Goal: Task Accomplishment & Management: Manage account settings

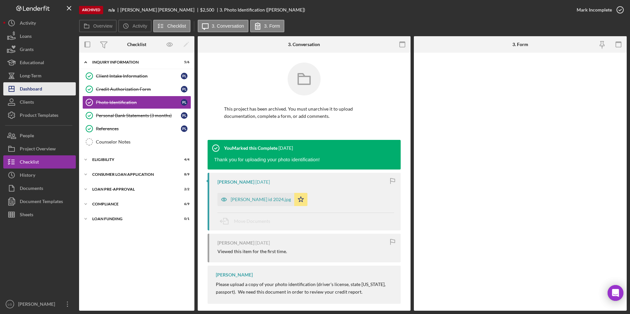
click at [26, 90] on div "Dashboard" at bounding box center [31, 89] width 22 height 15
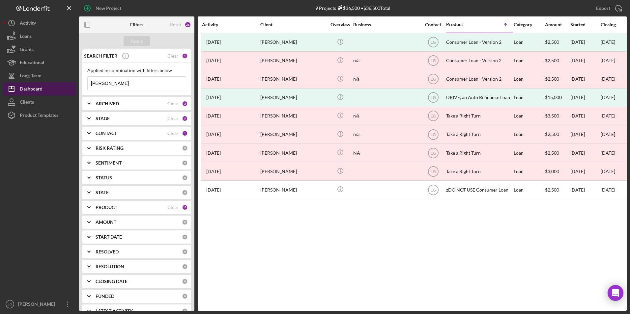
drag, startPoint x: 87, startPoint y: 86, endPoint x: 63, endPoint y: 88, distance: 24.1
click at [63, 88] on div "New Project 9 Projects $36,500 • $36,500 Total paul Export Icon/Export Filters …" at bounding box center [314, 155] width 623 height 311
drag, startPoint x: 104, startPoint y: 103, endPoint x: 107, endPoint y: 109, distance: 6.3
click at [104, 103] on b "ARCHIVED" at bounding box center [107, 103] width 23 height 5
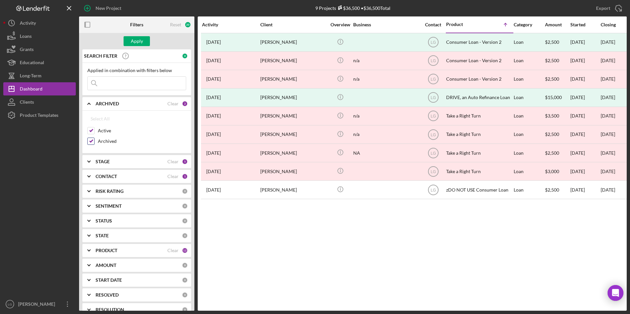
click at [88, 141] on input "Archived" at bounding box center [91, 141] width 7 height 7
checkbox input "false"
click at [140, 40] on div "Apply" at bounding box center [137, 41] width 12 height 10
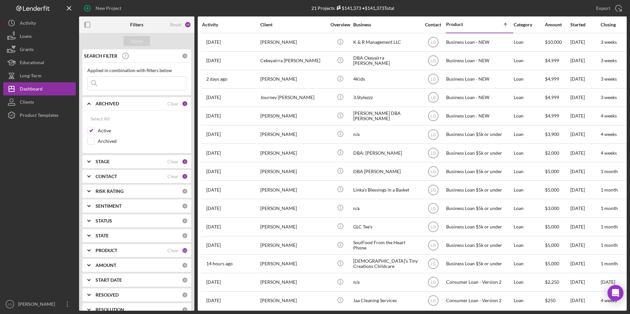
scroll to position [118, 0]
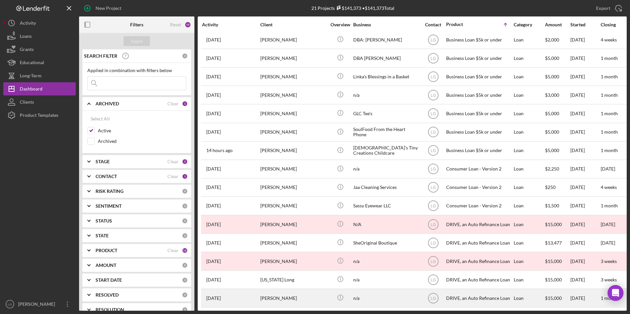
click at [283, 292] on div "[PERSON_NAME]" at bounding box center [293, 297] width 66 height 17
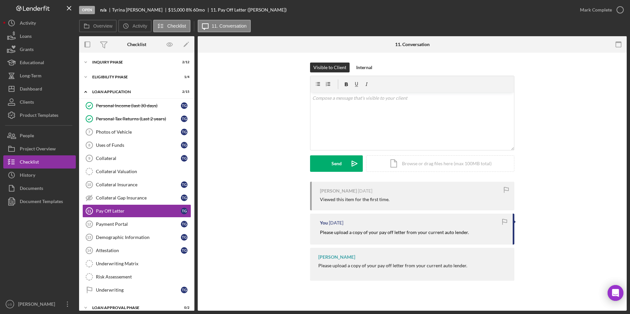
scroll to position [29, 0]
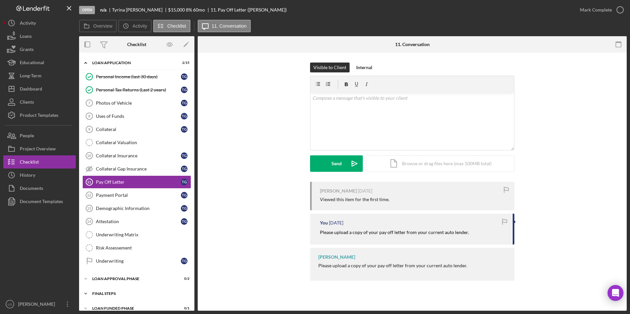
click at [110, 293] on div "FINAL STEPS" at bounding box center [139, 294] width 94 height 4
click at [110, 277] on div "Loan Approval Phase" at bounding box center [139, 279] width 94 height 4
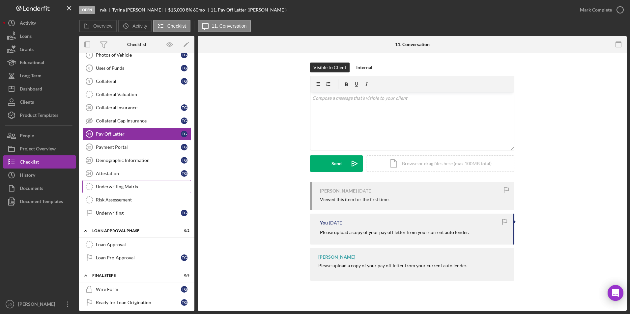
scroll to position [0, 0]
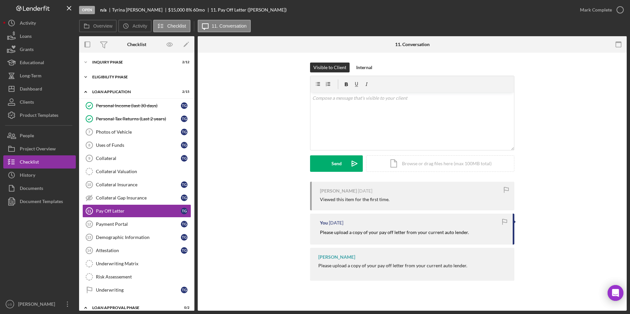
click at [114, 78] on div "Eligibility Phase" at bounding box center [139, 77] width 94 height 4
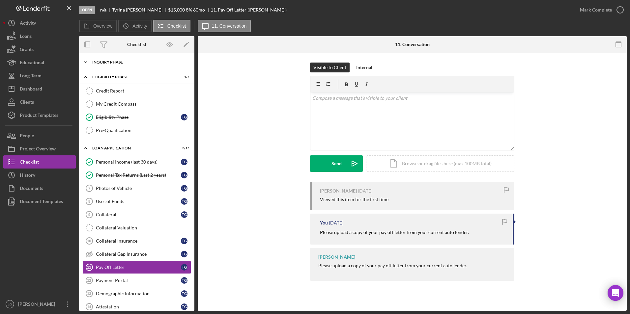
click at [113, 60] on div "Icon/Expander Inquiry Phase 2 / 12" at bounding box center [136, 62] width 115 height 13
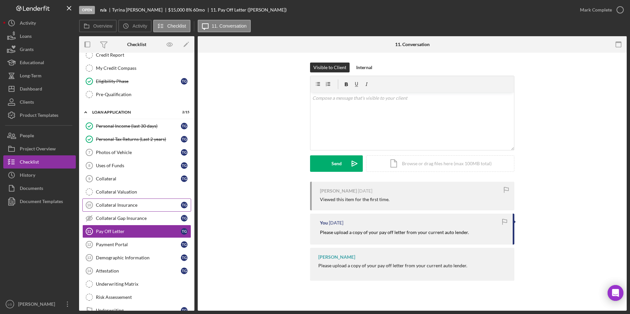
scroll to position [263, 0]
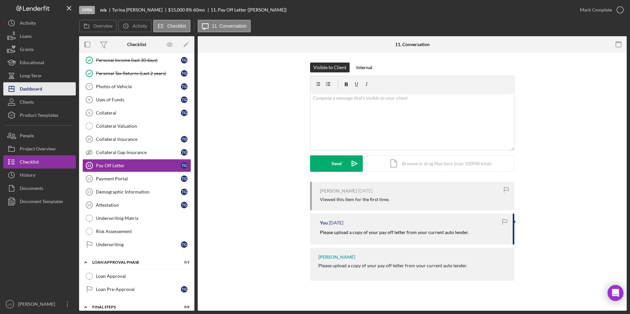
click at [51, 82] on button "Long-Term" at bounding box center [39, 75] width 72 height 13
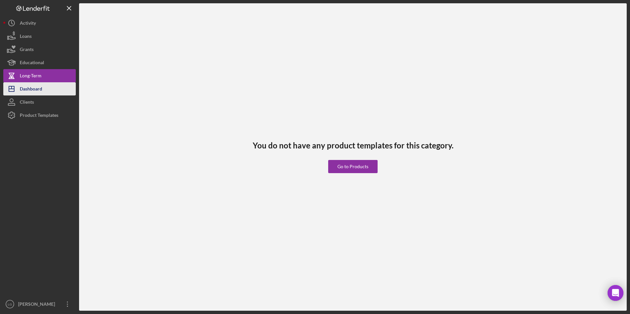
click at [49, 90] on button "Icon/Dashboard Dashboard" at bounding box center [39, 88] width 72 height 13
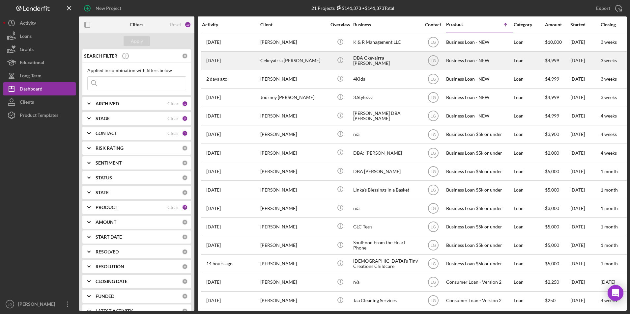
click at [298, 54] on div "Cekeyairra [PERSON_NAME]" at bounding box center [293, 60] width 66 height 17
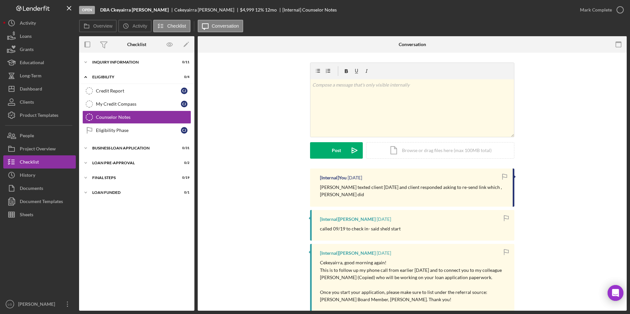
click at [107, 188] on div "Icon/Expander LOAN FUNDED 0 / 1" at bounding box center [136, 192] width 115 height 13
drag, startPoint x: 103, startPoint y: 177, endPoint x: 104, endPoint y: 163, distance: 13.9
click at [103, 176] on div "FINAL STEPS" at bounding box center [132, 178] width 81 height 4
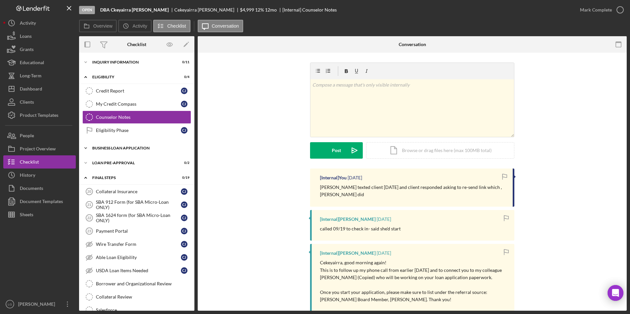
drag, startPoint x: 104, startPoint y: 163, endPoint x: 103, endPoint y: 147, distance: 16.2
click at [104, 162] on div "LOAN PRE-APPROVAL" at bounding box center [132, 163] width 81 height 4
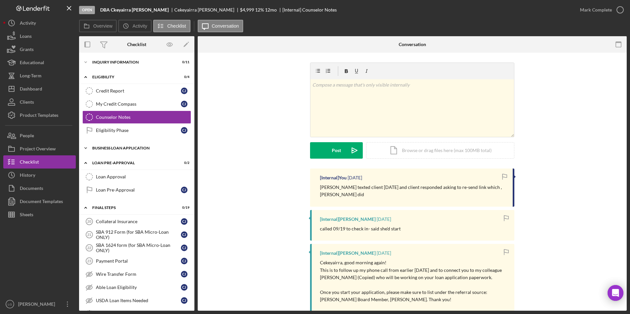
click at [103, 146] on div "BUSINESS LOAN APPLICATION" at bounding box center [139, 148] width 94 height 4
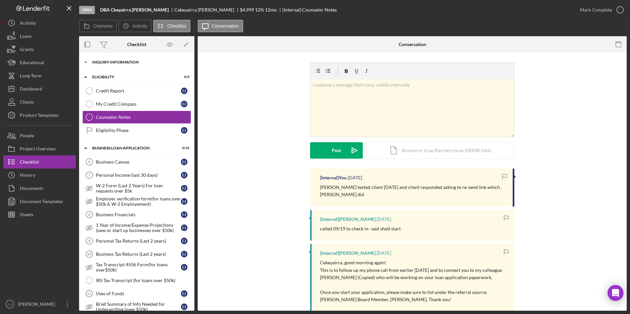
click at [98, 65] on div "Icon/Expander INQUIRY INFORMATION 0 / 11" at bounding box center [136, 62] width 115 height 13
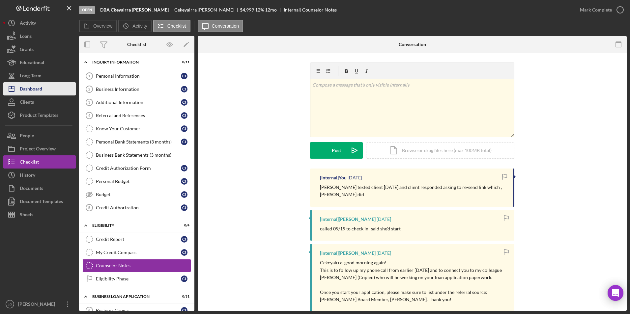
click at [44, 86] on button "Icon/Dashboard Dashboard" at bounding box center [39, 88] width 72 height 13
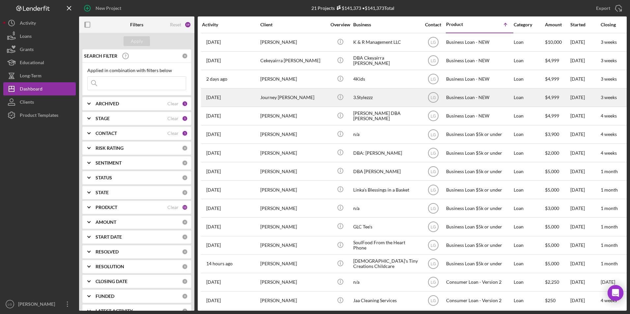
click at [295, 102] on div "Journey [PERSON_NAME]" at bounding box center [293, 97] width 66 height 17
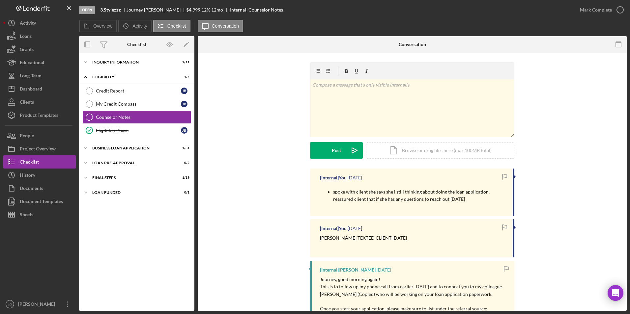
click at [115, 55] on div "Icon/Expander INQUIRY INFORMATION 1 / 11 Icon/Expander ELIGIBILITY 1 / 4 Credit…" at bounding box center [136, 182] width 115 height 258
click at [115, 58] on div "Icon/Expander INQUIRY INFORMATION 1 / 11" at bounding box center [136, 62] width 115 height 13
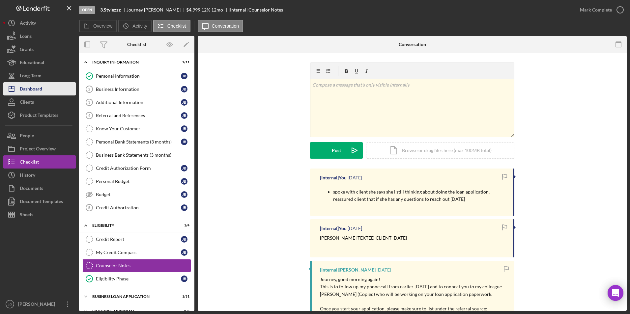
click at [36, 91] on div "Dashboard" at bounding box center [31, 89] width 22 height 15
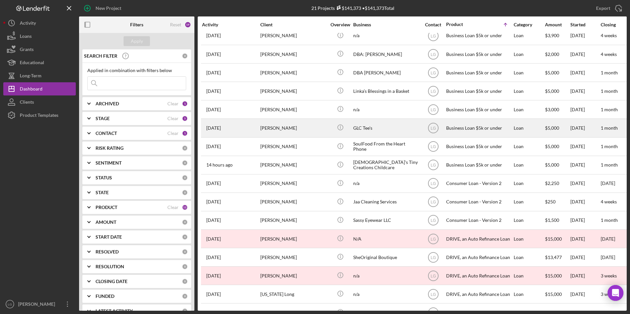
scroll to position [118, 0]
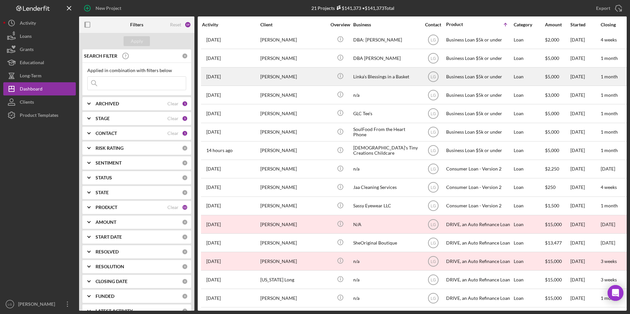
click at [308, 71] on div "[PERSON_NAME]" at bounding box center [293, 76] width 66 height 17
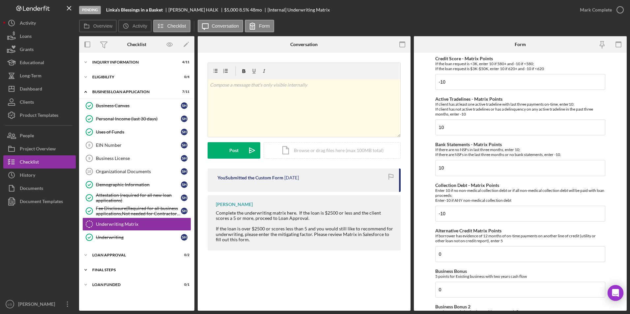
drag, startPoint x: 95, startPoint y: 281, endPoint x: 95, endPoint y: 275, distance: 5.9
click at [95, 281] on div "Icon/Expander LOAN FUNDED 0 / 1" at bounding box center [136, 284] width 115 height 13
click at [95, 271] on div "Final Steps" at bounding box center [139, 270] width 94 height 4
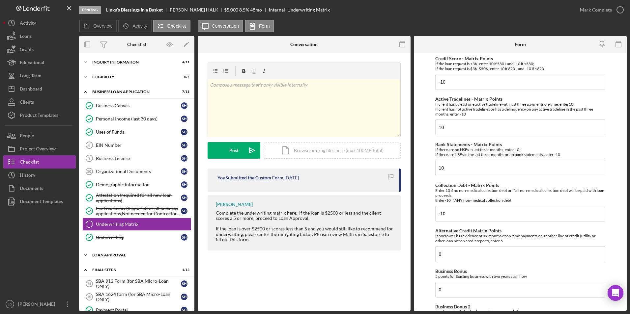
click at [97, 256] on div "Loan Approval" at bounding box center [139, 255] width 94 height 4
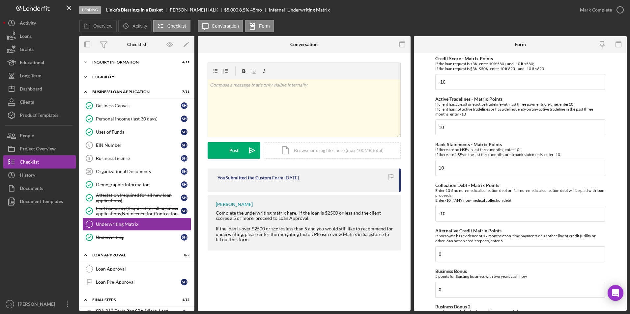
click at [101, 73] on div "Icon/Expander Eligibility 0 / 4" at bounding box center [136, 76] width 115 height 13
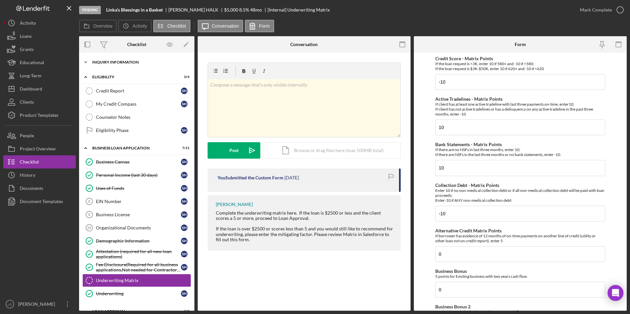
click at [102, 63] on div "INQUIRY INFORMATION" at bounding box center [139, 62] width 94 height 4
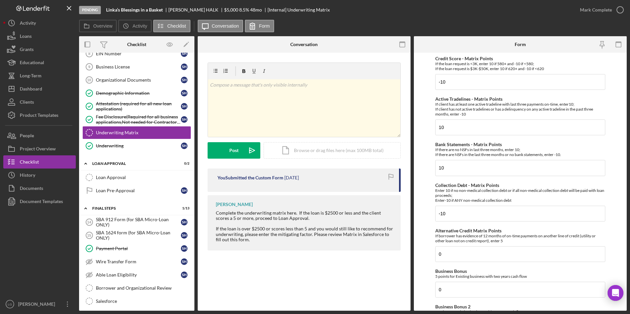
scroll to position [231, 0]
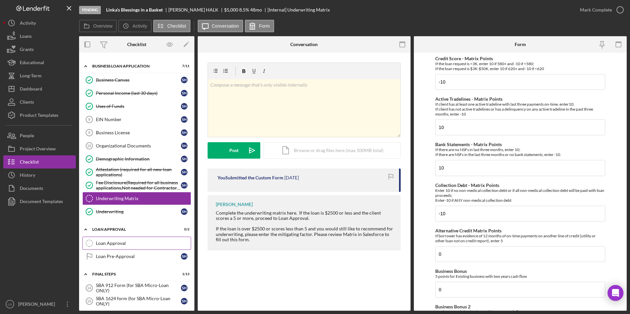
click at [95, 238] on icon "Loan Approval" at bounding box center [89, 243] width 16 height 16
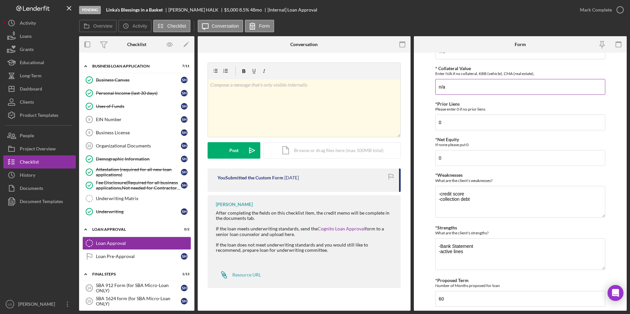
scroll to position [251, 0]
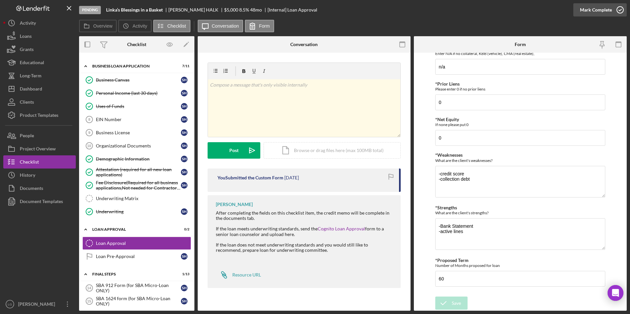
click at [602, 11] on div "Mark Complete" at bounding box center [596, 9] width 32 height 13
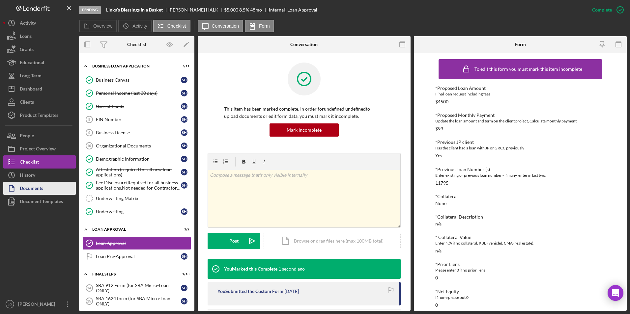
click at [27, 186] on div "Documents" at bounding box center [31, 189] width 23 height 15
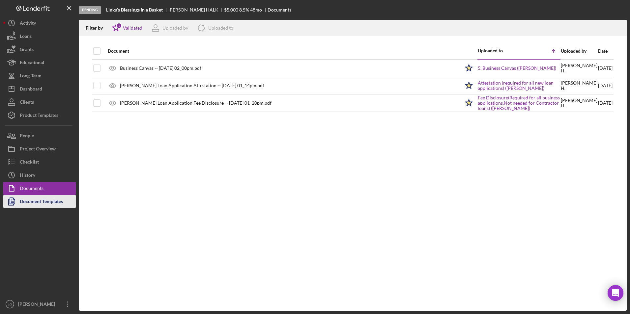
click at [31, 202] on div "Document Templates" at bounding box center [41, 202] width 43 height 15
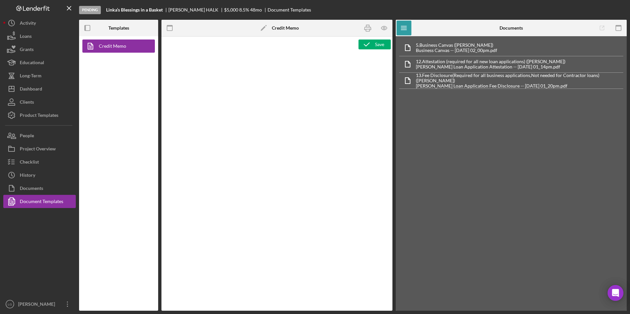
type textarea "<h1>Business Loan Risk Assessment</h1> <p>Loan Officer: &nbsp;<span id="Lender_…"
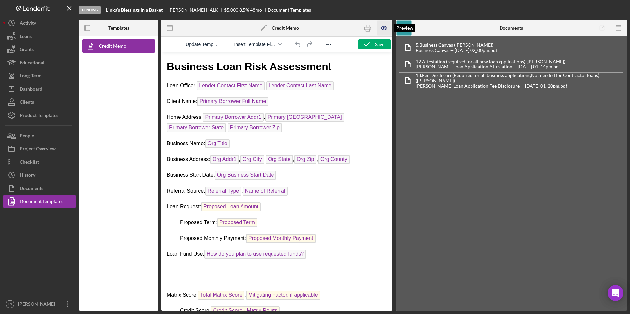
click at [383, 31] on icon "button" at bounding box center [384, 28] width 15 height 15
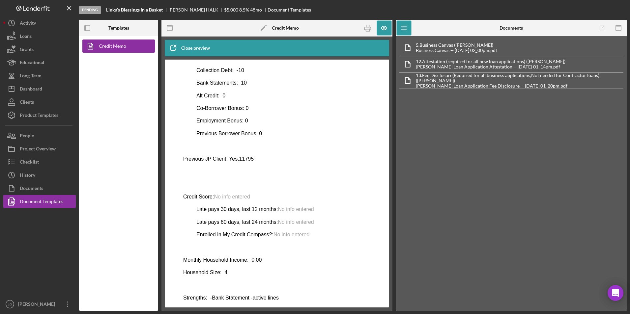
scroll to position [262, 0]
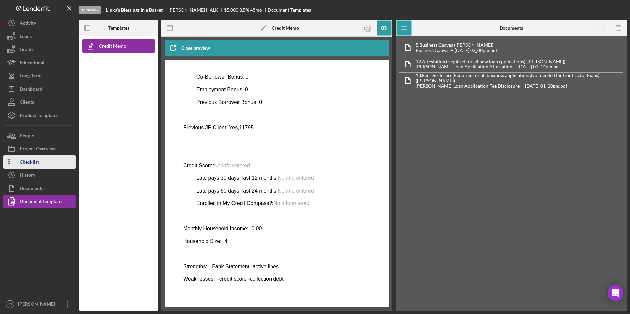
click at [37, 160] on div "Checklist" at bounding box center [29, 162] width 19 height 15
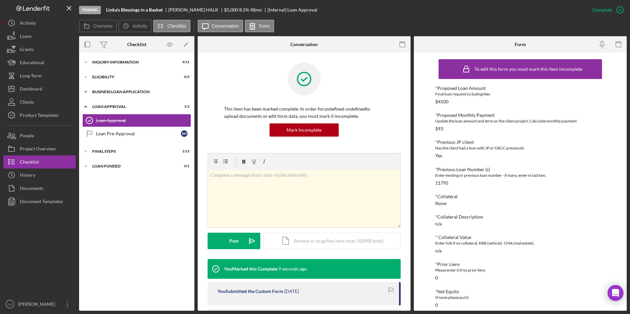
click at [124, 94] on div "Icon/Expander BUSINESS LOAN APPLICATION 7 / 11" at bounding box center [136, 91] width 115 height 13
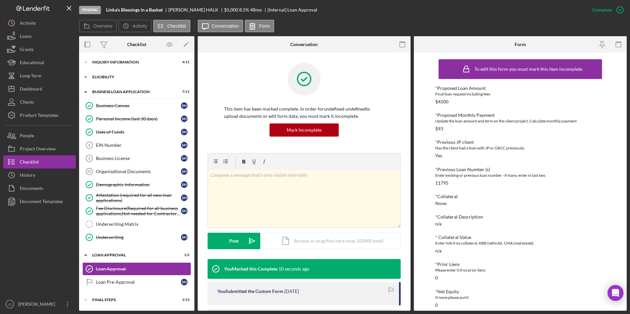
click at [110, 78] on div "Eligibility" at bounding box center [139, 77] width 94 height 4
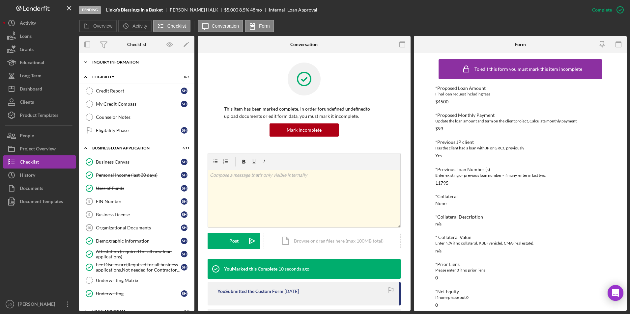
click at [109, 59] on div "Icon/Expander INQUIRY INFORMATION 4 / 11" at bounding box center [136, 62] width 115 height 13
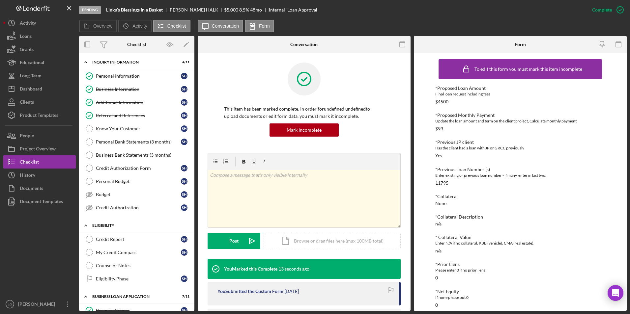
scroll to position [99, 0]
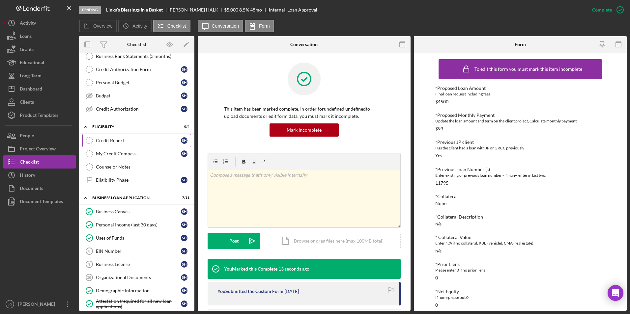
click at [117, 143] on div "Credit Report" at bounding box center [138, 140] width 85 height 5
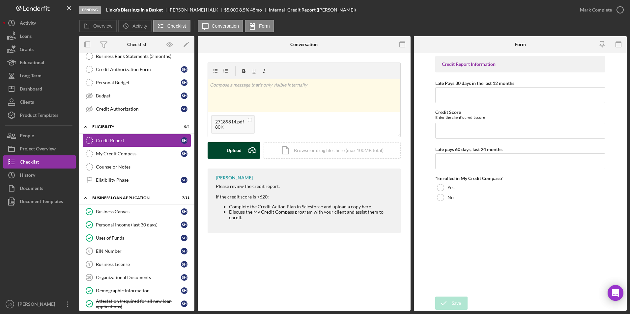
click at [229, 152] on div "Upload" at bounding box center [234, 150] width 15 height 16
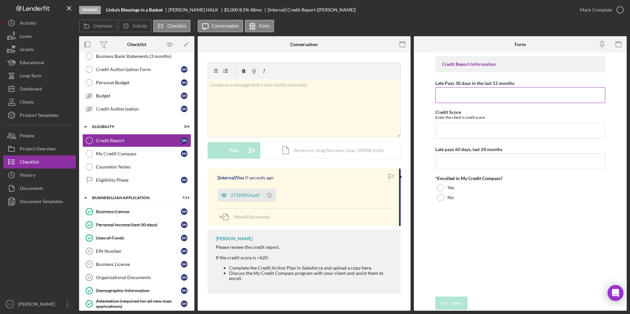
click at [499, 95] on input "Late Pays 30 days in the last 12 months" at bounding box center [520, 95] width 170 height 16
click at [239, 197] on div "27189814.pdf" at bounding box center [245, 195] width 29 height 5
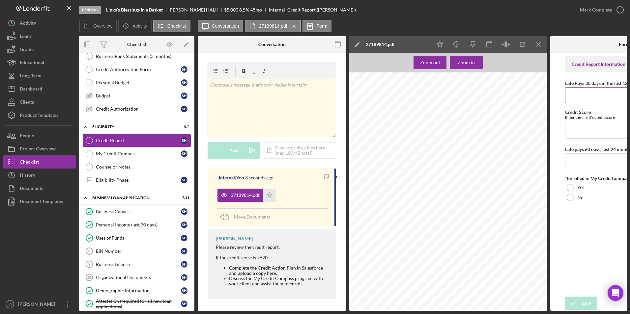
click at [584, 96] on input "Late Pays 30 days in the last 12 months" at bounding box center [624, 95] width 119 height 16
type input "2"
type input "5"
click at [588, 132] on input "Credit Score" at bounding box center [624, 131] width 119 height 16
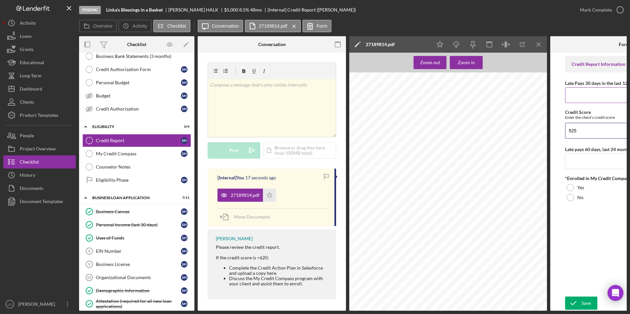
type input "525"
click at [589, 91] on input "Late Pays 30 days in the last 12 months" at bounding box center [624, 95] width 119 height 16
click at [595, 93] on input "Late Pays 30 days in the last 12 months" at bounding box center [624, 95] width 119 height 16
type input "4"
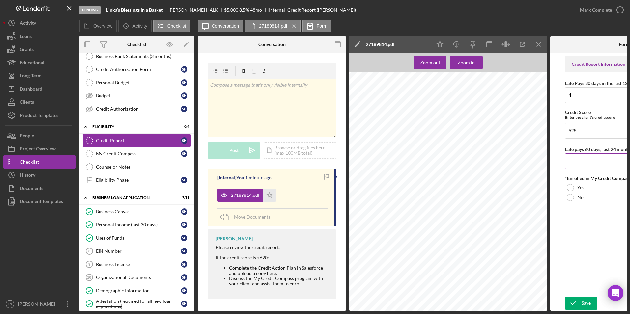
click at [592, 162] on input "Late pays 60 days, last 24 months" at bounding box center [624, 161] width 119 height 16
type input "0"
click at [573, 197] on div at bounding box center [569, 197] width 7 height 7
click at [588, 308] on div "Save Save" at bounding box center [624, 304] width 119 height 14
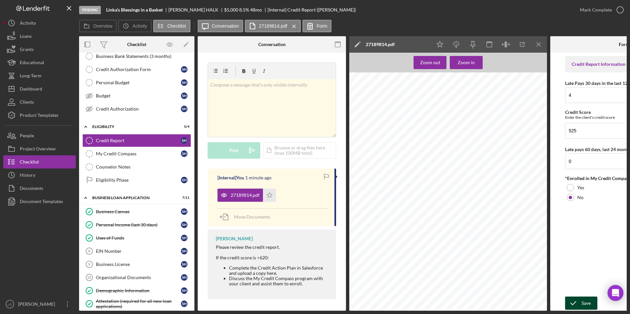
click at [588, 304] on div "Save" at bounding box center [585, 303] width 9 height 13
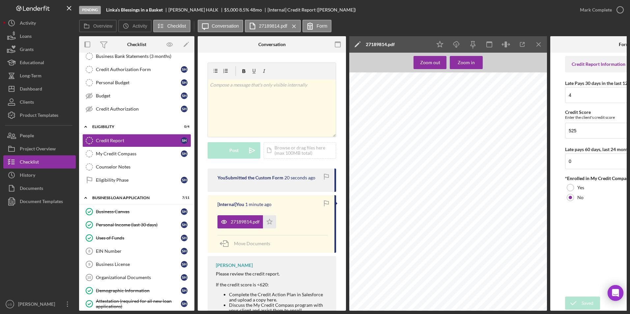
drag, startPoint x: 597, startPoint y: 8, endPoint x: 404, endPoint y: 86, distance: 207.9
click at [597, 8] on div "Mark Complete" at bounding box center [596, 9] width 32 height 13
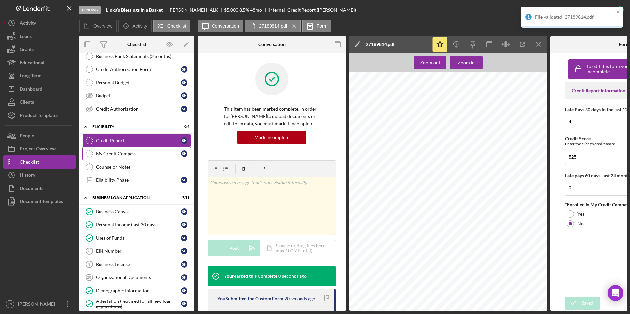
click at [116, 157] on link "My Credit Compass My Credit Compass S H" at bounding box center [136, 153] width 109 height 13
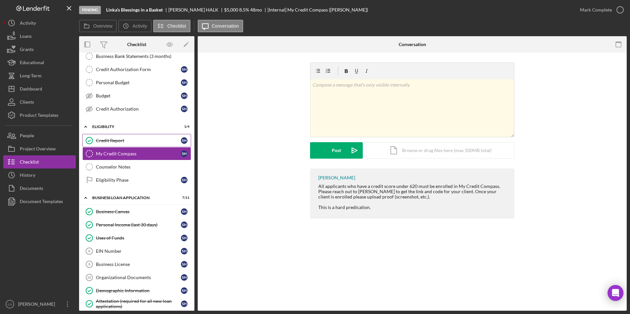
drag, startPoint x: 113, startPoint y: 137, endPoint x: 141, endPoint y: 146, distance: 29.0
click at [113, 137] on link "Credit Report Credit Report S H" at bounding box center [136, 140] width 109 height 13
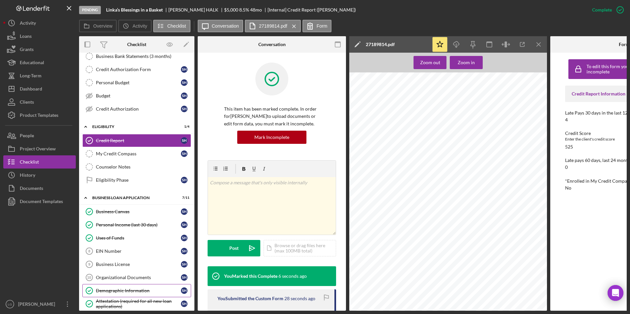
scroll to position [198, 0]
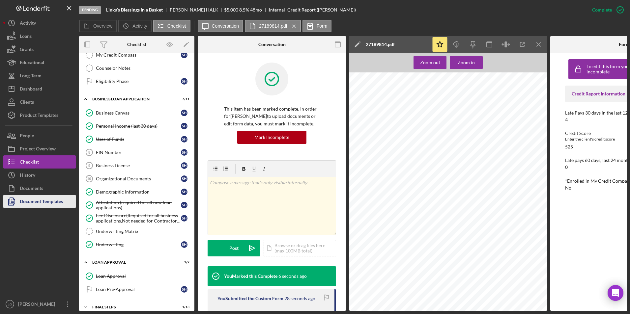
click at [54, 203] on div "Document Templates" at bounding box center [41, 202] width 43 height 15
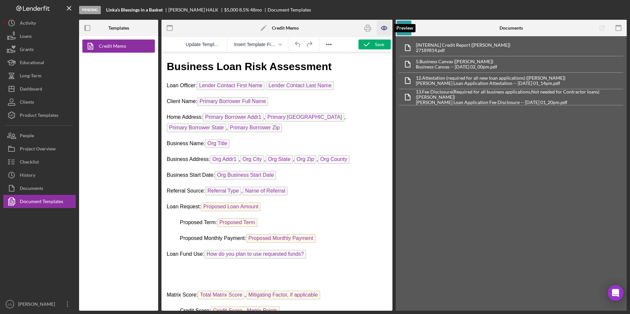
click at [382, 29] on icon "button" at bounding box center [384, 28] width 15 height 15
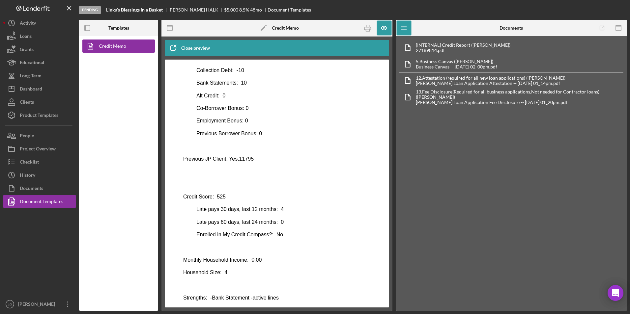
scroll to position [262, 0]
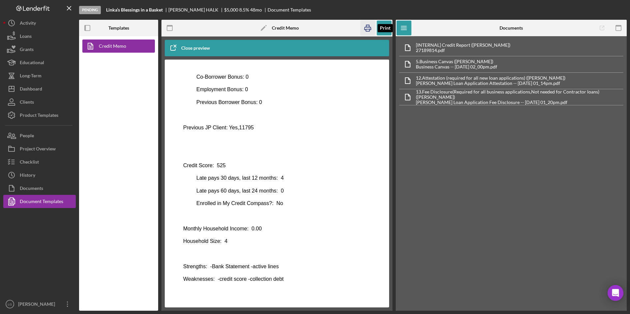
click at [364, 29] on icon "button" at bounding box center [367, 28] width 15 height 15
click at [48, 89] on button "Icon/Dashboard Dashboard" at bounding box center [39, 88] width 72 height 13
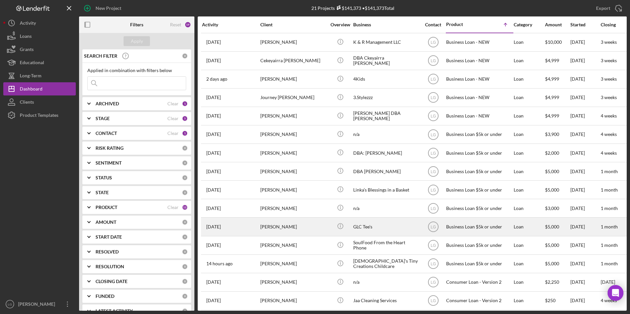
click at [281, 218] on div "[PERSON_NAME]" at bounding box center [293, 226] width 66 height 17
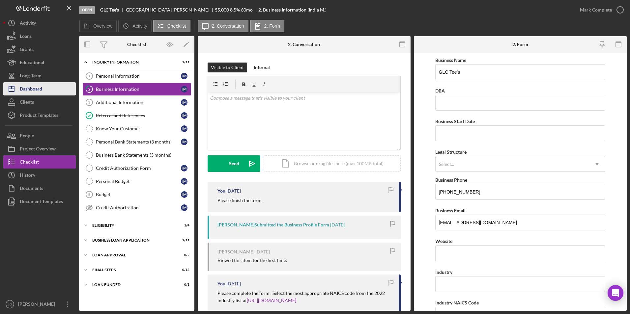
click at [42, 84] on div "Dashboard" at bounding box center [31, 89] width 22 height 15
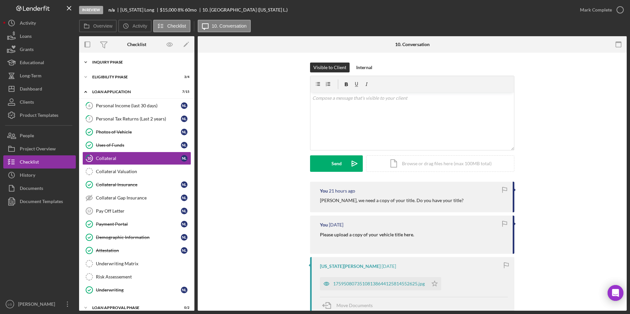
click at [111, 61] on div "Inquiry Phase" at bounding box center [139, 62] width 94 height 4
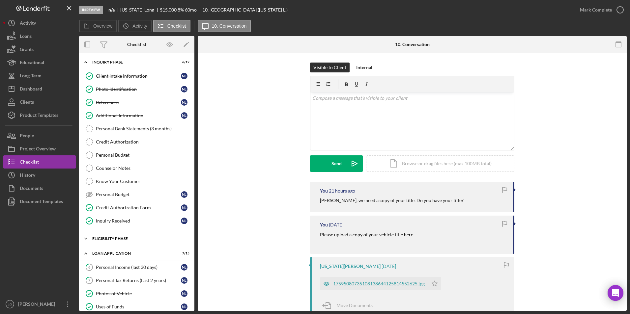
click at [105, 234] on div "Icon/Expander Eligibility Phase 3 / 4" at bounding box center [136, 238] width 115 height 13
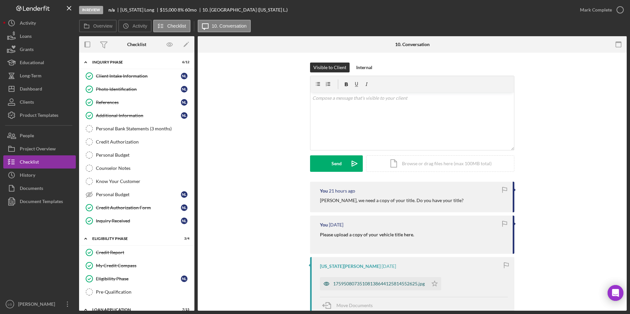
click at [370, 281] on div "17595080735108138644125814552625.jpg" at bounding box center [379, 283] width 92 height 5
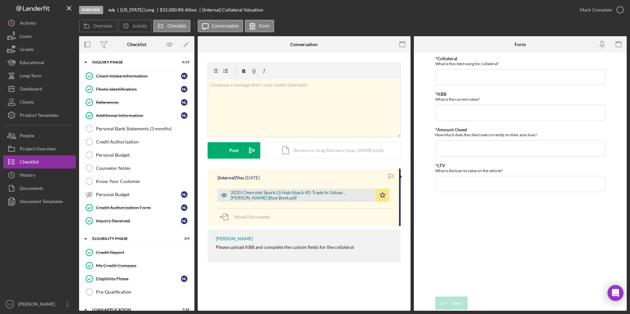
click at [284, 192] on div "2020 Chevrolet Spark LS Hatchback 4D Trade In Values _ Kelley Blue Book.pdf" at bounding box center [302, 195] width 142 height 11
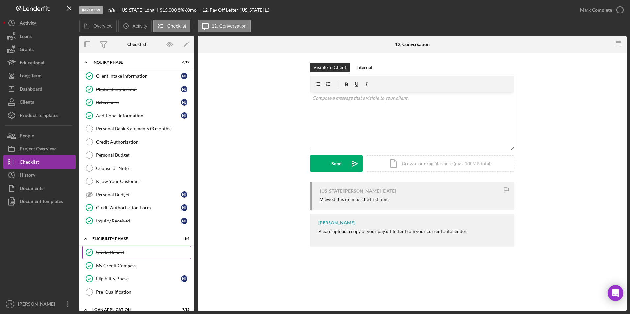
click at [118, 246] on link "Credit Report Credit Report" at bounding box center [136, 252] width 109 height 13
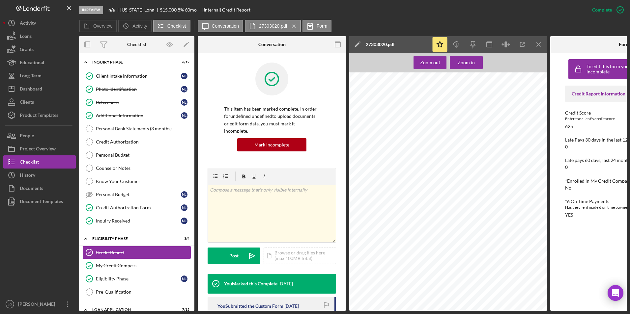
drag, startPoint x: 110, startPoint y: 287, endPoint x: 203, endPoint y: 198, distance: 127.9
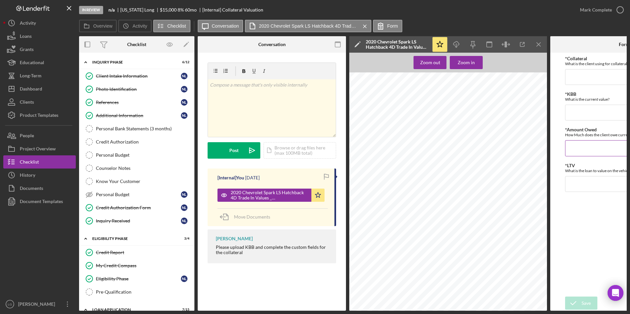
click at [584, 146] on input "*Amount Owed" at bounding box center [624, 148] width 119 height 16
type input "$1"
type input "$12,615"
click at [572, 111] on input "*KBB" at bounding box center [624, 113] width 119 height 16
type input "$9,481"
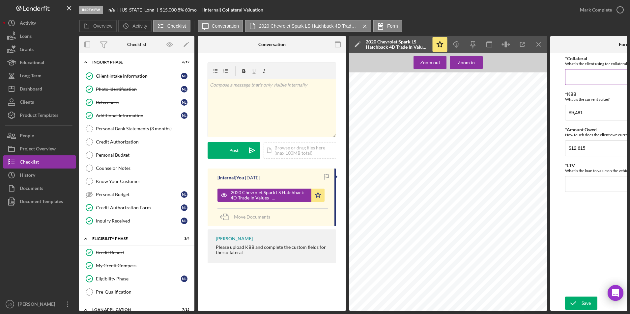
click at [584, 78] on input "*Collateral" at bounding box center [624, 77] width 119 height 16
type input "2020 Chevorlet Spark"
drag, startPoint x: 592, startPoint y: 79, endPoint x: 601, endPoint y: 240, distance: 161.7
click at [602, 240] on div "*Collateral What is the client using for collateral? 2020 Chevorlet Spark *KBB …" at bounding box center [624, 174] width 119 height 237
click at [579, 180] on input "*LTV" at bounding box center [624, 184] width 119 height 16
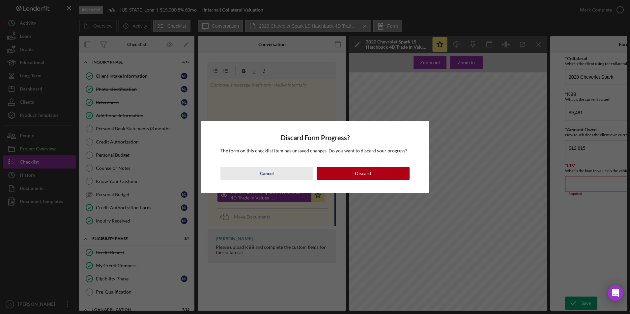
click at [261, 176] on div "Cancel" at bounding box center [267, 173] width 14 height 13
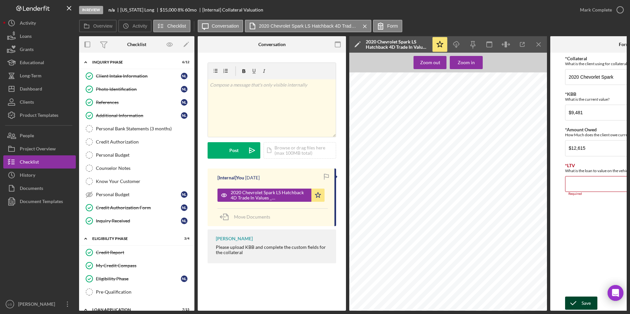
click at [578, 303] on icon "submit" at bounding box center [573, 303] width 16 height 16
click at [565, 181] on input "*LTV" at bounding box center [624, 184] width 119 height 16
click at [581, 301] on div "Save" at bounding box center [585, 303] width 9 height 13
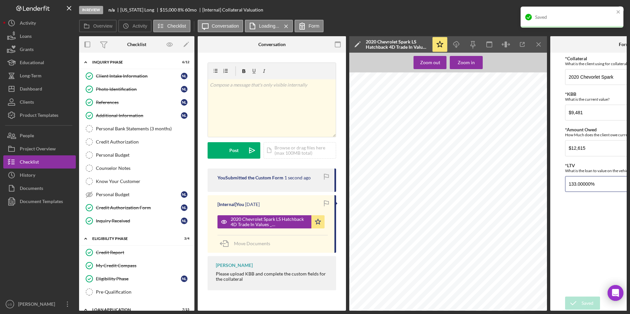
drag, startPoint x: 542, startPoint y: 184, endPoint x: 492, endPoint y: 186, distance: 50.8
click at [491, 186] on div "Overview Internal Workflow Stage In Review Icon/Dropdown Arrow Archive (can una…" at bounding box center [352, 173] width 547 height 275
click at [565, 297] on button "Save" at bounding box center [581, 303] width 32 height 13
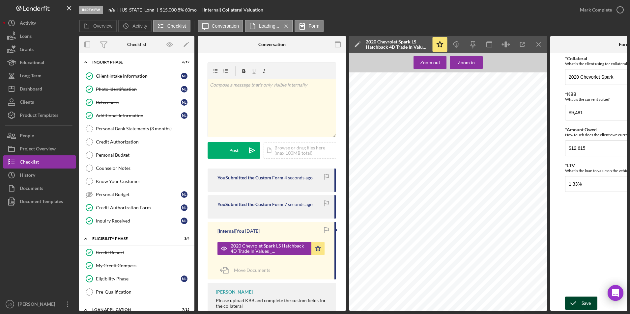
type input "1.33000%"
click at [565, 305] on button "Save" at bounding box center [581, 303] width 32 height 13
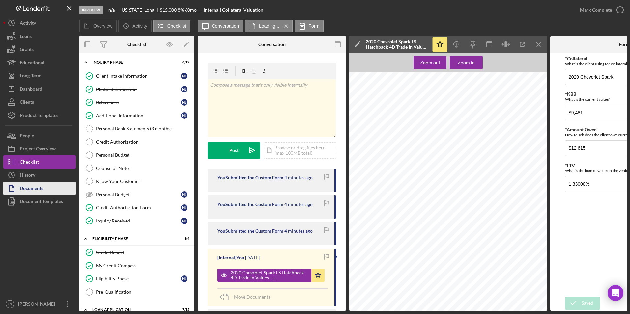
drag, startPoint x: 56, startPoint y: 201, endPoint x: 67, endPoint y: 188, distance: 17.5
click at [56, 201] on div "Document Templates" at bounding box center [41, 202] width 43 height 15
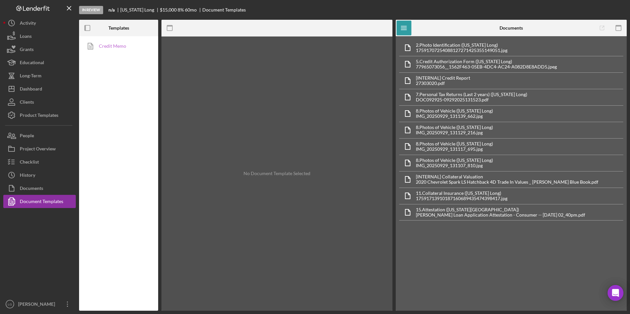
click at [119, 45] on link "Credit Memo" at bounding box center [116, 46] width 69 height 13
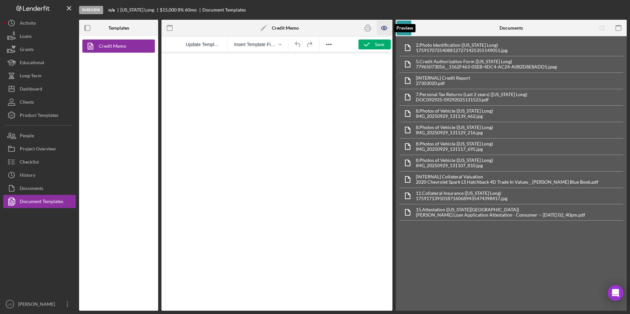
click at [385, 28] on icon "button" at bounding box center [384, 28] width 2 height 2
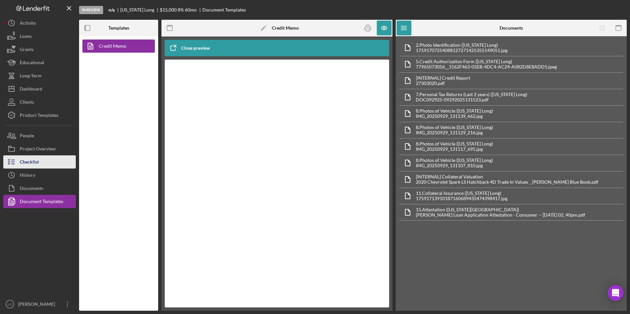
click at [30, 163] on div "Checklist" at bounding box center [29, 162] width 19 height 15
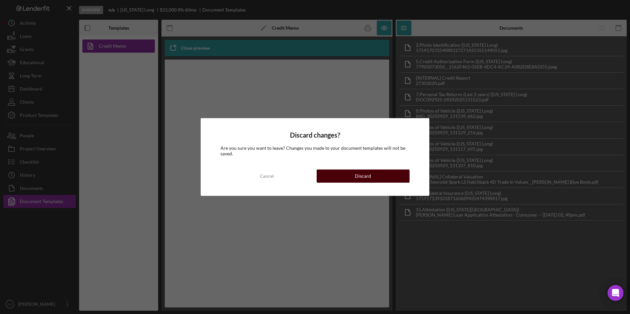
click at [352, 179] on button "Discard" at bounding box center [362, 176] width 93 height 13
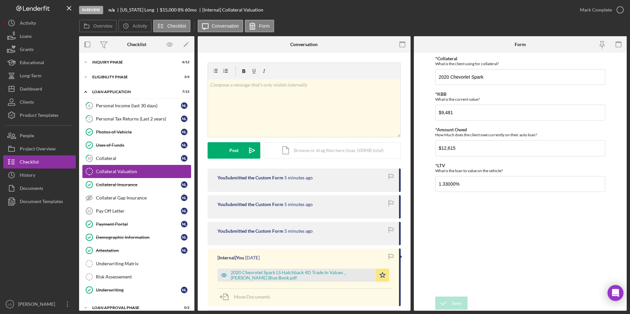
click at [137, 157] on div "Collateral" at bounding box center [138, 158] width 85 height 5
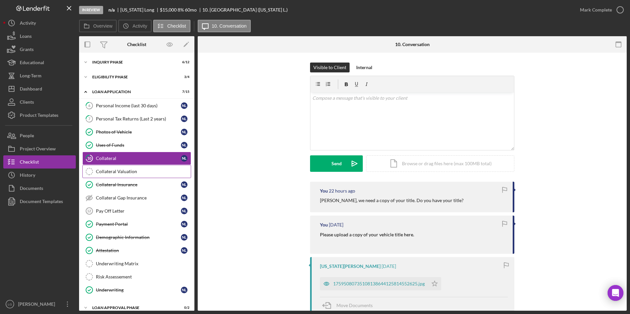
drag, startPoint x: 130, startPoint y: 260, endPoint x: 142, endPoint y: 168, distance: 92.9
click at [131, 259] on link "Underwriting Matrix Underwriting Matrix" at bounding box center [136, 263] width 109 height 13
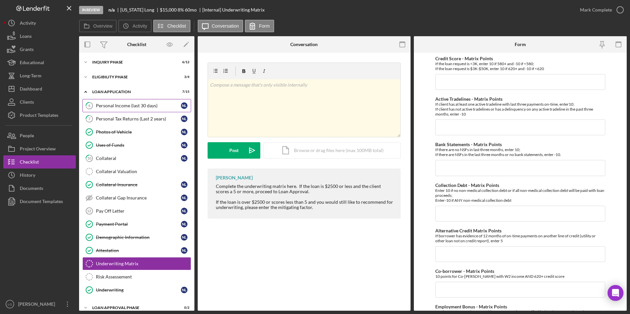
click at [153, 112] on link "6 Personal Income (last 30 days) N L" at bounding box center [136, 105] width 109 height 13
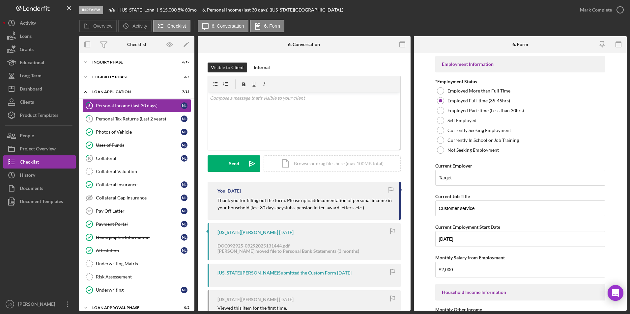
drag, startPoint x: 151, startPoint y: 118, endPoint x: 216, endPoint y: 132, distance: 66.3
click at [151, 118] on div "Personal Tax Returns (Last 2 years)" at bounding box center [138, 118] width 85 height 5
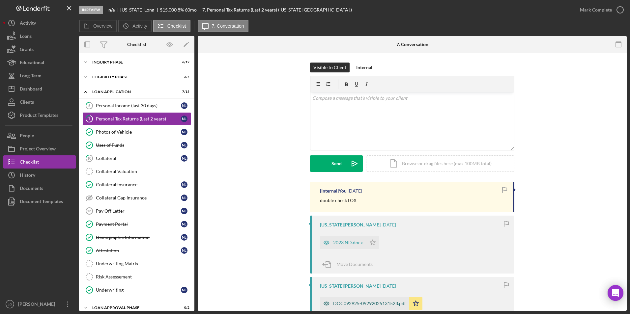
click at [345, 297] on div "DOC092925-09292025131523.pdf" at bounding box center [364, 303] width 89 height 13
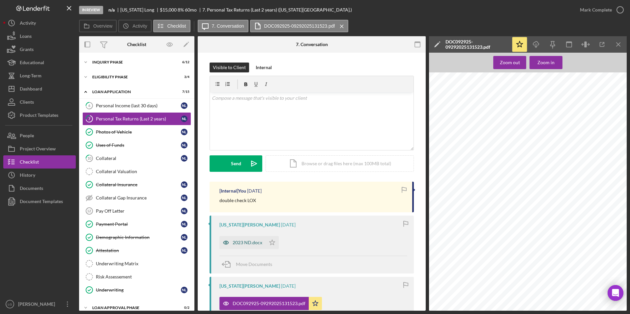
click at [230, 236] on icon "button" at bounding box center [225, 242] width 13 height 13
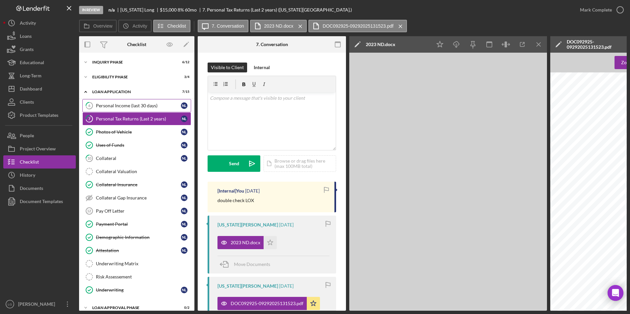
click at [117, 106] on div "Personal Income (last 30 days)" at bounding box center [138, 105] width 85 height 5
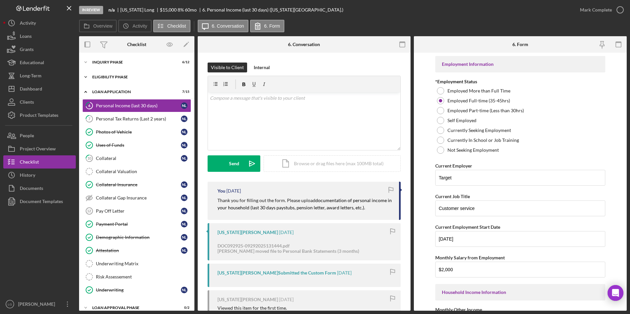
click at [121, 73] on div "Icon/Expander Eligibility Phase 3 / 4" at bounding box center [136, 76] width 115 height 13
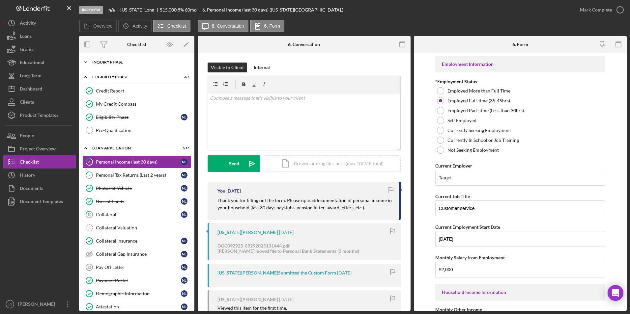
click at [118, 61] on div "Inquiry Phase" at bounding box center [139, 62] width 94 height 4
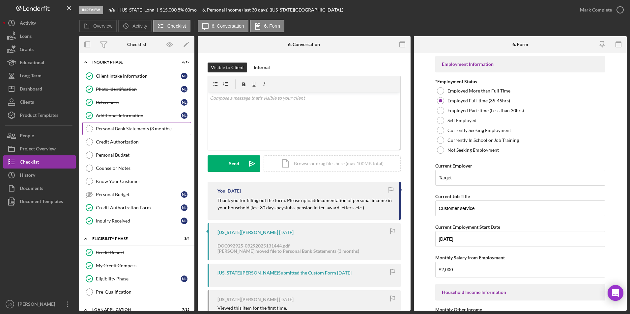
click at [117, 127] on div "Personal Bank Statements (3 months)" at bounding box center [143, 128] width 95 height 5
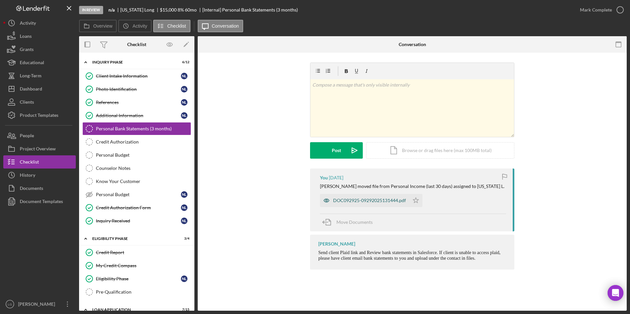
click at [367, 202] on div "DOC092925-09292025131444.pdf" at bounding box center [369, 200] width 73 height 5
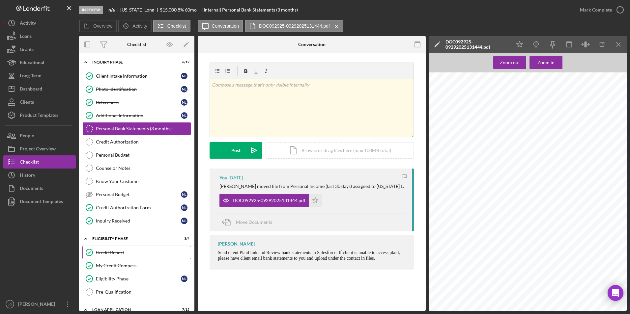
drag, startPoint x: 107, startPoint y: 254, endPoint x: 112, endPoint y: 251, distance: 6.5
click at [107, 254] on div "Credit Report" at bounding box center [143, 252] width 95 height 5
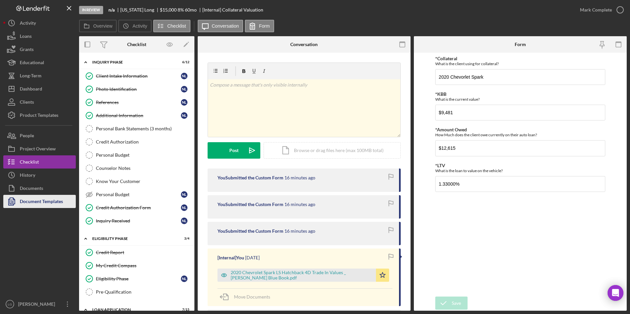
click at [55, 205] on div "Document Templates" at bounding box center [41, 202] width 43 height 15
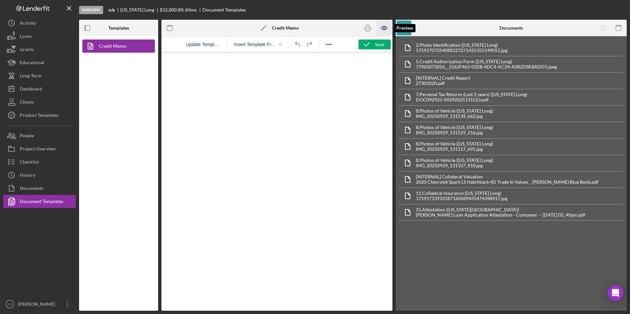
click at [388, 30] on icon "button" at bounding box center [384, 28] width 15 height 15
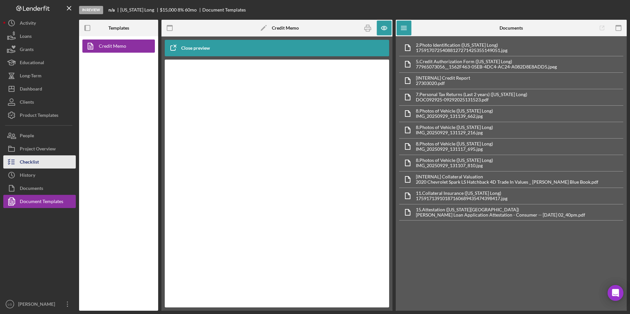
click at [39, 163] on button "Checklist" at bounding box center [39, 161] width 72 height 13
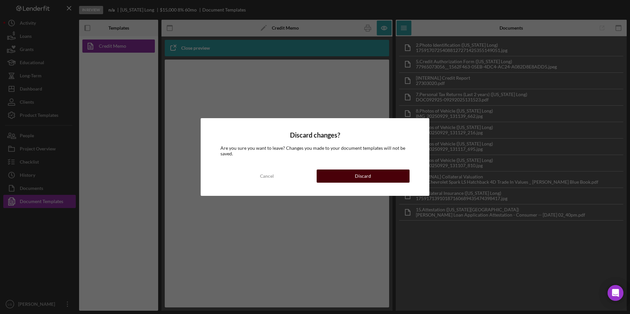
click at [346, 172] on button "Discard" at bounding box center [362, 176] width 93 height 13
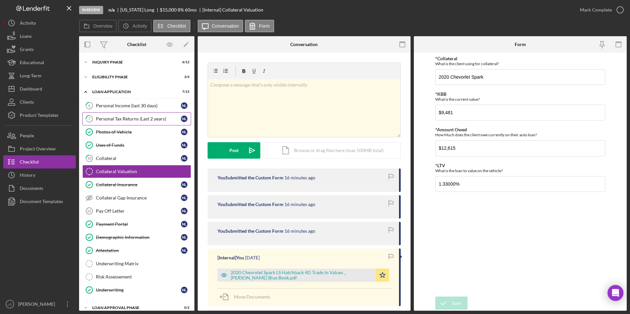
click at [141, 115] on link "7 Personal Tax Returns (Last 2 years) N L" at bounding box center [136, 118] width 109 height 13
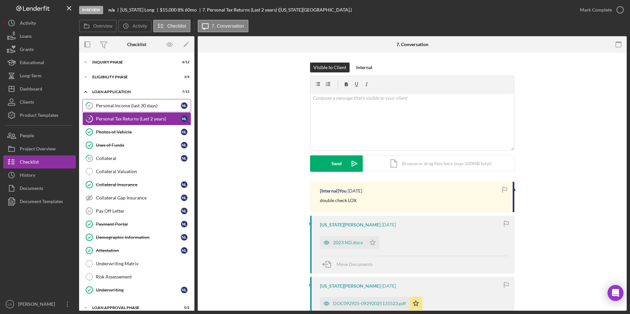
click at [146, 105] on div "Personal Income (last 30 days)" at bounding box center [138, 105] width 85 height 5
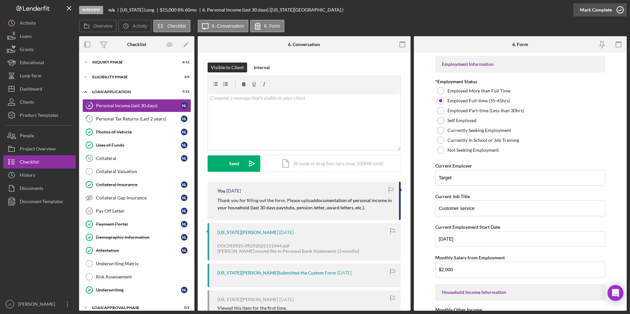
click at [599, 9] on div "Mark Complete" at bounding box center [596, 9] width 32 height 13
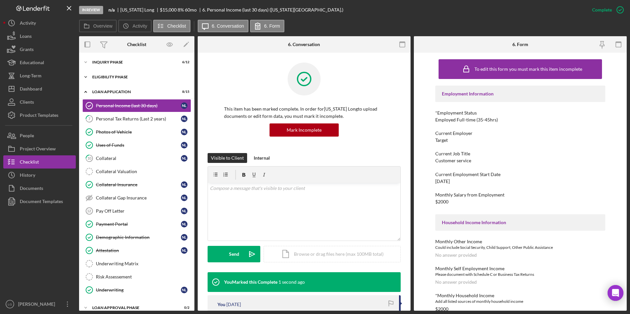
click at [108, 77] on div "Eligibility Phase" at bounding box center [139, 77] width 94 height 4
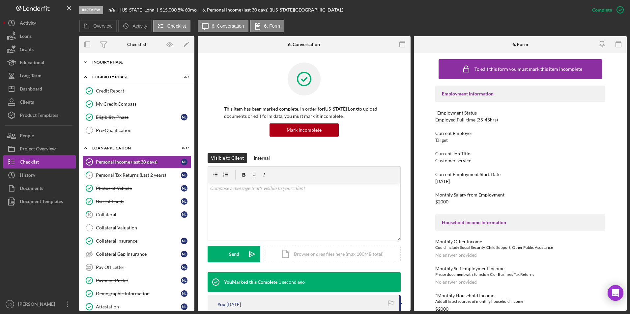
click at [106, 63] on div "Inquiry Phase" at bounding box center [139, 62] width 94 height 4
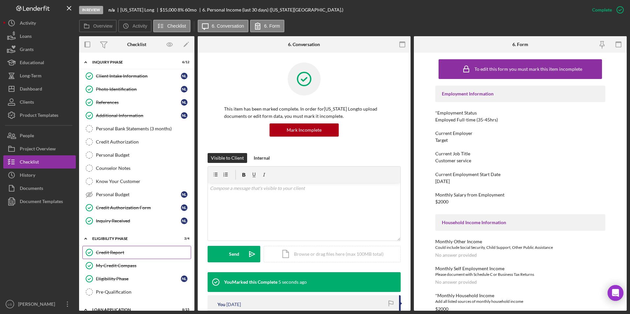
click at [108, 250] on div "Credit Report" at bounding box center [143, 252] width 95 height 5
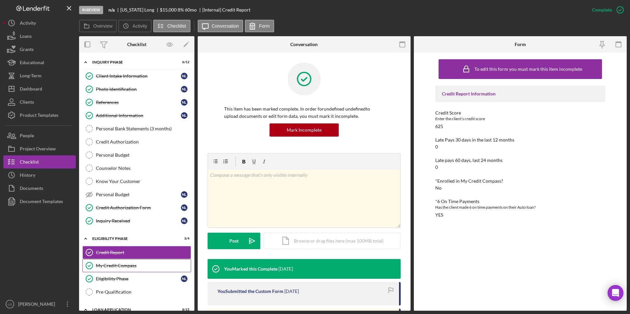
click at [108, 263] on div "My Credit Compass" at bounding box center [143, 265] width 95 height 5
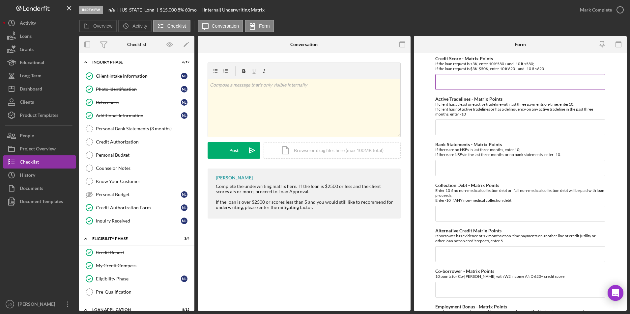
click at [482, 81] on input "Credit Score - Matrix Points" at bounding box center [520, 82] width 170 height 16
type input "10"
click at [460, 128] on input "1" at bounding box center [520, 128] width 170 height 16
type input "10"
click at [457, 175] on input "1" at bounding box center [520, 168] width 170 height 16
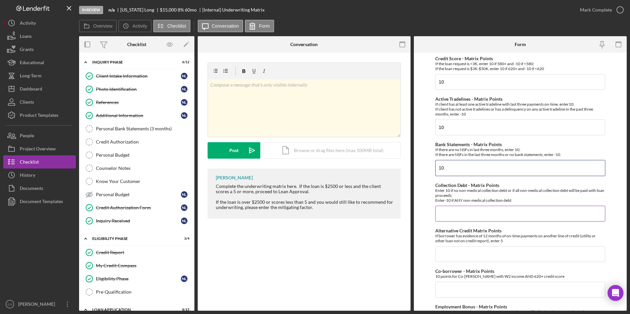
type input "10"
click at [453, 210] on input "Collection Debt - Matrix Points" at bounding box center [520, 214] width 170 height 16
type input "10"
click at [456, 282] on input "Co-borrower - Matrix Points" at bounding box center [520, 290] width 170 height 16
type input "0"
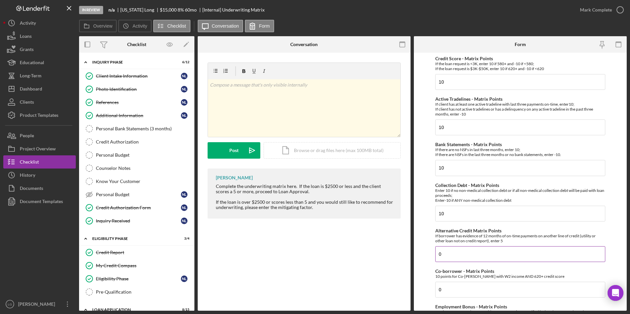
click at [452, 246] on input "0" at bounding box center [520, 254] width 170 height 16
type input "0"
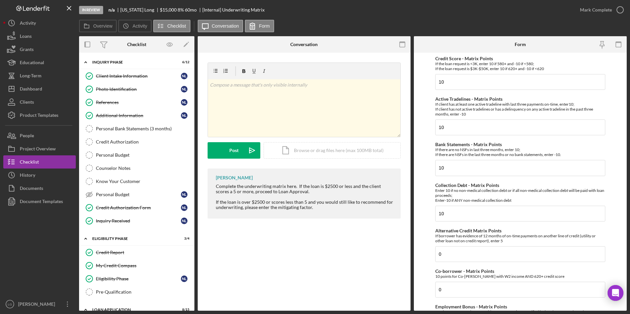
type input "0"
type input "40"
checkbox input "true"
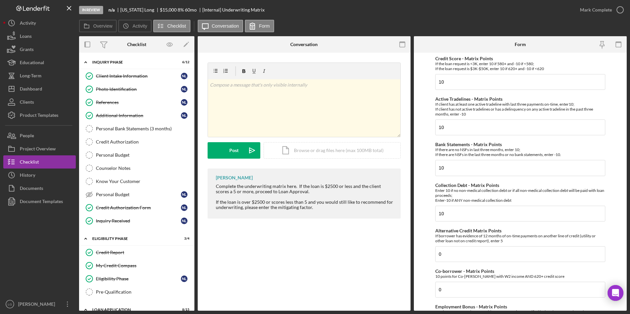
checkbox input "true"
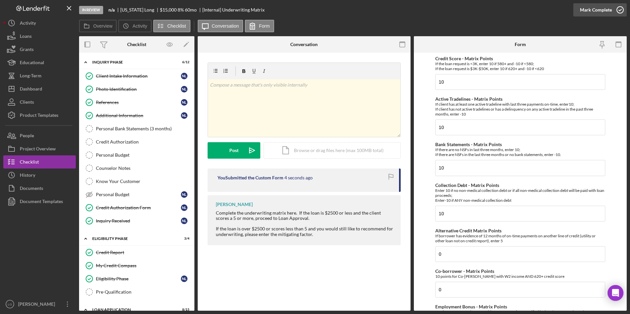
click at [587, 10] on div "Mark Complete" at bounding box center [596, 9] width 32 height 13
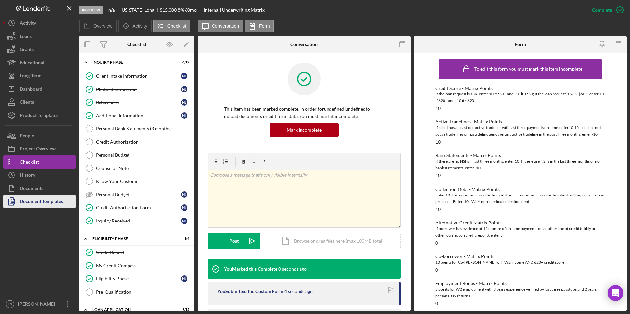
drag, startPoint x: 34, startPoint y: 201, endPoint x: 37, endPoint y: 199, distance: 3.6
click at [34, 201] on div "Document Templates" at bounding box center [41, 202] width 43 height 15
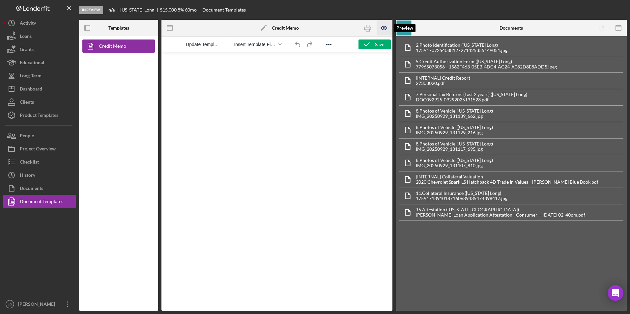
click at [386, 29] on icon "button" at bounding box center [384, 28] width 6 height 4
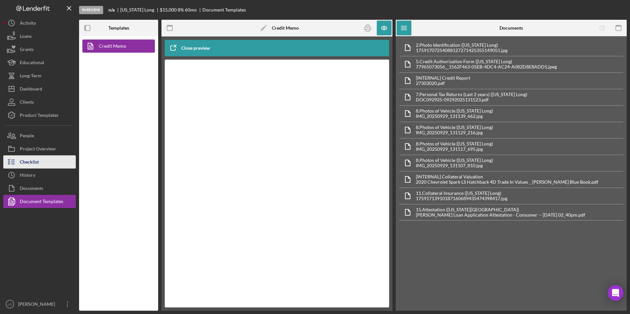
click at [43, 164] on button "Checklist" at bounding box center [39, 161] width 72 height 13
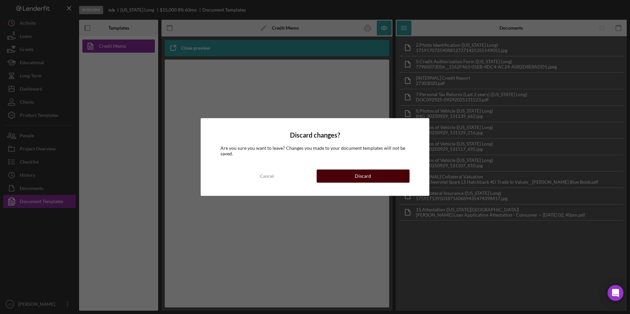
click at [347, 175] on button "Discard" at bounding box center [362, 176] width 93 height 13
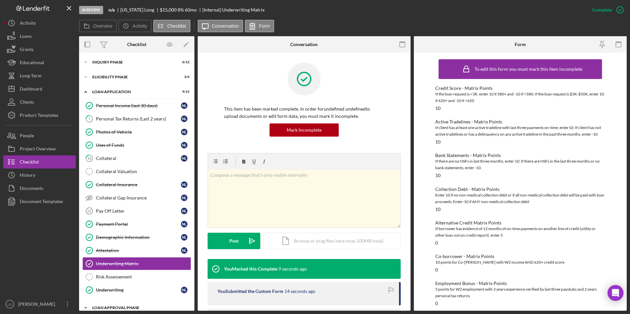
click at [123, 301] on div "Icon/Expander Loan Approval Phase 0 / 2" at bounding box center [136, 307] width 115 height 13
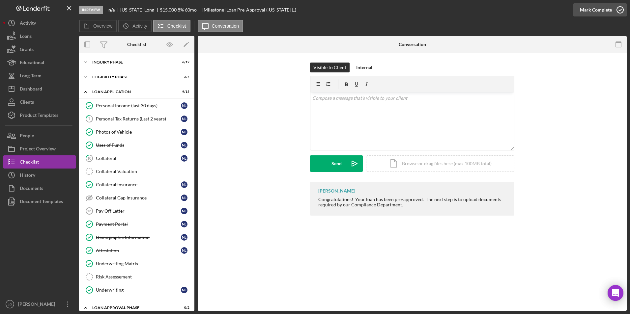
click at [585, 7] on div "Mark Complete" at bounding box center [596, 9] width 32 height 13
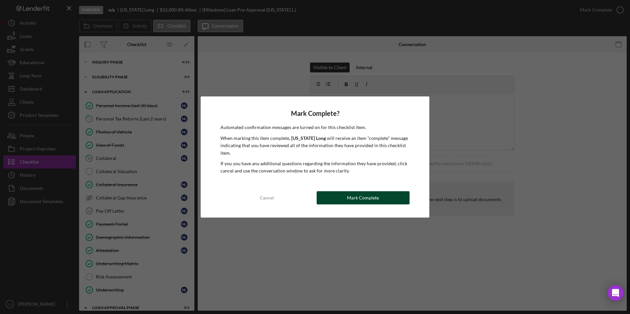
click at [373, 197] on div "Mark Complete" at bounding box center [363, 197] width 32 height 13
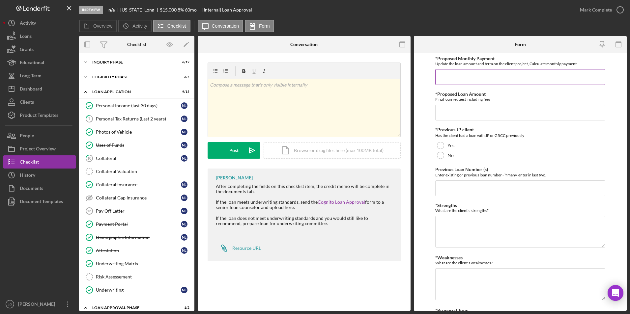
click at [479, 76] on input "*Proposed Monthly Payment" at bounding box center [520, 77] width 170 height 16
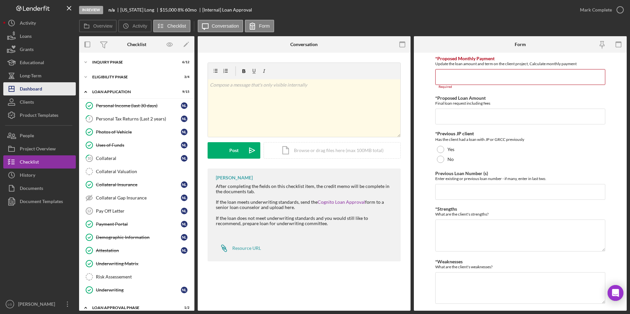
click at [28, 95] on div "Dashboard" at bounding box center [31, 89] width 22 height 15
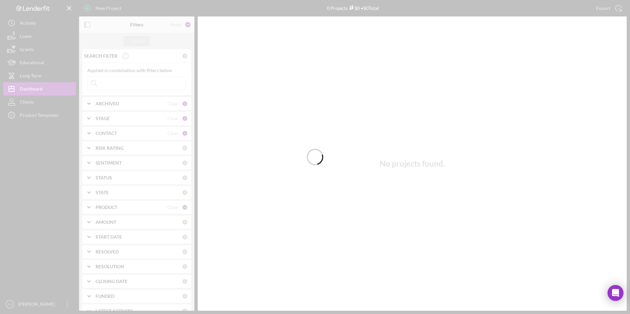
click at [125, 88] on div at bounding box center [315, 157] width 630 height 314
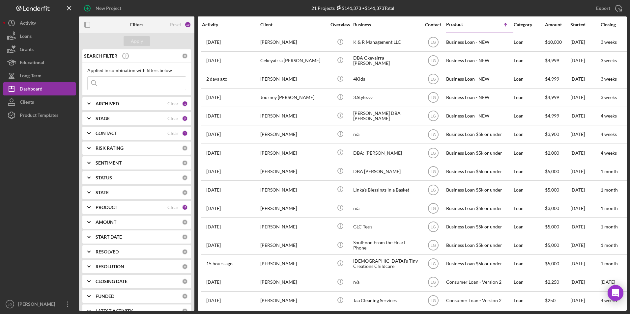
click at [117, 86] on input at bounding box center [137, 83] width 98 height 13
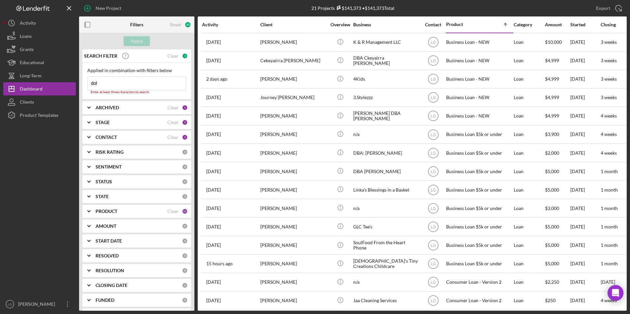
type input "doll"
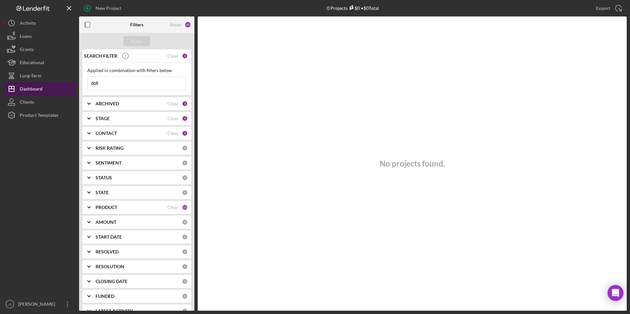
drag, startPoint x: 109, startPoint y: 87, endPoint x: 75, endPoint y: 86, distance: 34.6
click at [76, 86] on div "New Project 0 Projects $0 • $0 Total Export Icon/Export Filters Reset 20 Apply …" at bounding box center [314, 155] width 623 height 311
click at [131, 40] on div "Apply" at bounding box center [137, 41] width 12 height 10
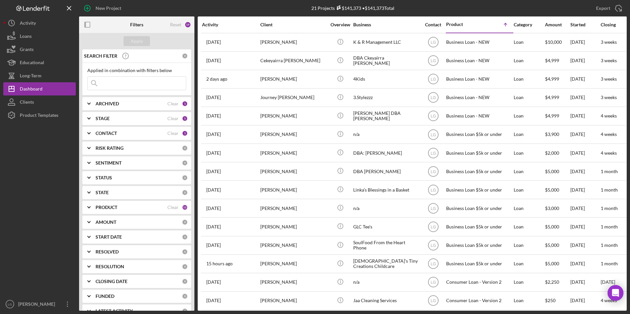
click at [112, 105] on b "ARCHIVED" at bounding box center [107, 103] width 23 height 5
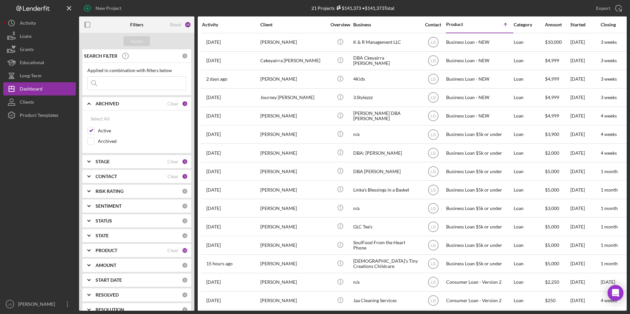
click at [87, 142] on div "Select All Active Archived" at bounding box center [136, 132] width 109 height 43
click at [90, 140] on input "Archived" at bounding box center [91, 141] width 7 height 7
checkbox input "true"
click at [119, 84] on input at bounding box center [137, 83] width 98 height 13
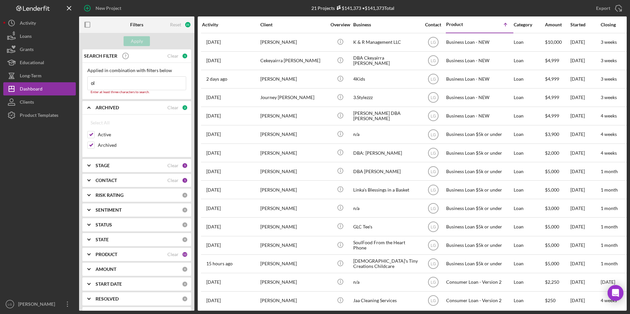
type input "o"
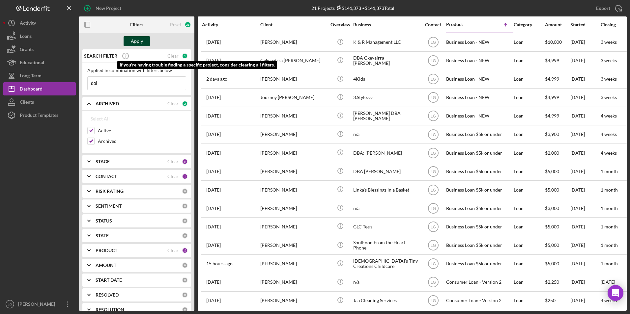
type input "dol"
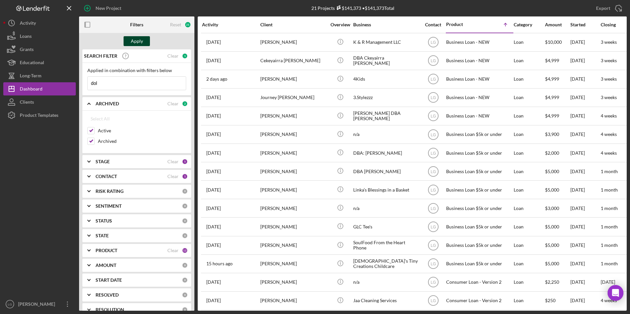
click at [135, 40] on div "Apply" at bounding box center [137, 41] width 12 height 10
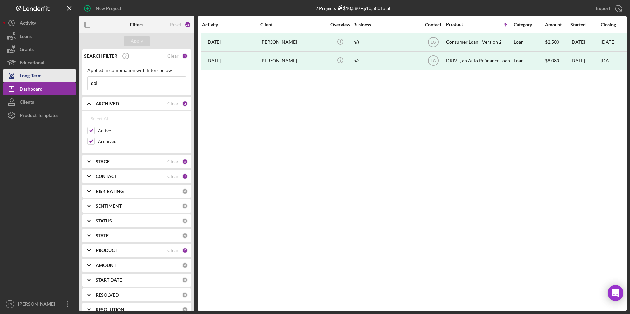
drag, startPoint x: 61, startPoint y: 79, endPoint x: 43, endPoint y: 79, distance: 18.4
click at [42, 79] on div "New Project 2 Projects $10,580 • $10,580 Total Export Icon/Export Filters Reset…" at bounding box center [314, 155] width 623 height 311
click at [93, 142] on input "Archived" at bounding box center [91, 141] width 7 height 7
checkbox input "false"
click at [133, 46] on div "Apply" at bounding box center [136, 41] width 115 height 16
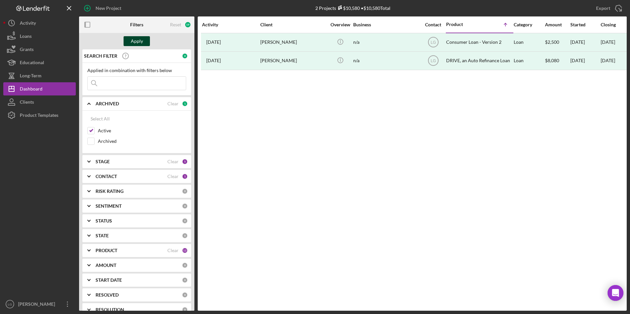
click at [134, 41] on div "Apply" at bounding box center [137, 41] width 12 height 10
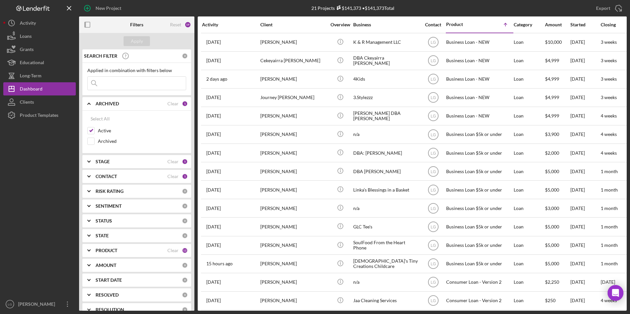
click at [157, 175] on div "CONTACT" at bounding box center [132, 176] width 72 height 5
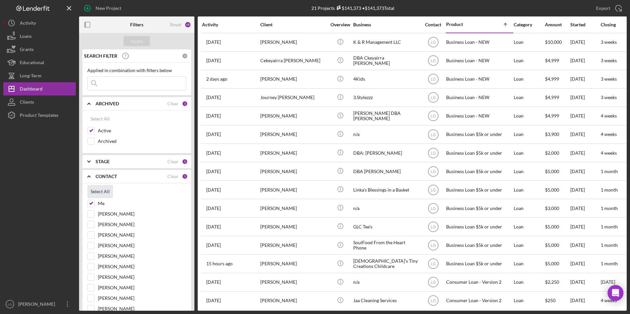
click at [103, 190] on div "Select All" at bounding box center [100, 191] width 19 height 13
checkbox input "true"
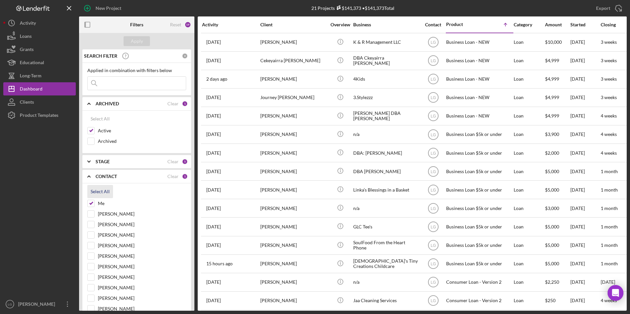
checkbox input "true"
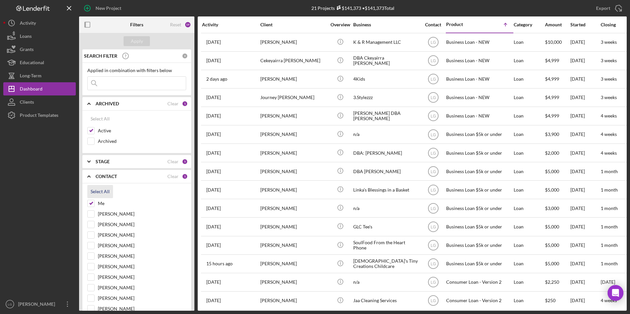
checkbox input "true"
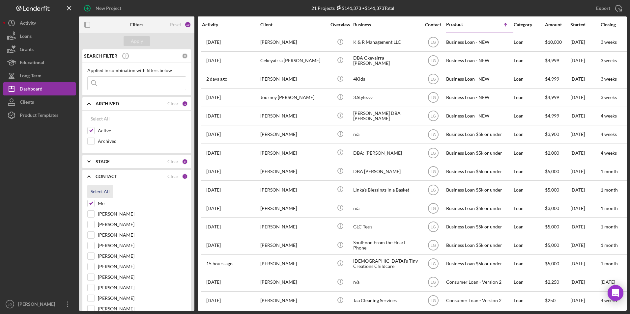
checkbox input "true"
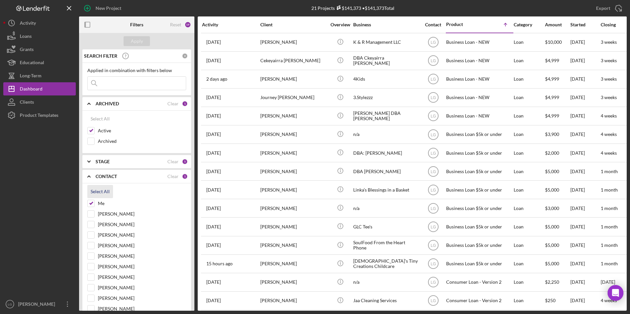
checkbox input "true"
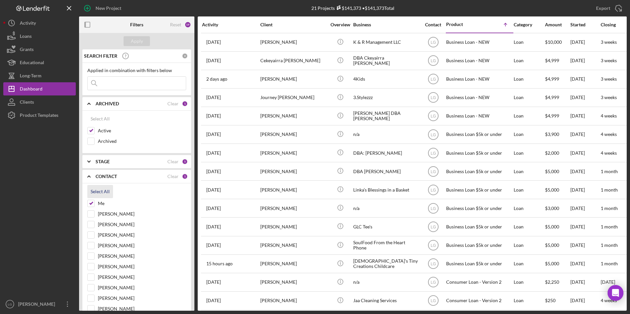
checkbox input "true"
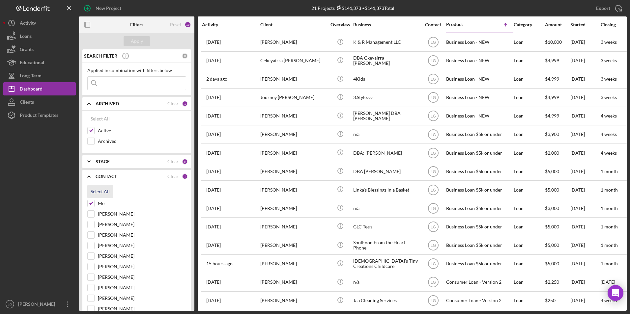
checkbox input "true"
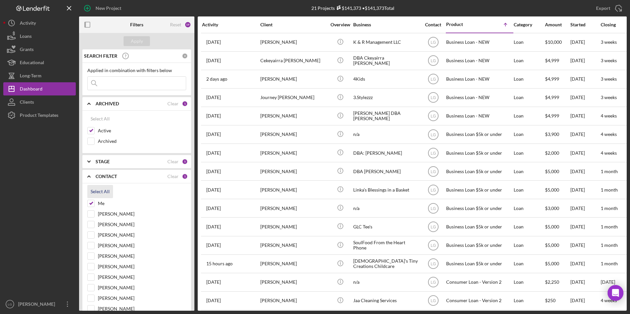
checkbox input "true"
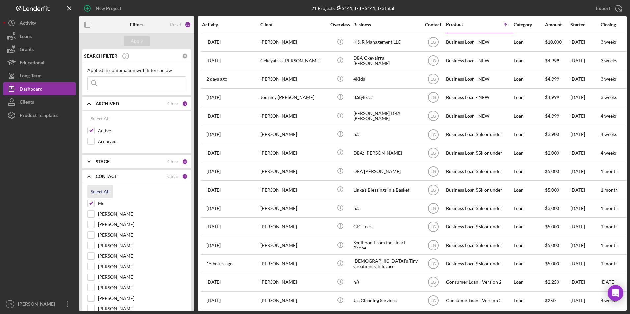
checkbox input "true"
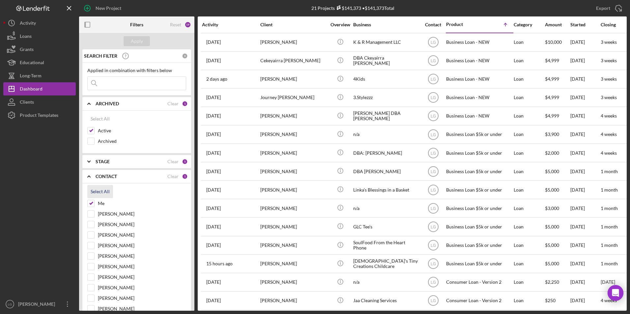
checkbox input "true"
click at [145, 41] on button "Apply" at bounding box center [137, 41] width 26 height 10
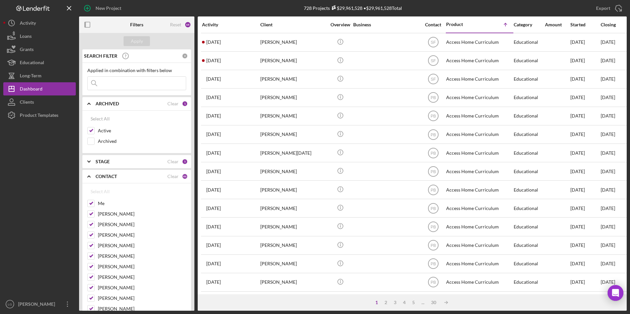
click at [133, 84] on input at bounding box center [137, 83] width 98 height 13
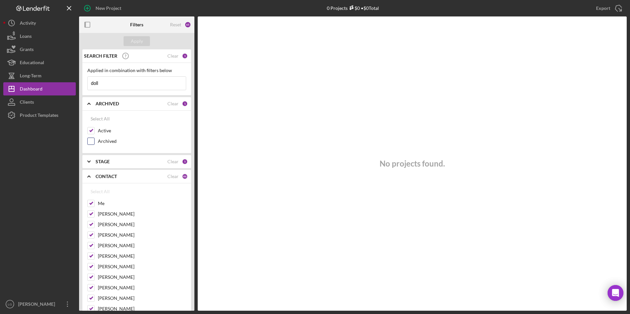
type input "doll"
click at [91, 143] on input "Archived" at bounding box center [91, 141] width 7 height 7
checkbox input "true"
click at [140, 42] on div "Apply" at bounding box center [137, 41] width 12 height 10
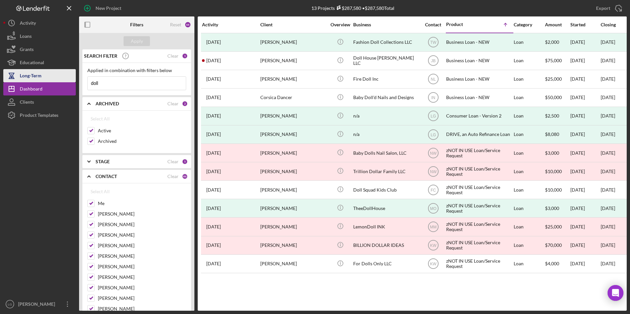
drag, startPoint x: 110, startPoint y: 85, endPoint x: 75, endPoint y: 80, distance: 34.6
click at [76, 79] on div "New Project 13 Projects $287,580 • $287,580 Total Export Icon/Export Filters Re…" at bounding box center [314, 155] width 623 height 311
click at [143, 41] on button "Apply" at bounding box center [137, 41] width 26 height 10
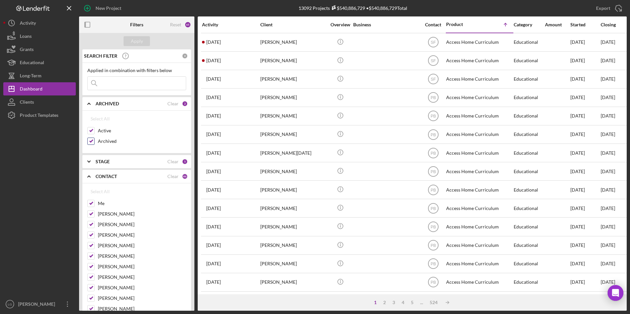
click at [90, 141] on input "Archived" at bounding box center [91, 141] width 7 height 7
checkbox input "false"
click at [141, 39] on div "Apply" at bounding box center [137, 41] width 12 height 10
click at [135, 88] on input at bounding box center [137, 83] width 98 height 13
type input "hill"
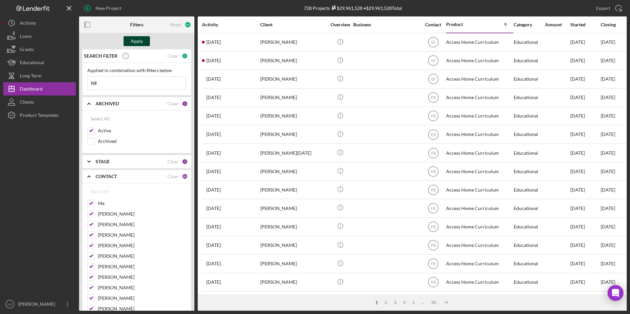
click at [140, 41] on div "Apply" at bounding box center [137, 41] width 12 height 10
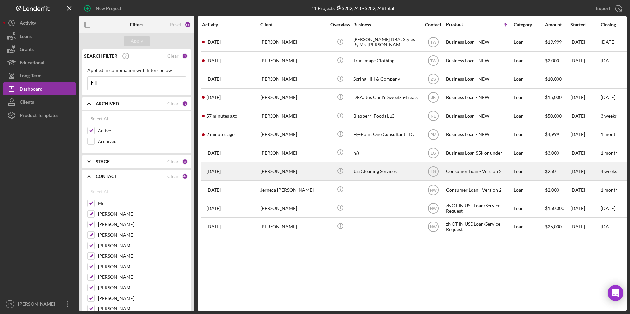
click at [274, 172] on div "[PERSON_NAME]" at bounding box center [293, 171] width 66 height 17
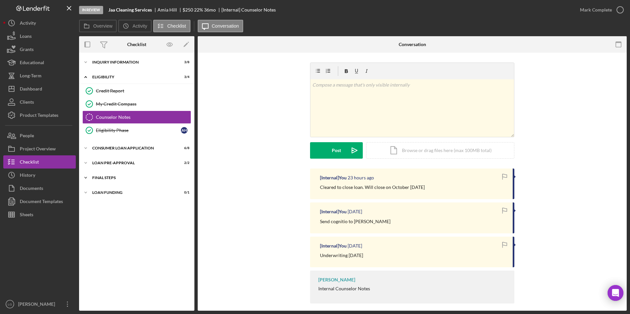
drag, startPoint x: 100, startPoint y: 187, endPoint x: 100, endPoint y: 181, distance: 5.9
click at [100, 186] on div "Icon/Expander Inquiry Information 3 / 8 Icon/Expander Eligibility 3 / 4 Credit …" at bounding box center [136, 182] width 115 height 252
drag, startPoint x: 99, startPoint y: 180, endPoint x: 99, endPoint y: 166, distance: 13.5
click at [99, 176] on div "Icon/Expander FINAL STEPS 6 / 10" at bounding box center [136, 177] width 115 height 13
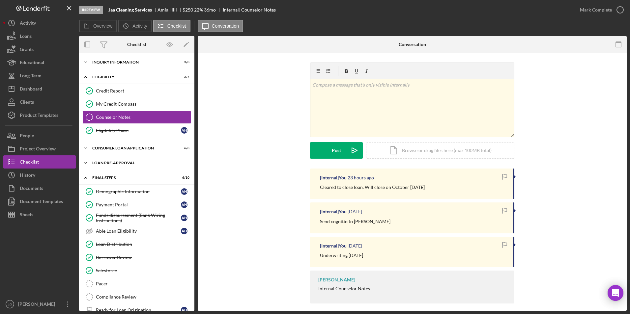
click at [99, 164] on div "Loan Pre-Approval" at bounding box center [139, 163] width 94 height 4
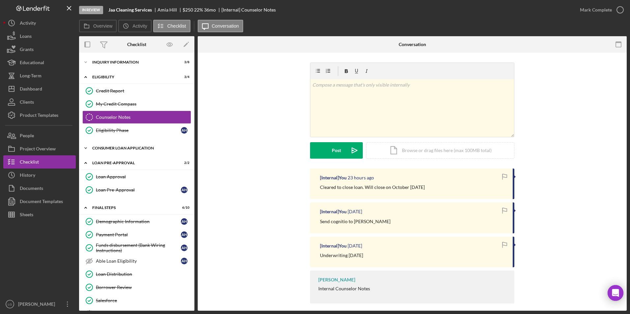
click at [99, 148] on div "Consumer Loan Application" at bounding box center [139, 148] width 94 height 4
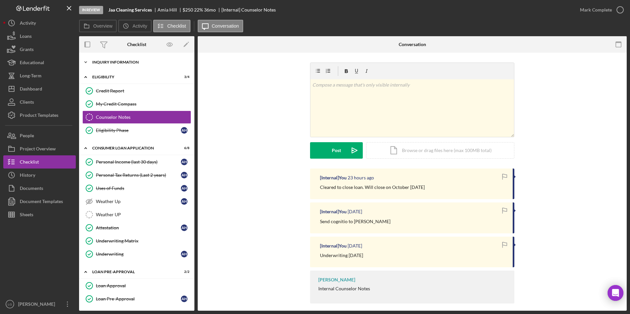
click at [113, 58] on div "Icon/Expander Inquiry Information 3 / 8" at bounding box center [136, 62] width 115 height 13
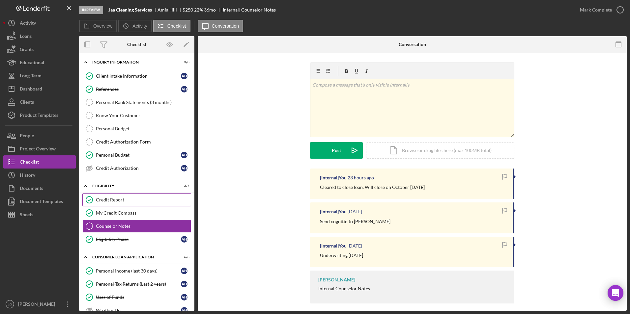
click at [106, 200] on div "Credit Report" at bounding box center [143, 199] width 95 height 5
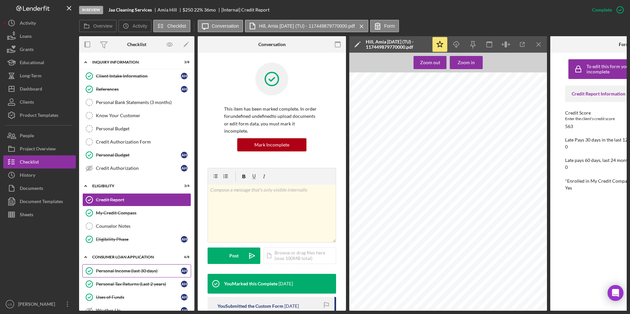
click at [133, 268] on div "Personal Income (last 30 days)" at bounding box center [138, 270] width 85 height 5
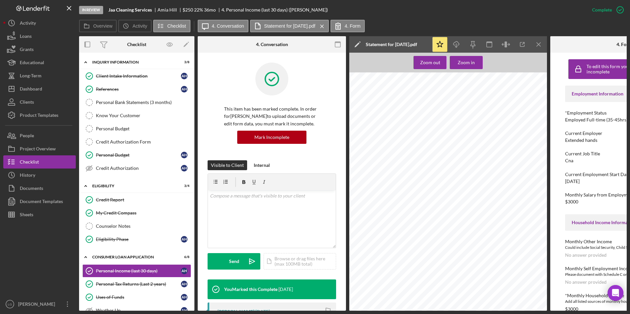
drag, startPoint x: 16, startPoint y: 134, endPoint x: 64, endPoint y: 126, distance: 48.4
click at [16, 134] on icon "button" at bounding box center [11, 135] width 16 height 16
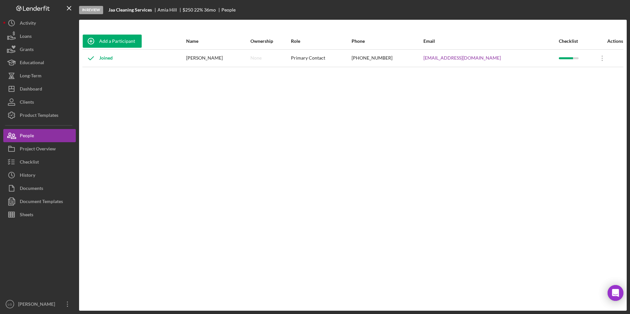
drag, startPoint x: 493, startPoint y: 59, endPoint x: 426, endPoint y: 60, distance: 66.5
click at [426, 60] on tr "Joined Amia Hill None Primary Contact (314) 440-5241 amiahill2@gmail.com Icon/O…" at bounding box center [352, 57] width 541 height 17
drag, startPoint x: 426, startPoint y: 60, endPoint x: 464, endPoint y: 62, distance: 37.6
click at [37, 168] on div "Checklist" at bounding box center [29, 162] width 19 height 15
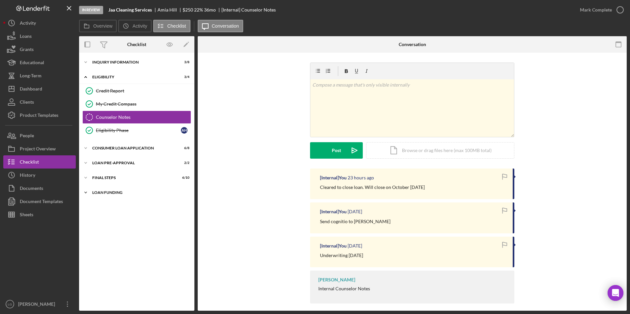
click at [111, 190] on div "Icon/Expander Loan Funding 0 / 1" at bounding box center [136, 192] width 115 height 13
click at [111, 184] on div "Icon/Expander FINAL STEPS 6 / 10" at bounding box center [136, 178] width 115 height 13
click at [111, 162] on div "Loan Pre-Approval" at bounding box center [139, 163] width 94 height 4
click at [110, 149] on div "Consumer Loan Application" at bounding box center [139, 148] width 94 height 4
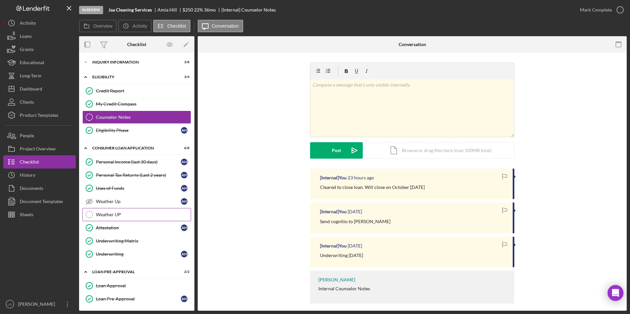
scroll to position [48, 0]
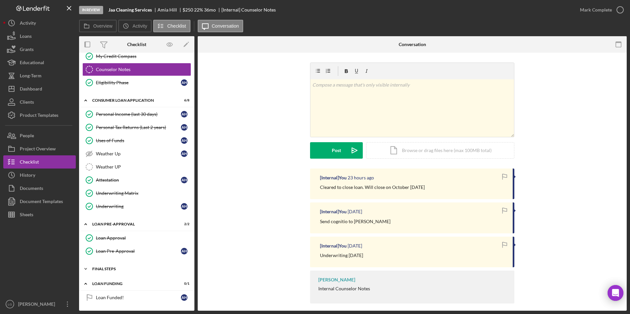
click at [103, 270] on div "FINAL STEPS" at bounding box center [139, 269] width 94 height 4
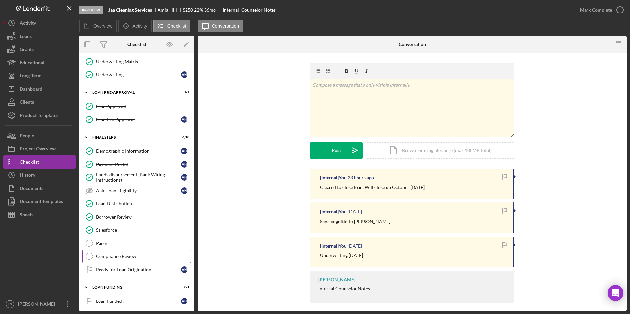
click at [124, 259] on div "Compliance Review" at bounding box center [143, 256] width 95 height 5
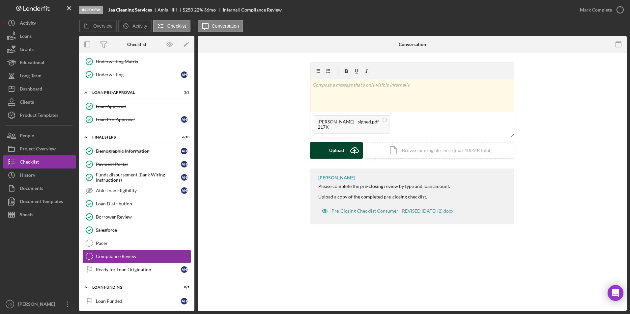
click at [331, 151] on div "Upload" at bounding box center [336, 150] width 15 height 16
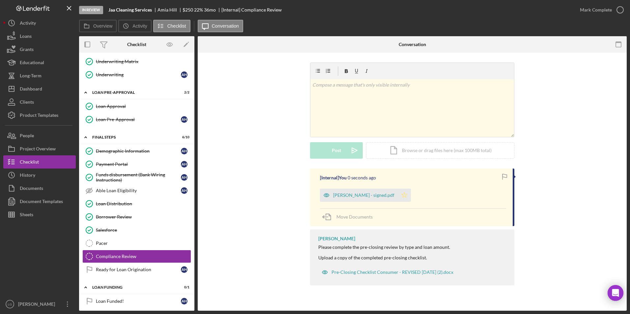
click at [398, 191] on icon "Icon/Star" at bounding box center [404, 195] width 13 height 13
drag, startPoint x: 604, startPoint y: 8, endPoint x: 587, endPoint y: 12, distance: 17.3
click at [604, 8] on div "Mark Complete" at bounding box center [596, 9] width 32 height 13
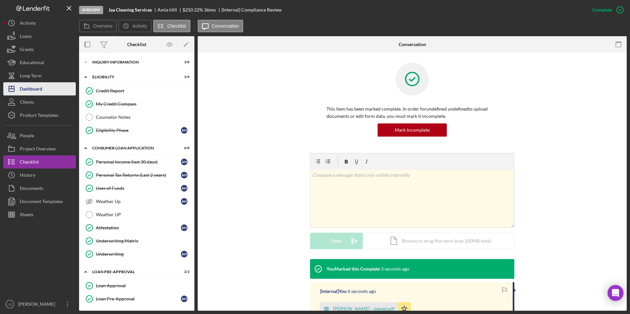
click at [42, 88] on div "Dashboard" at bounding box center [31, 89] width 22 height 15
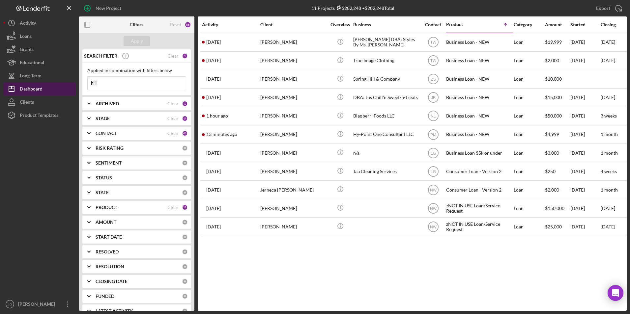
drag, startPoint x: 125, startPoint y: 85, endPoint x: 51, endPoint y: 88, distance: 74.1
click at [51, 86] on div "New Project 11 Projects $282,248 • $282,248 Total hill Export Icon/Export Filte…" at bounding box center [314, 155] width 623 height 311
click at [139, 46] on div "Apply" at bounding box center [137, 41] width 12 height 10
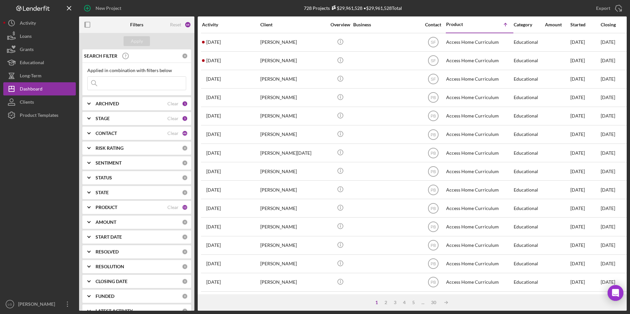
click at [120, 135] on div "CONTACT" at bounding box center [132, 133] width 72 height 5
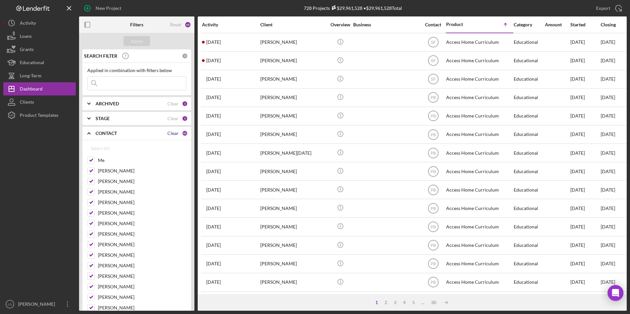
click at [171, 135] on div "Clear" at bounding box center [172, 133] width 11 height 5
checkbox input "false"
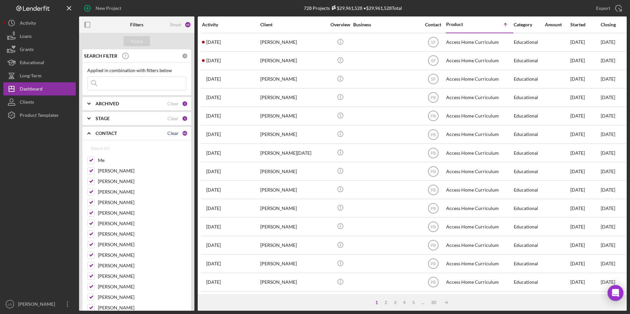
checkbox input "false"
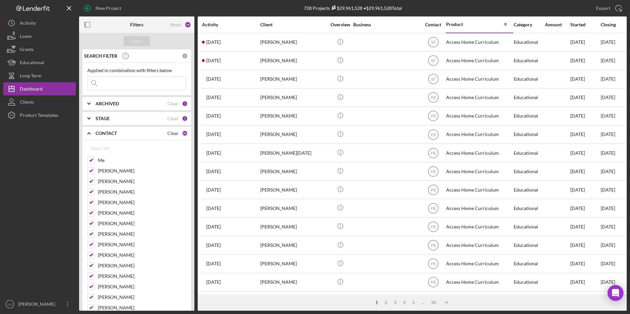
checkbox input "false"
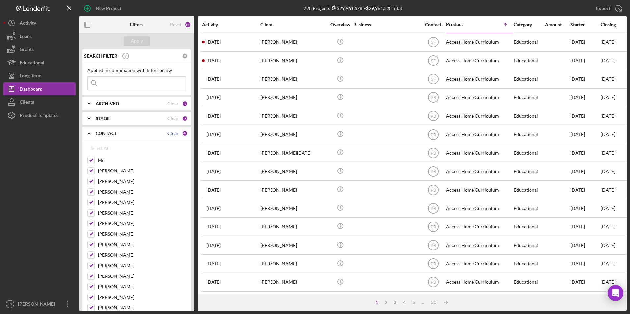
checkbox input "false"
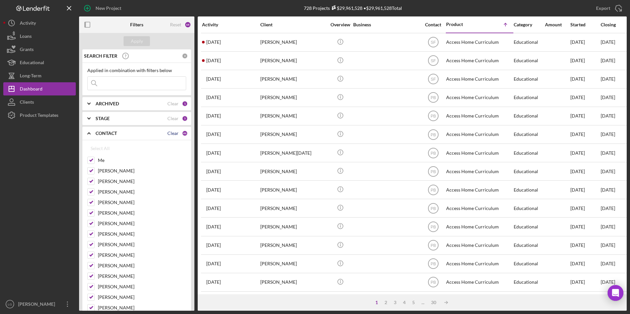
checkbox input "false"
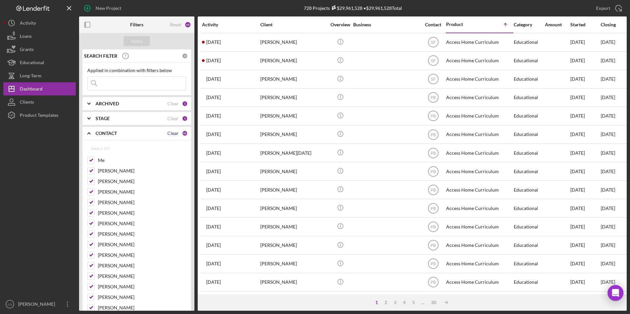
checkbox input "false"
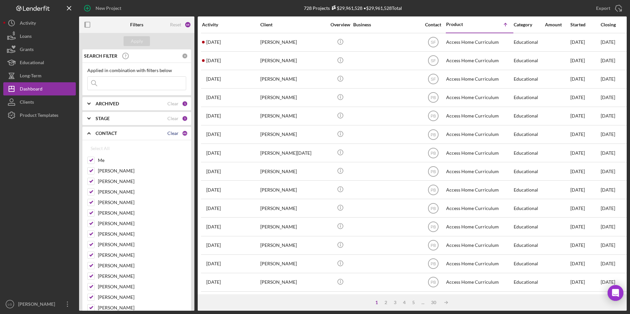
checkbox input "false"
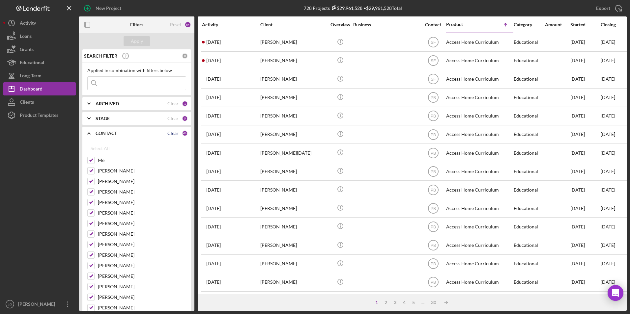
checkbox input "false"
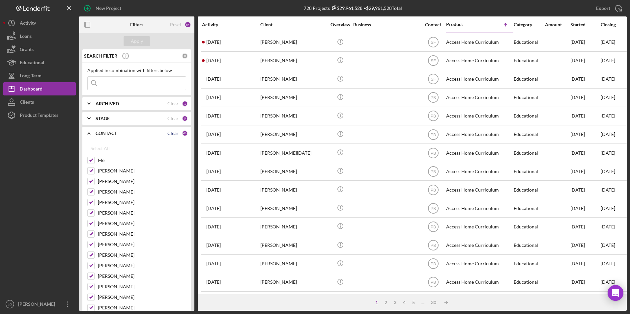
checkbox input "false"
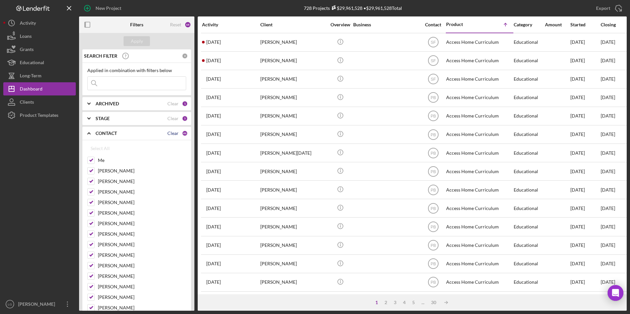
checkbox input "false"
click at [94, 161] on input "Me" at bounding box center [91, 160] width 7 height 7
checkbox input "true"
click at [136, 46] on div "Apply" at bounding box center [136, 41] width 115 height 16
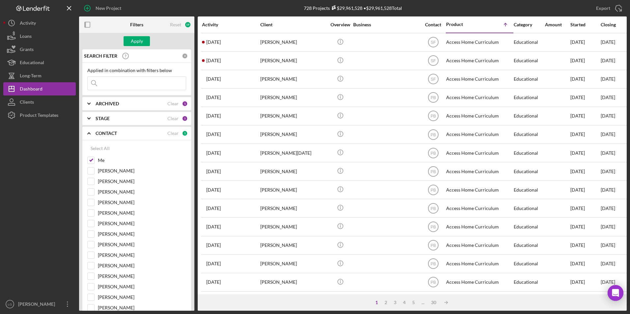
click at [114, 102] on b "ARCHIVED" at bounding box center [107, 103] width 23 height 5
click at [93, 160] on icon "Icon/Expander" at bounding box center [89, 161] width 16 height 16
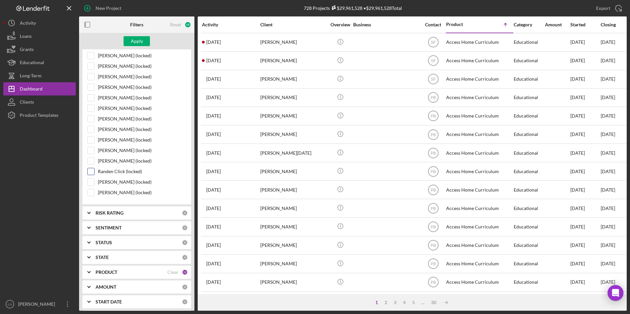
scroll to position [637, 0]
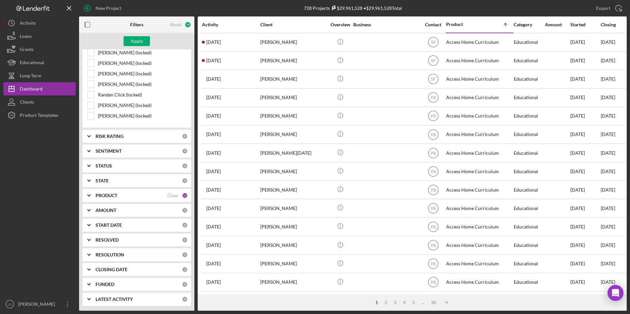
click at [109, 192] on div "PRODUCT Clear 12" at bounding box center [142, 195] width 92 height 13
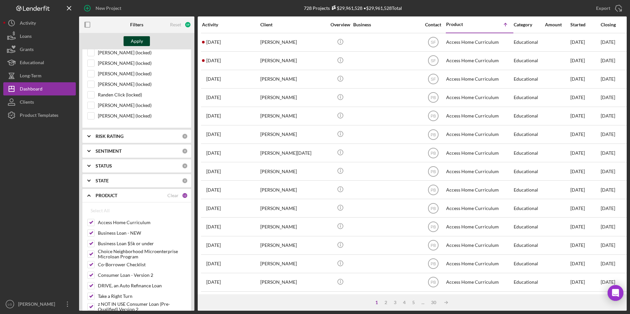
click at [136, 41] on div "Apply" at bounding box center [137, 41] width 12 height 10
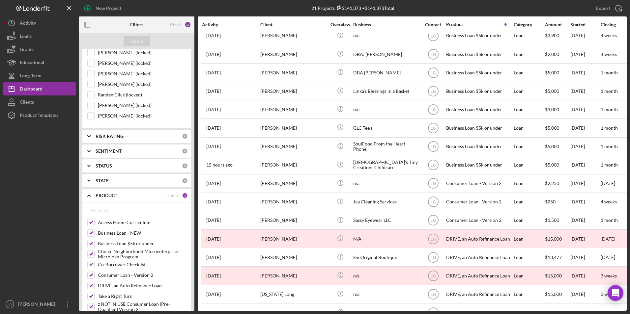
scroll to position [118, 0]
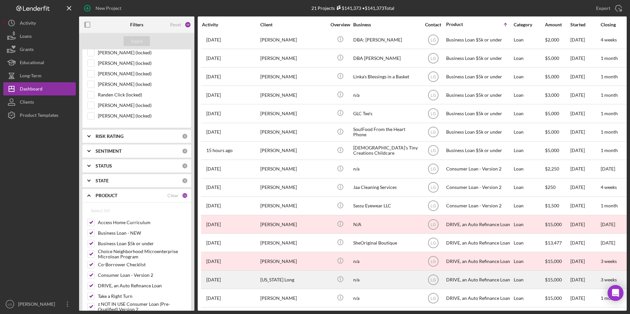
click at [296, 278] on div "[US_STATE] Long" at bounding box center [293, 279] width 66 height 17
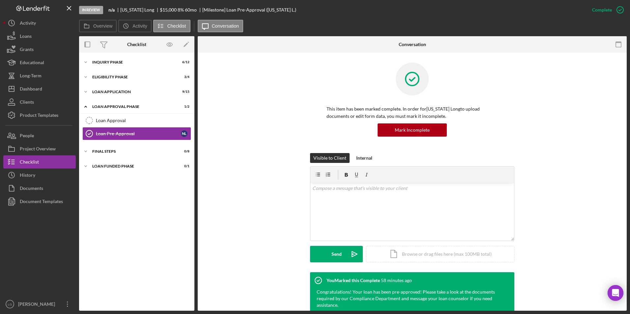
drag, startPoint x: 120, startPoint y: 165, endPoint x: 114, endPoint y: 159, distance: 8.4
click at [119, 164] on div "Icon/Expander Loan Funded Phase 0 / 1" at bounding box center [136, 166] width 115 height 13
click at [108, 152] on div "FINAL STEPS" at bounding box center [139, 152] width 94 height 4
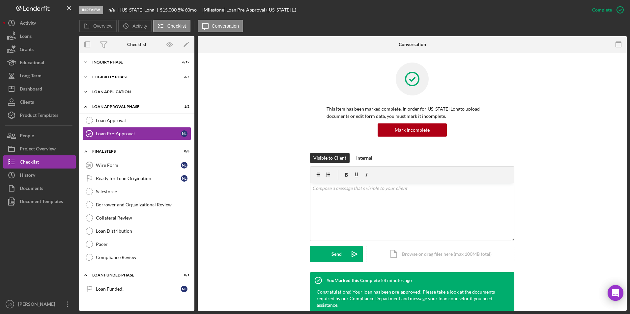
click at [106, 93] on div "Loan Application" at bounding box center [139, 92] width 94 height 4
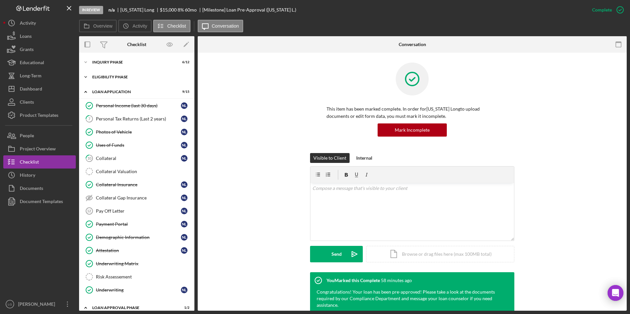
click at [125, 75] on div "Icon/Expander Eligibility Phase 3 / 4" at bounding box center [136, 76] width 115 height 13
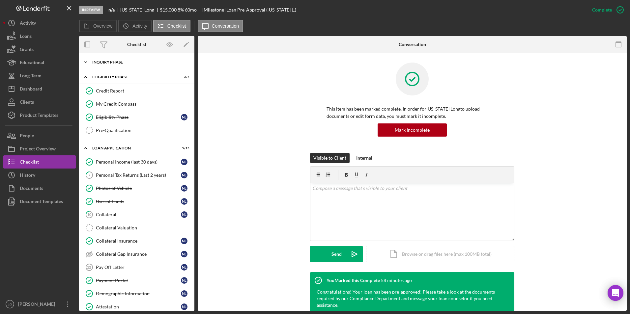
click at [115, 61] on div "Inquiry Phase" at bounding box center [139, 62] width 94 height 4
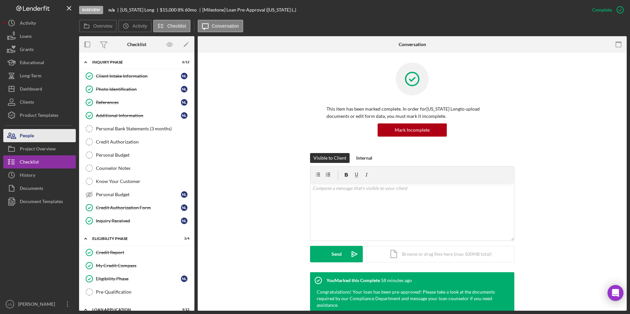
click at [34, 133] on div "People" at bounding box center [27, 136] width 14 height 15
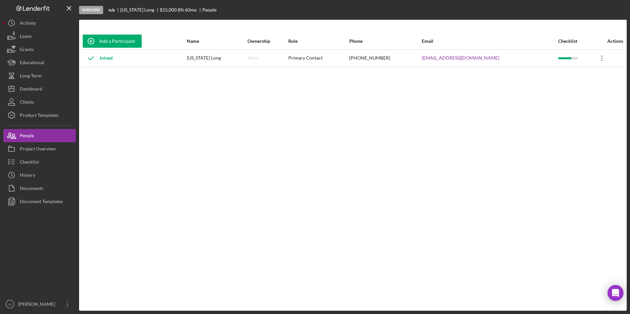
click at [599, 55] on icon "Icon/Overflow" at bounding box center [601, 58] width 16 height 16
click at [555, 75] on div "Icon/Edit Edit" at bounding box center [568, 76] width 72 height 14
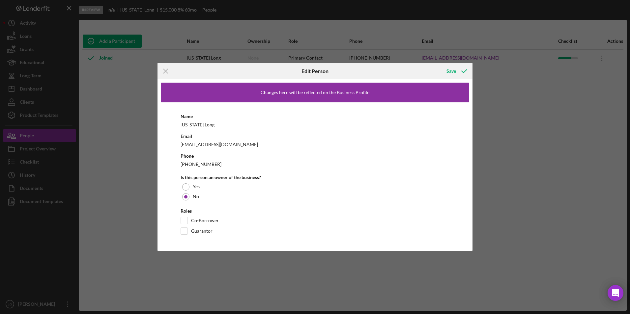
click at [186, 137] on b "Email" at bounding box center [186, 136] width 12 height 6
click at [194, 125] on div "Nevada Long" at bounding box center [314, 125] width 269 height 8
drag, startPoint x: 194, startPoint y: 125, endPoint x: 208, endPoint y: 126, distance: 14.2
click at [208, 126] on div "Nevada Long" at bounding box center [314, 125] width 269 height 8
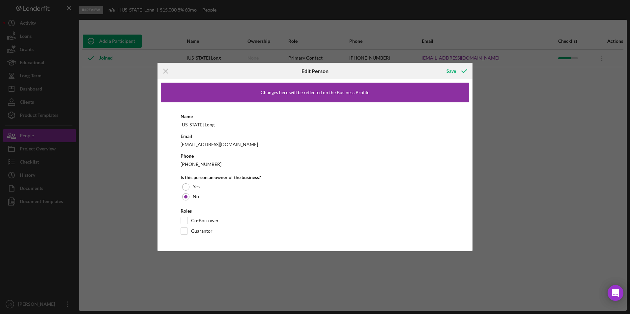
click at [208, 126] on div "Nevada Long" at bounding box center [314, 125] width 269 height 8
click at [164, 70] on line at bounding box center [165, 71] width 4 height 4
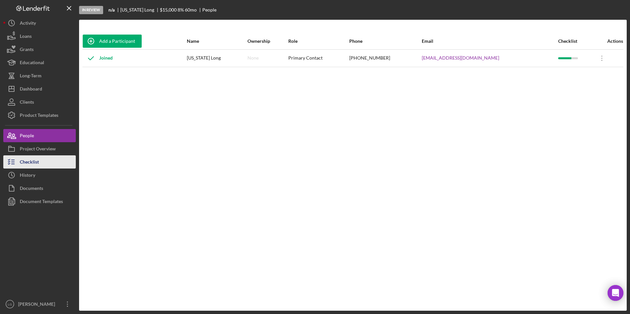
click at [38, 156] on div "Checklist" at bounding box center [29, 162] width 19 height 15
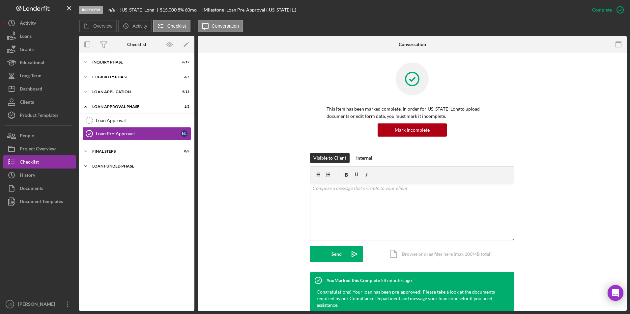
click at [125, 165] on div "Loan Funded Phase" at bounding box center [139, 166] width 94 height 4
click at [99, 149] on div "Icon/Expander FINAL STEPS 0 / 8" at bounding box center [136, 151] width 115 height 13
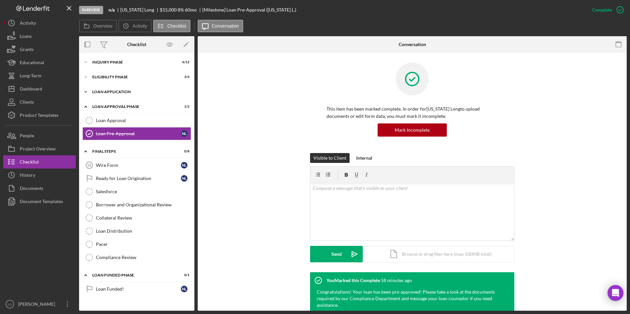
click at [108, 90] on div "Loan Application" at bounding box center [139, 92] width 94 height 4
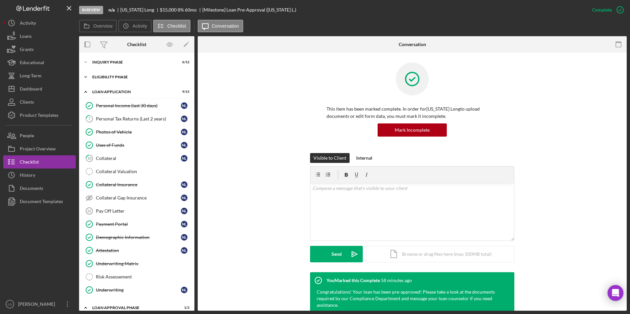
click at [108, 79] on div "Icon/Expander Eligibility Phase 3 / 4" at bounding box center [136, 76] width 115 height 13
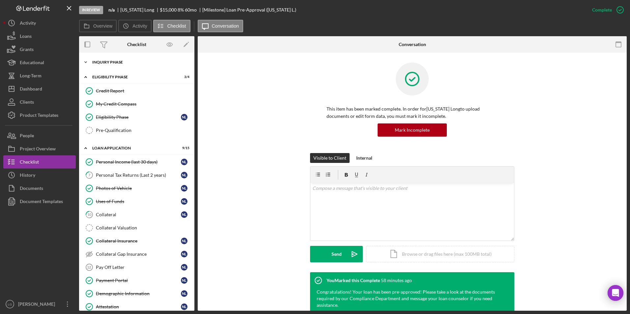
click at [109, 64] on div "Icon/Expander Inquiry Phase 6 / 12" at bounding box center [136, 62] width 115 height 13
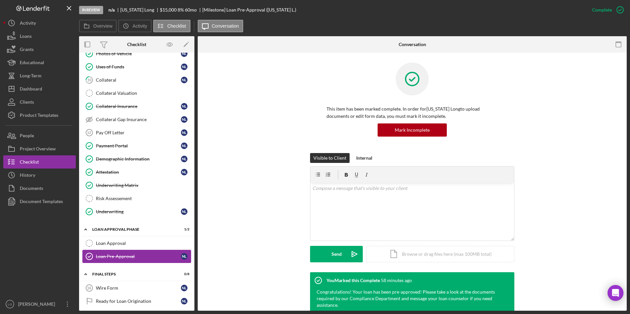
scroll to position [395, 0]
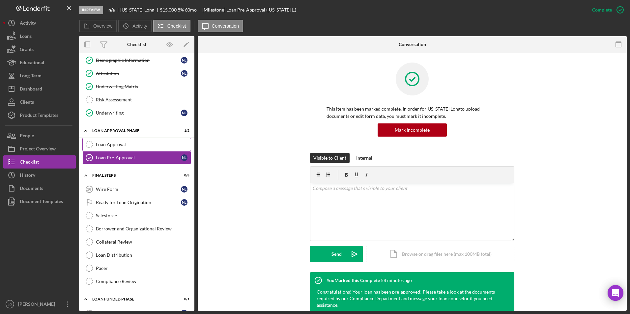
click at [128, 142] on div "Loan Approval" at bounding box center [143, 144] width 95 height 5
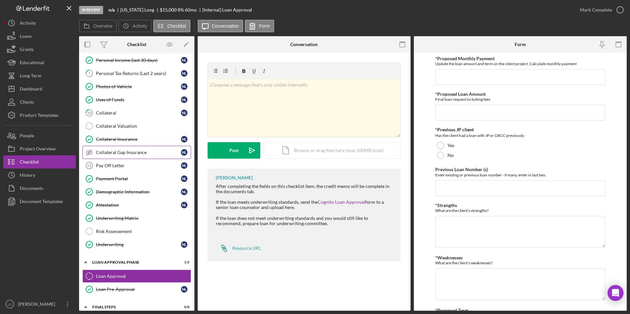
scroll to position [132, 0]
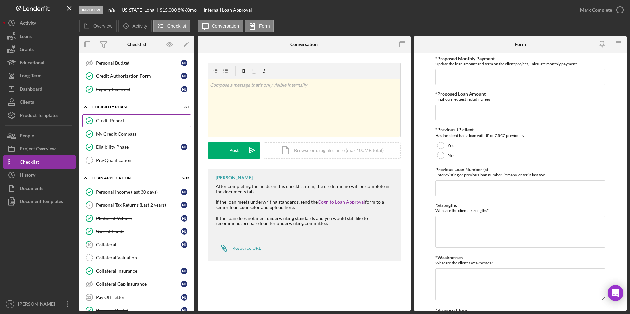
click at [115, 118] on link "Credit Report Credit Report" at bounding box center [136, 120] width 109 height 13
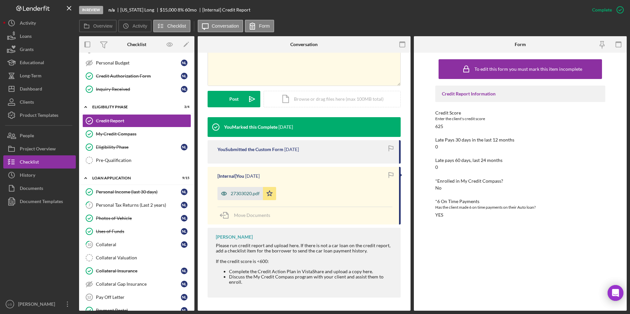
click at [246, 197] on div "27303020.pdf" at bounding box center [239, 193] width 45 height 13
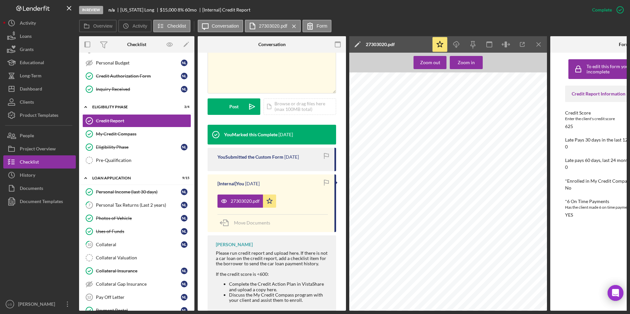
scroll to position [395, 0]
drag, startPoint x: 106, startPoint y: 254, endPoint x: 116, endPoint y: 250, distance: 11.1
click at [106, 254] on link "Collateral Valuation Collateral Valuation" at bounding box center [136, 257] width 109 height 13
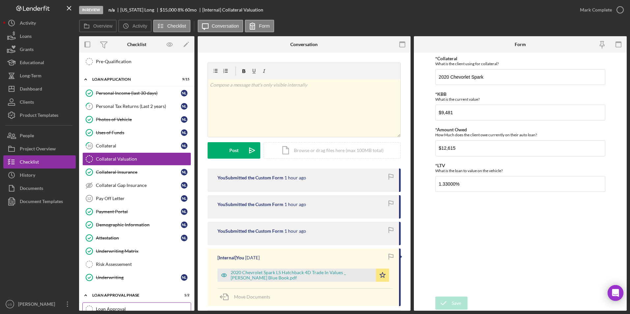
scroll to position [329, 0]
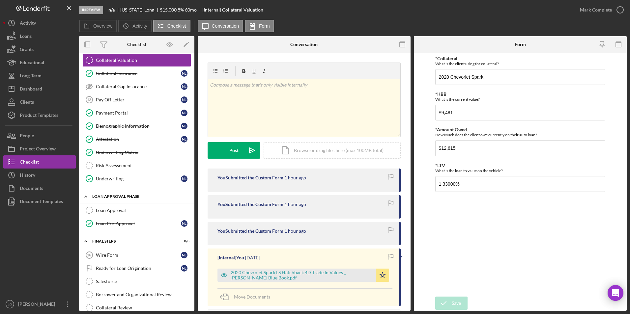
drag, startPoint x: 121, startPoint y: 210, endPoint x: 141, endPoint y: 201, distance: 22.1
click at [125, 208] on div "Loan Approval" at bounding box center [143, 210] width 95 height 5
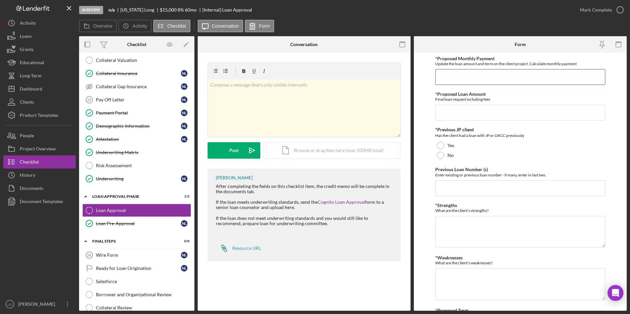
click at [494, 81] on input "*Proposed Monthly Payment" at bounding box center [520, 77] width 170 height 16
type input "$6"
type input "$385.85"
type input "$12,615.00"
click at [438, 157] on div at bounding box center [440, 155] width 7 height 7
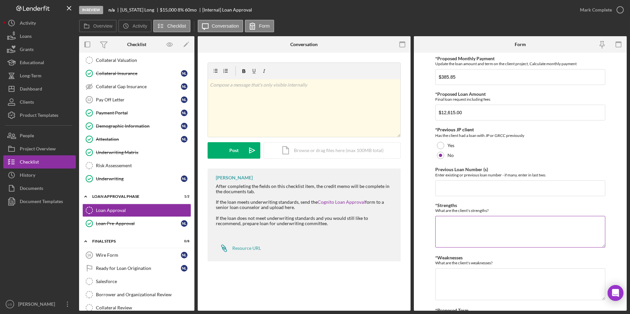
click at [446, 225] on textarea "*Strengths" at bounding box center [520, 232] width 170 height 32
click at [443, 240] on textarea "-Credit Score -Active line -Referral Source -" at bounding box center [520, 232] width 170 height 32
click at [442, 238] on textarea "-Credit Score -Active line -Referral Source -" at bounding box center [520, 232] width 170 height 32
type textarea "-Credit Score -Active line -Referral Source -collection debt"
click at [439, 286] on textarea "*Weaknesses" at bounding box center [520, 284] width 170 height 32
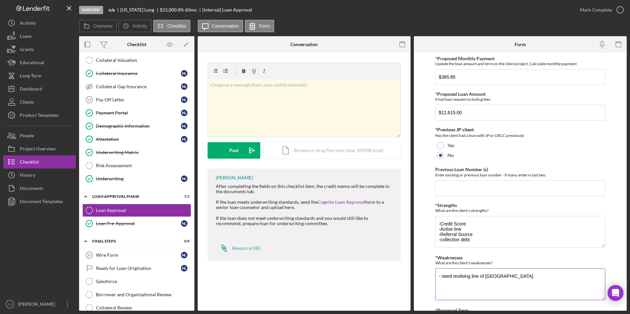
drag, startPoint x: 463, startPoint y: 276, endPoint x: 475, endPoint y: 282, distance: 13.4
click at [478, 292] on textarea "- need reviloing line of credt" at bounding box center [520, 284] width 170 height 32
drag, startPoint x: 471, startPoint y: 277, endPoint x: 458, endPoint y: 276, distance: 12.9
click at [458, 276] on textarea "- need reviloing line of credt" at bounding box center [520, 284] width 170 height 32
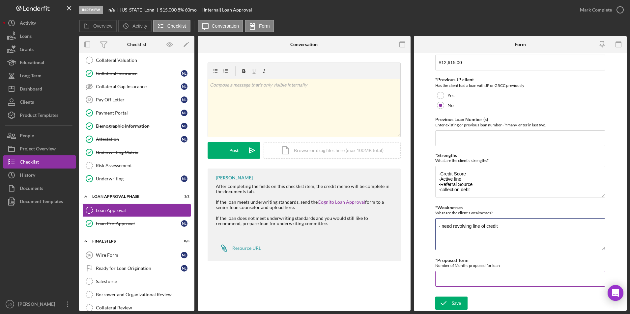
type textarea "- need revolving line of credit"
click at [467, 278] on input "*Proposed Term" at bounding box center [520, 279] width 170 height 16
type input "37"
click at [459, 305] on div "Save" at bounding box center [456, 303] width 9 height 13
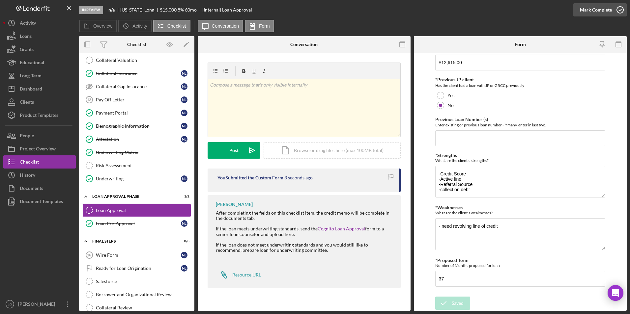
click at [595, 9] on div "Mark Complete" at bounding box center [596, 9] width 32 height 13
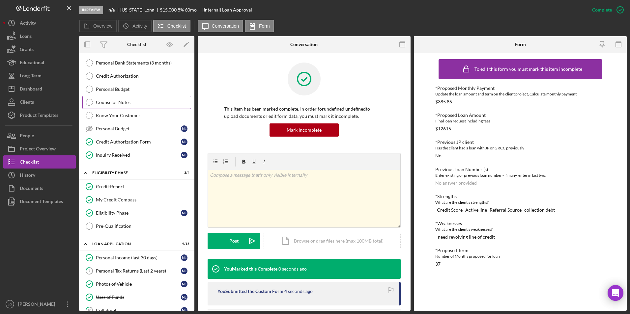
scroll to position [0, 0]
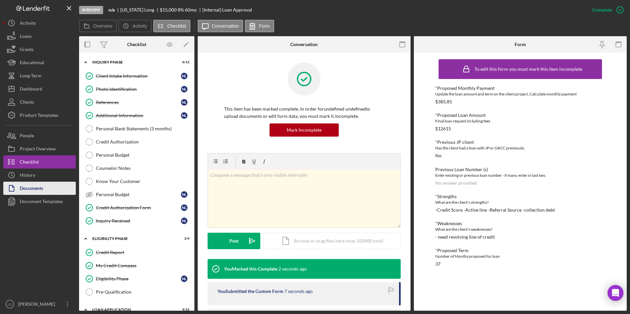
drag, startPoint x: 47, startPoint y: 199, endPoint x: 71, endPoint y: 186, distance: 27.7
click at [48, 199] on div "Document Templates" at bounding box center [41, 202] width 43 height 15
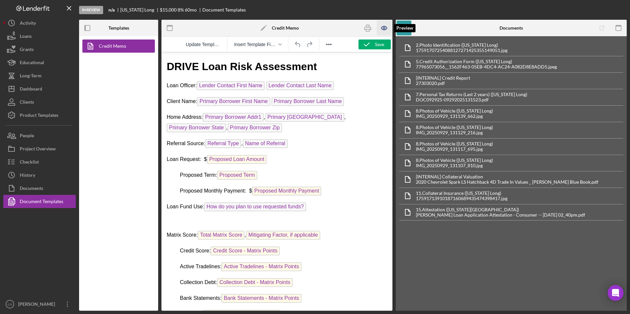
click at [385, 26] on icon "button" at bounding box center [384, 28] width 6 height 4
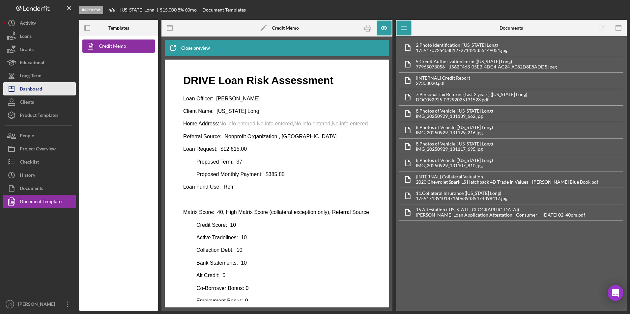
click at [31, 86] on div "Dashboard" at bounding box center [31, 89] width 22 height 15
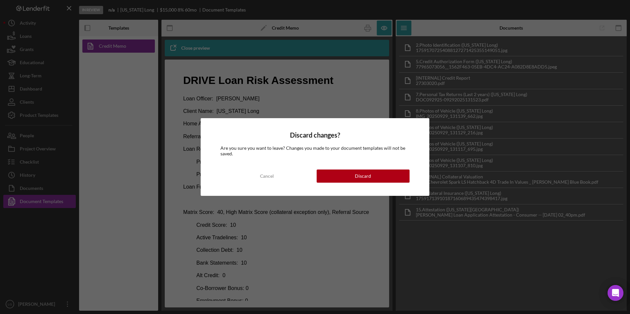
drag, startPoint x: 119, startPoint y: 100, endPoint x: 278, endPoint y: 54, distance: 165.6
click at [119, 101] on div "Discard changes? Are you sure you want to leave? Changes you made to your docum…" at bounding box center [315, 157] width 630 height 314
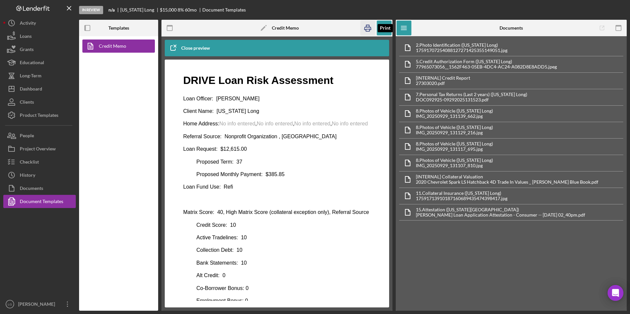
click at [364, 27] on icon "button" at bounding box center [367, 28] width 15 height 15
click at [34, 88] on div "Dashboard" at bounding box center [31, 89] width 22 height 15
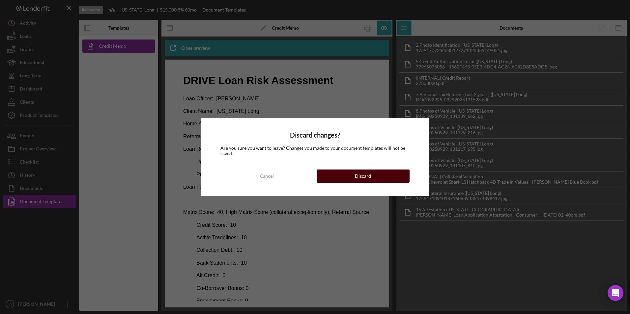
click at [321, 174] on button "Discard" at bounding box center [362, 176] width 93 height 13
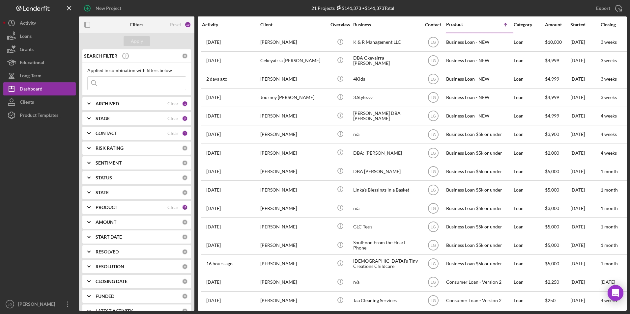
click at [129, 138] on div "CONTACT Clear 1" at bounding box center [142, 133] width 92 height 13
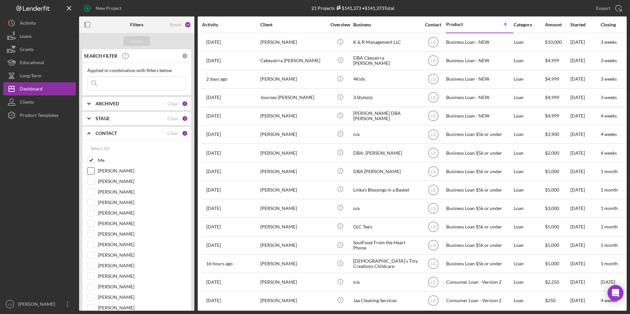
click at [92, 172] on input "Aida Richardson" at bounding box center [91, 171] width 7 height 7
checkbox input "true"
click at [134, 36] on div "Apply" at bounding box center [136, 41] width 115 height 16
click at [138, 42] on div "Apply" at bounding box center [137, 41] width 12 height 10
click at [135, 79] on input at bounding box center [137, 83] width 98 height 13
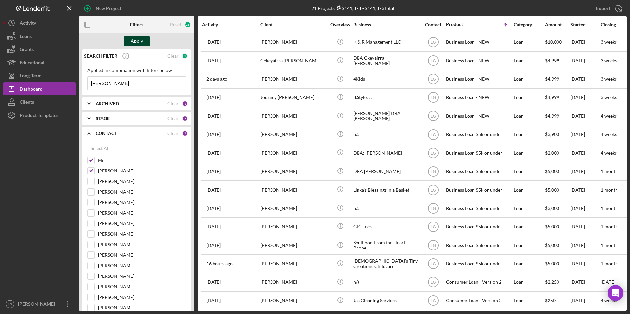
type input "gandy"
click at [133, 46] on div "Apply" at bounding box center [137, 41] width 12 height 10
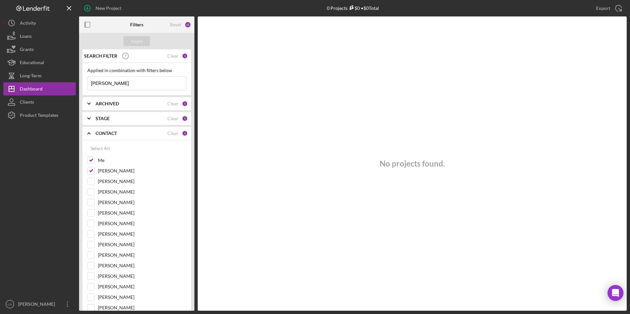
click at [114, 100] on div "ARCHIVED Clear 1" at bounding box center [142, 103] width 92 height 13
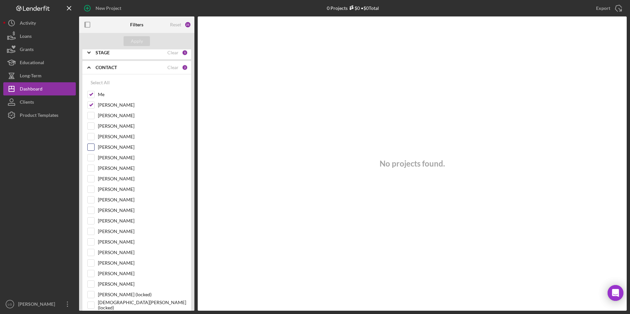
scroll to position [165, 0]
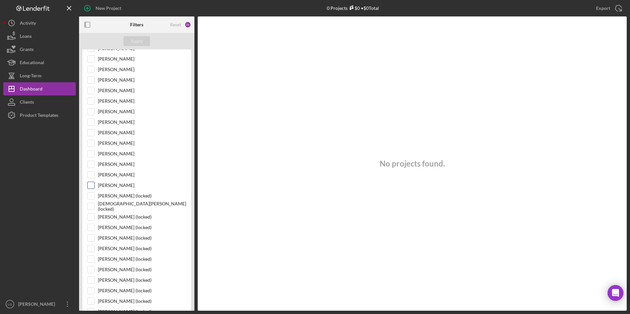
click at [91, 184] on input "Peyton McGovern" at bounding box center [91, 185] width 7 height 7
checkbox input "true"
click at [136, 39] on div "Apply" at bounding box center [137, 41] width 12 height 10
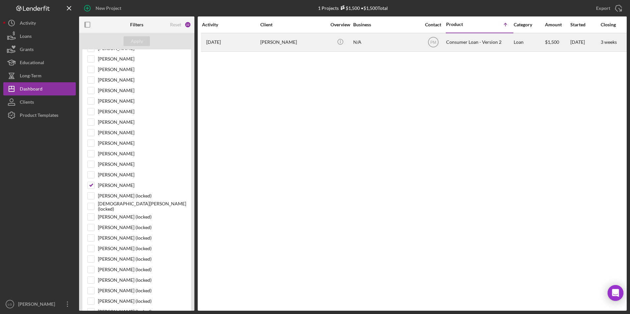
click at [279, 38] on div "[PERSON_NAME]" at bounding box center [293, 42] width 66 height 17
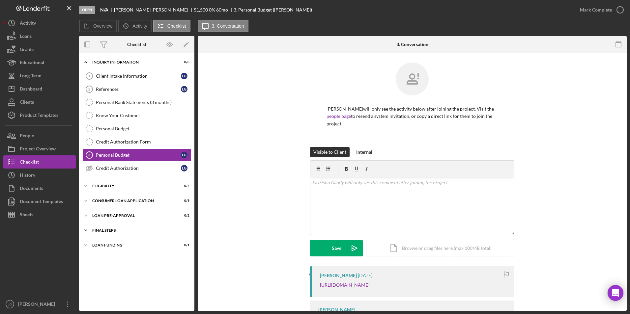
drag, startPoint x: 96, startPoint y: 244, endPoint x: 100, endPoint y: 236, distance: 9.3
click at [97, 241] on div "Icon/Expander Loan Funding 0 / 1" at bounding box center [136, 245] width 115 height 13
click at [107, 217] on div "Loan Pre-Approval" at bounding box center [139, 216] width 94 height 4
drag, startPoint x: 106, startPoint y: 202, endPoint x: 103, endPoint y: 185, distance: 16.4
click at [106, 201] on div "Consumer Loan Application" at bounding box center [132, 201] width 81 height 4
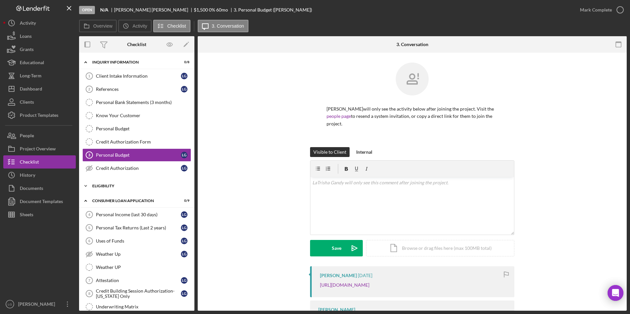
click at [103, 185] on div "Eligibility" at bounding box center [139, 186] width 94 height 4
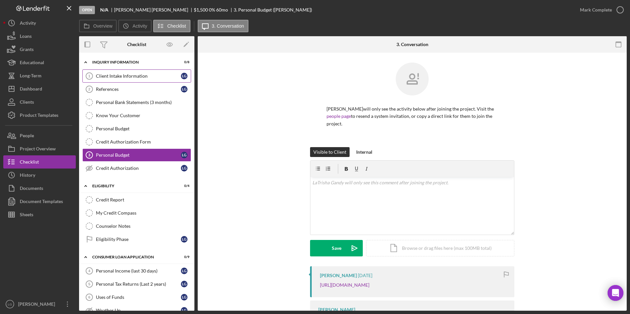
click at [114, 71] on link "Client Intake Information 1 Client Intake Information L G" at bounding box center [136, 75] width 109 height 13
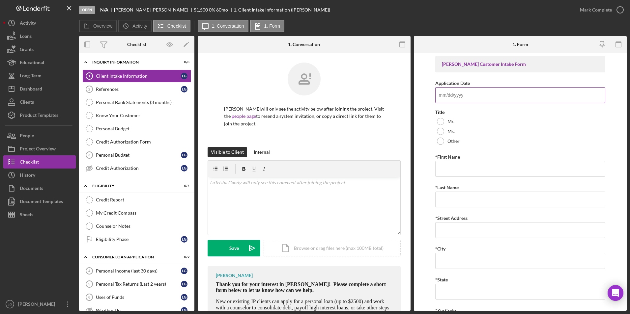
click at [463, 87] on input "Application Date" at bounding box center [520, 95] width 170 height 16
type input "10/07/2025"
click at [437, 130] on div at bounding box center [440, 131] width 7 height 7
click at [447, 168] on input "*First Name" at bounding box center [520, 169] width 170 height 16
type input "Latrisha"
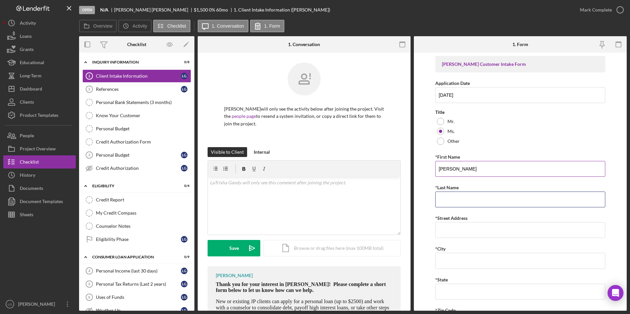
type input "Gandy"
type input "All"
type input "Missouri"
type input "63,114"
type input "Missouri"
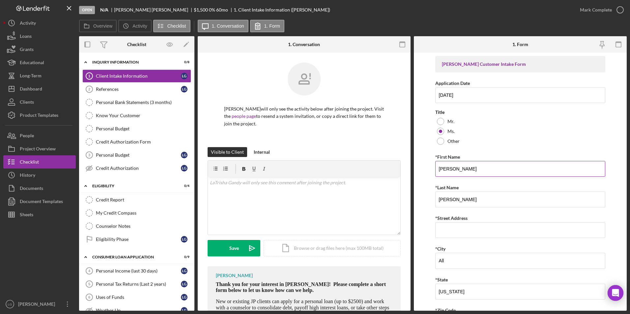
type input "(314) 761-5487"
type input "lgandy@justinepetersen.org"
type input "Latrisha Gandy"
click at [445, 168] on input "Latrisha" at bounding box center [520, 169] width 170 height 16
type input "LaTrisha"
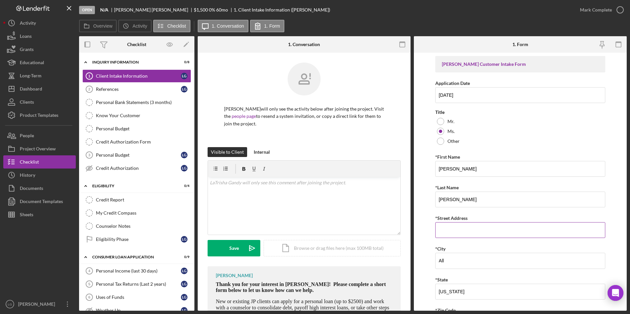
click at [444, 232] on input "*Street Address" at bounding box center [520, 230] width 170 height 16
type input "8 Ritenour Drive"
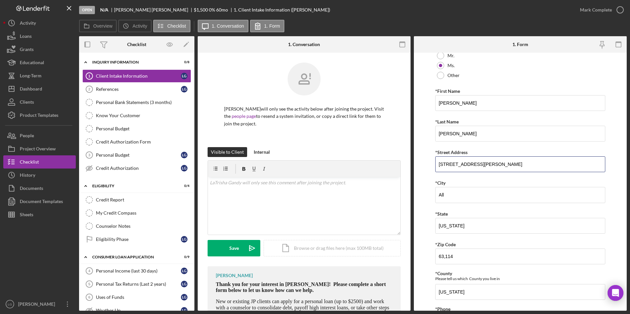
scroll to position [165, 0]
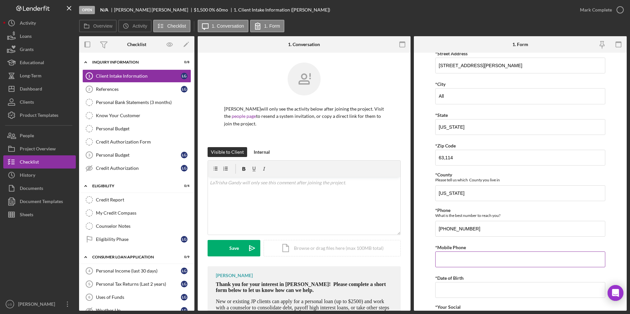
click at [463, 264] on input "*Mobile Phone" at bounding box center [520, 260] width 170 height 16
type input "(314) 761-5487"
click at [463, 286] on input "*Date of Birth" at bounding box center [520, 290] width 170 height 16
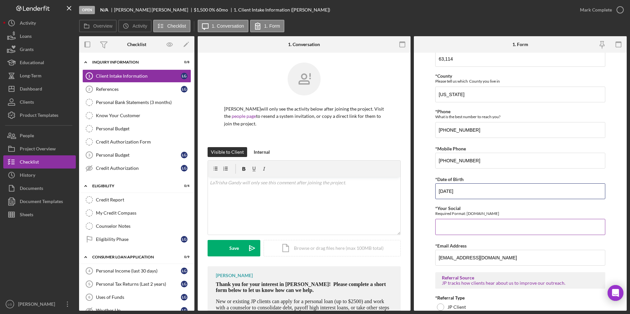
type input "11/12/1982"
click at [465, 225] on input "*Your Social" at bounding box center [520, 227] width 170 height 16
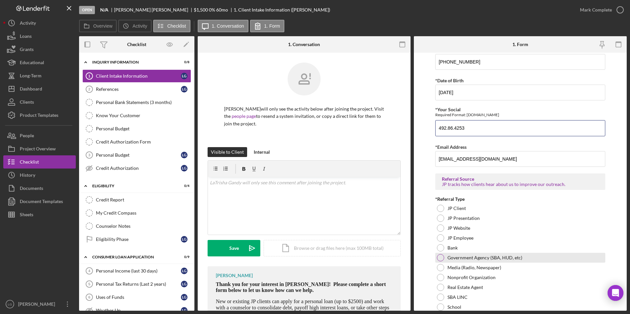
scroll to position [395, 0]
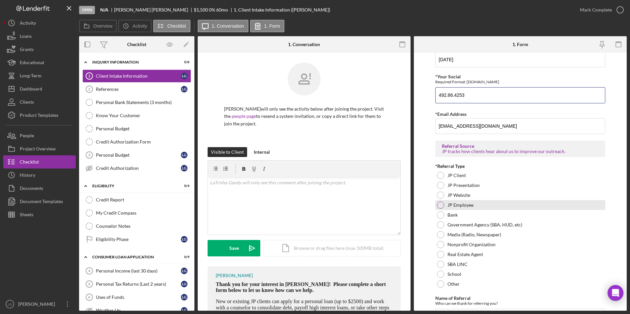
type input "492.86.4253"
click at [442, 204] on div at bounding box center [440, 205] width 7 height 7
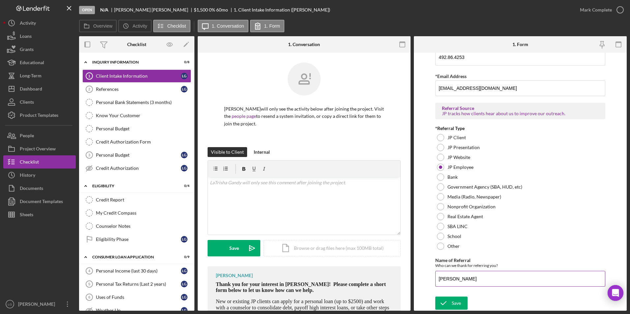
click at [444, 277] on input "Latrisha Gandy" at bounding box center [520, 279] width 170 height 16
type input "[PERSON_NAME]"
click at [441, 300] on icon "submit" at bounding box center [443, 303] width 16 height 16
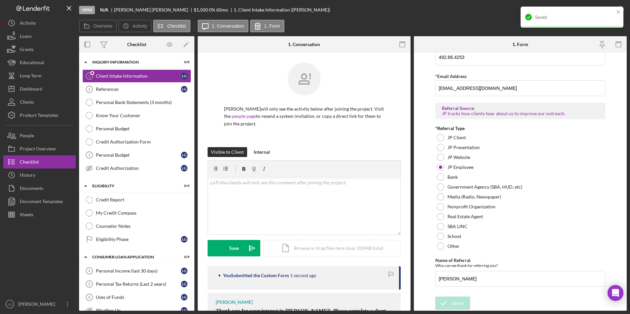
click at [595, 7] on div "Saved" at bounding box center [571, 17] width 103 height 21
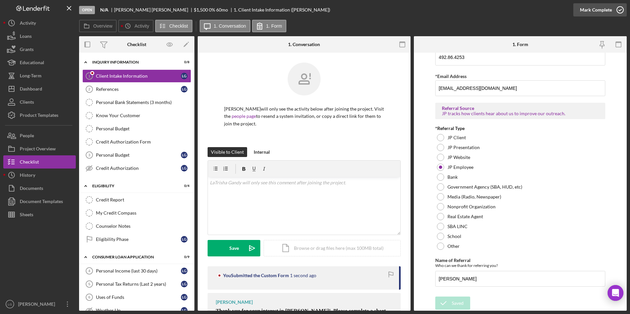
click at [578, 11] on button "Mark Complete" at bounding box center [599, 9] width 53 height 13
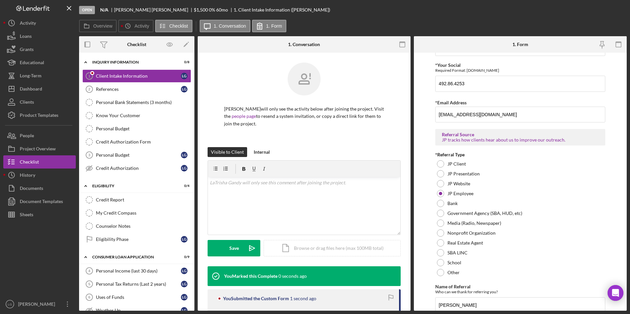
scroll to position [0, 0]
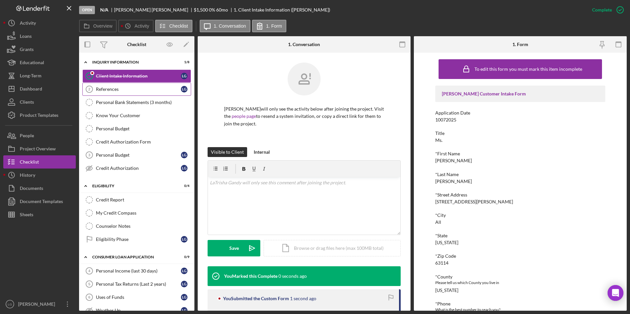
drag, startPoint x: 103, startPoint y: 90, endPoint x: 145, endPoint y: 91, distance: 41.8
click at [103, 90] on div "References" at bounding box center [138, 89] width 85 height 5
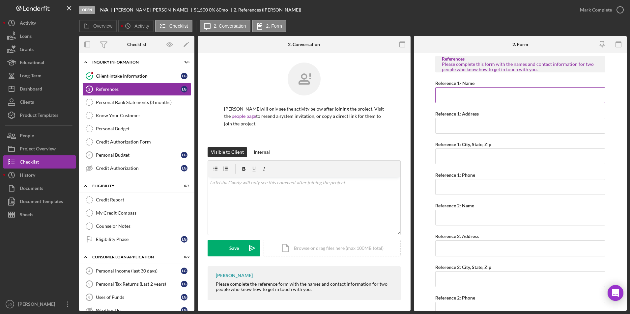
click at [481, 95] on input "Reference 1- Name" at bounding box center [520, 95] width 170 height 16
drag, startPoint x: 481, startPoint y: 93, endPoint x: 411, endPoint y: 92, distance: 70.2
click at [411, 92] on div "Overview Internal Workflow Stage Open Icon/Dropdown Arrow Archive (can unarchiv…" at bounding box center [352, 173] width 547 height 275
type input "S"
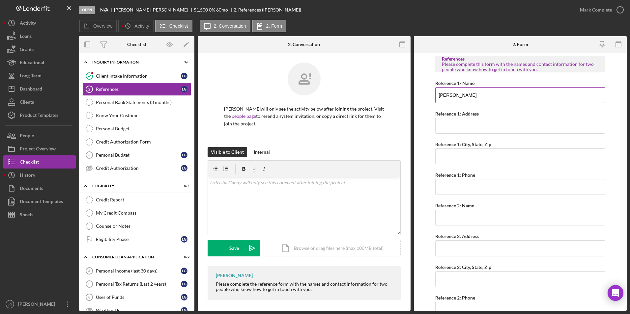
click at [458, 96] on input "Adrian Gamage" at bounding box center [520, 95] width 170 height 16
type input "Adrian Gammage"
click at [455, 125] on input "Reference 1: Address" at bounding box center [520, 126] width 170 height 16
type input "812 San referal Place"
type input "St. Louis MO 63114"
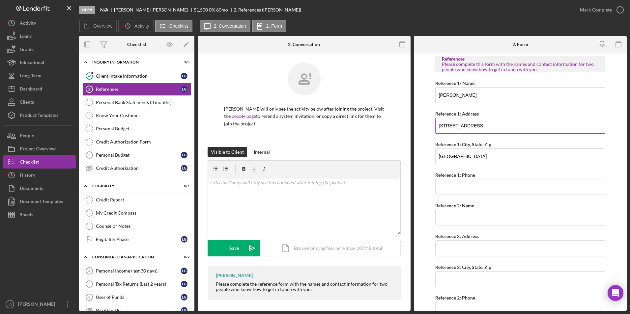
click at [466, 126] on input "812 San referal Place" at bounding box center [520, 126] width 170 height 16
type input "812 San referral Place"
click at [450, 191] on input "Reference 1: Phone" at bounding box center [520, 187] width 170 height 16
type input "(314) 326-7238"
click at [450, 217] on input "Reference 2: Name" at bounding box center [520, 218] width 170 height 16
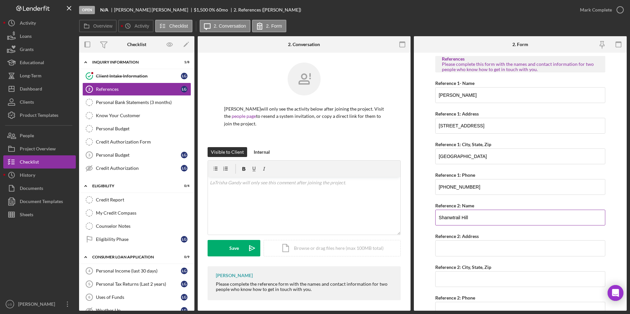
type input "Shanwtrail Hill"
type input "8 Ritenour Drive"
type input "St. Louis Mo 63114"
type input "(314) 765-5444"
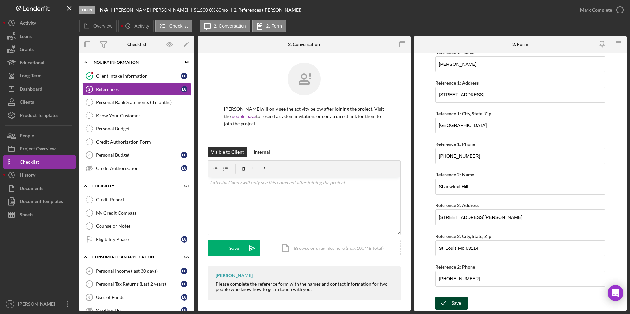
click at [443, 297] on icon "submit" at bounding box center [443, 303] width 16 height 16
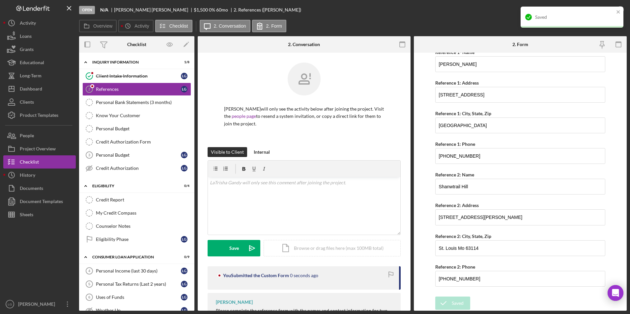
click at [596, 12] on div "Saved" at bounding box center [569, 17] width 93 height 11
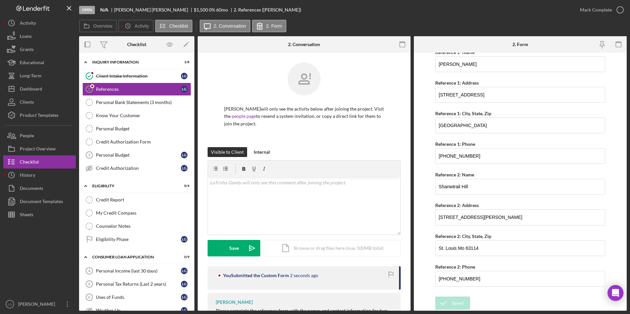
click at [593, 9] on div "Mark Complete" at bounding box center [596, 9] width 32 height 13
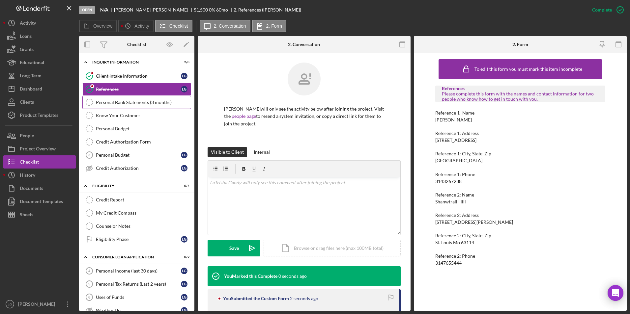
click at [105, 105] on link "Personal Bank Statements (3 months) Personal Bank Statements (3 months)" at bounding box center [136, 102] width 109 height 13
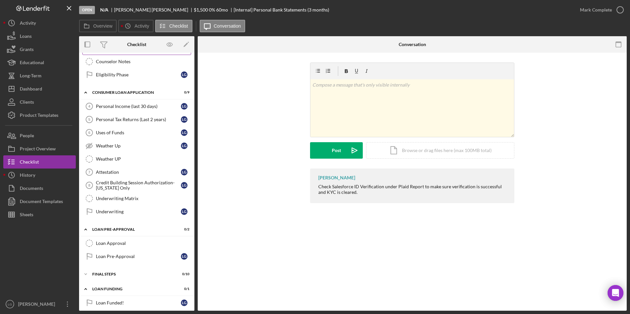
scroll to position [170, 0]
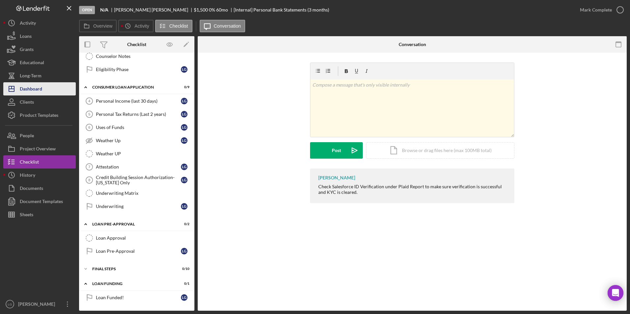
click at [31, 90] on div "Dashboard" at bounding box center [31, 89] width 22 height 15
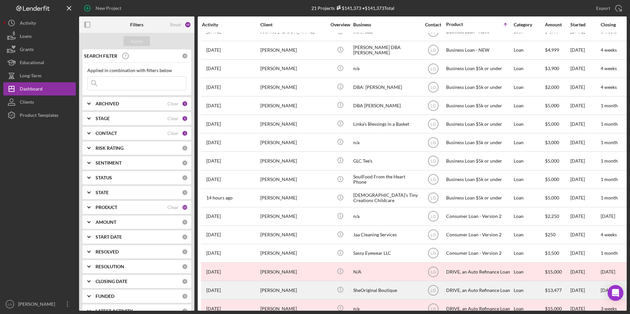
scroll to position [118, 0]
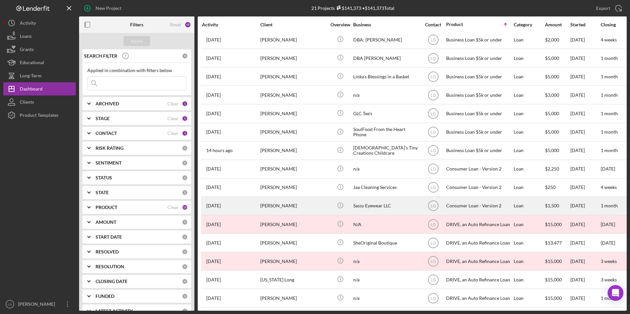
click at [295, 199] on div "[PERSON_NAME]" at bounding box center [293, 205] width 66 height 17
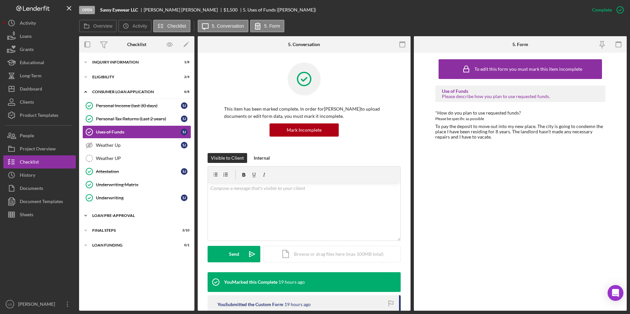
click at [105, 212] on div "Icon/Expander Loan Pre-Approval 1 / 2" at bounding box center [136, 215] width 115 height 13
click at [99, 257] on div "Icon/Expander FINAL STEPS 3 / 10" at bounding box center [136, 260] width 115 height 13
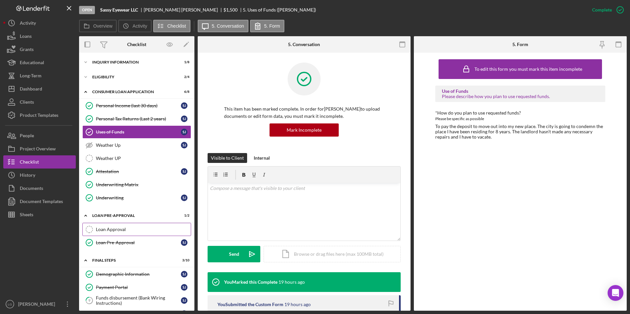
click at [103, 231] on div "Loan Approval" at bounding box center [143, 229] width 95 height 5
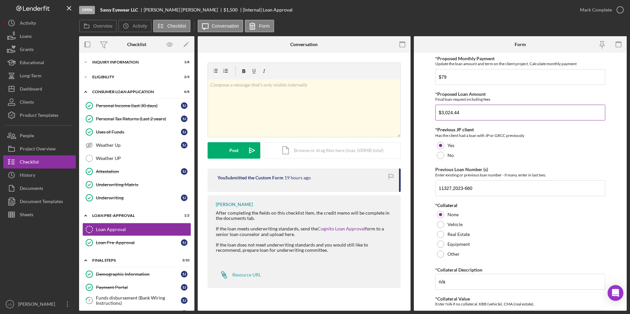
drag, startPoint x: 460, startPoint y: 112, endPoint x: 441, endPoint y: 112, distance: 18.8
click at [441, 112] on input "$3,024.44" at bounding box center [520, 113] width 170 height 16
drag, startPoint x: 591, startPoint y: 11, endPoint x: 579, endPoint y: 16, distance: 12.8
click at [590, 12] on div "Mark Complete" at bounding box center [596, 9] width 32 height 13
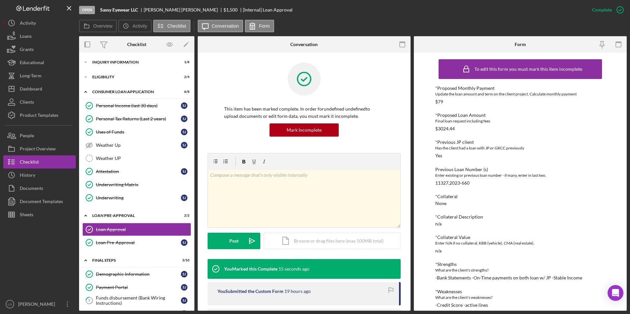
scroll to position [34, 0]
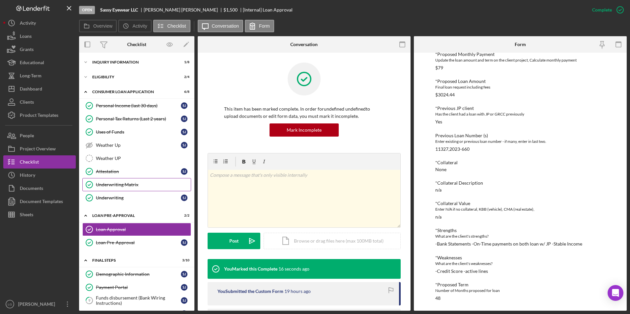
click at [124, 184] on div "Underwriting Matrix" at bounding box center [143, 184] width 95 height 5
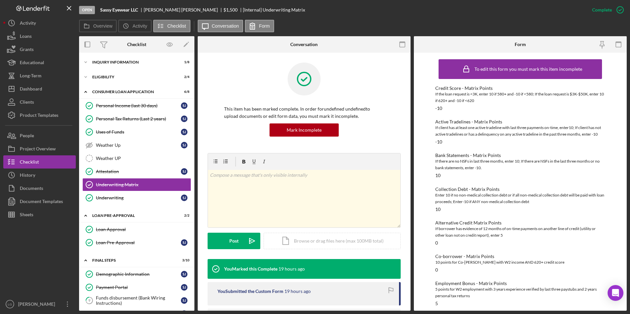
scroll to position [100, 0]
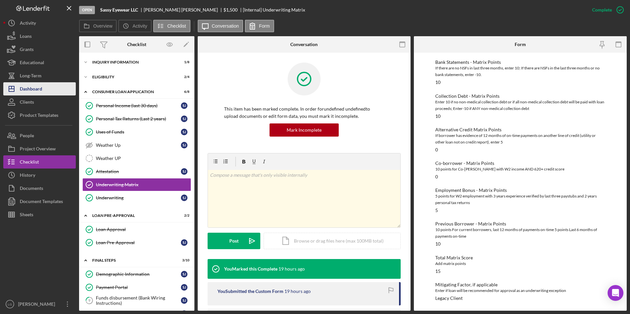
click at [51, 90] on button "Icon/Dashboard Dashboard" at bounding box center [39, 88] width 72 height 13
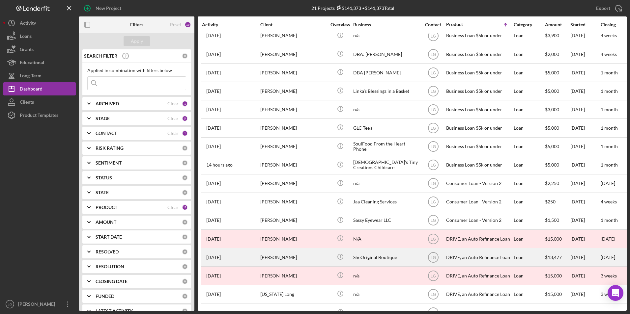
scroll to position [118, 0]
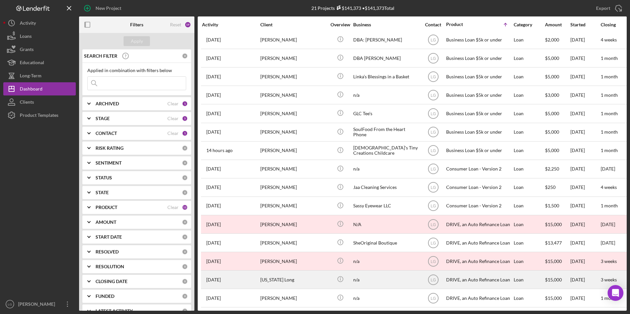
click at [280, 275] on div "[US_STATE] Long" at bounding box center [293, 279] width 66 height 17
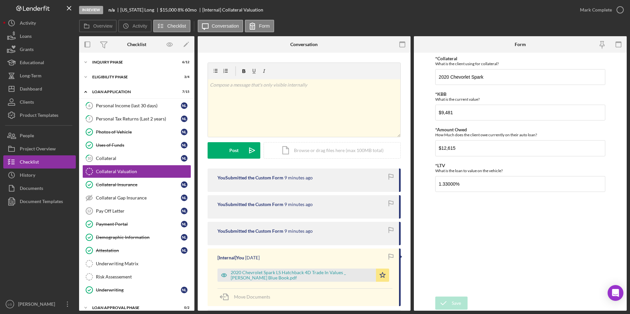
scroll to position [45, 0]
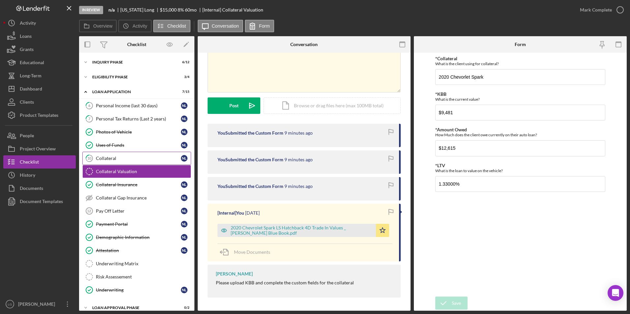
click at [111, 161] on div "Collateral" at bounding box center [138, 158] width 85 height 5
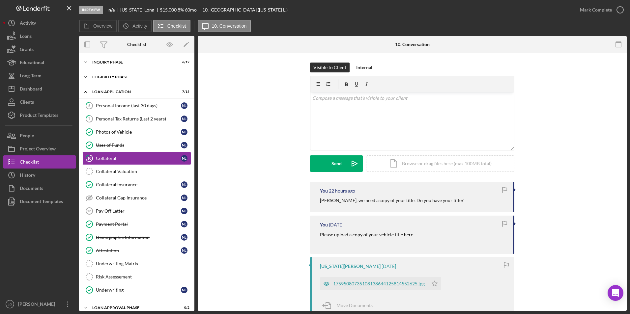
click at [106, 77] on div "Eligibility Phase" at bounding box center [139, 77] width 94 height 4
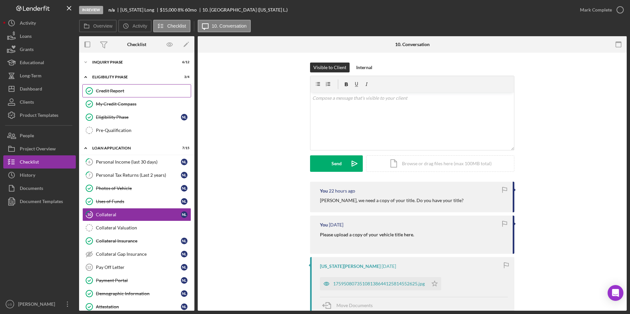
click at [118, 90] on div "Credit Report" at bounding box center [143, 90] width 95 height 5
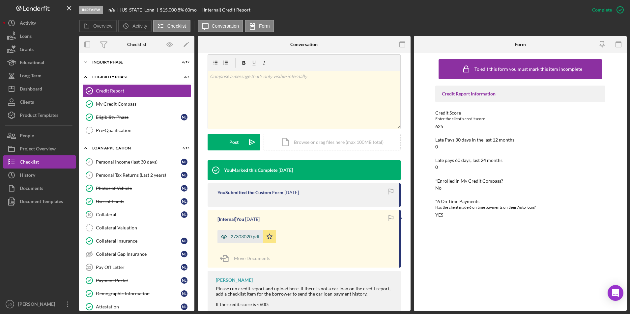
scroll to position [142, 0]
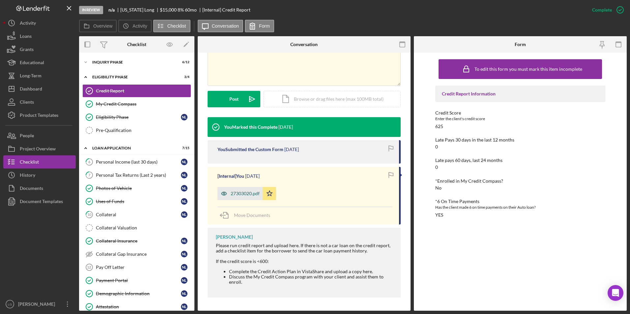
click at [242, 194] on div "27303020.pdf" at bounding box center [245, 193] width 29 height 5
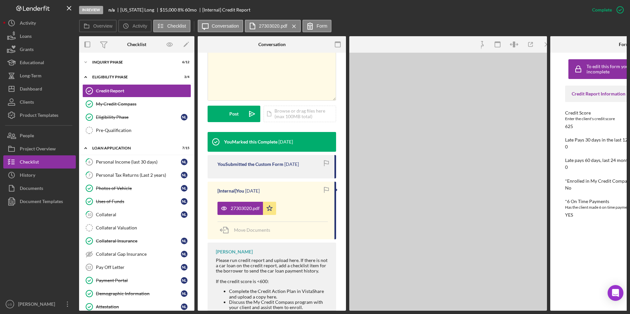
scroll to position [149, 0]
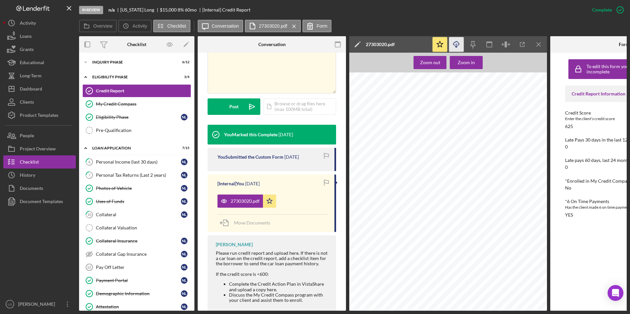
click at [457, 42] on icon "button" at bounding box center [456, 43] width 6 height 4
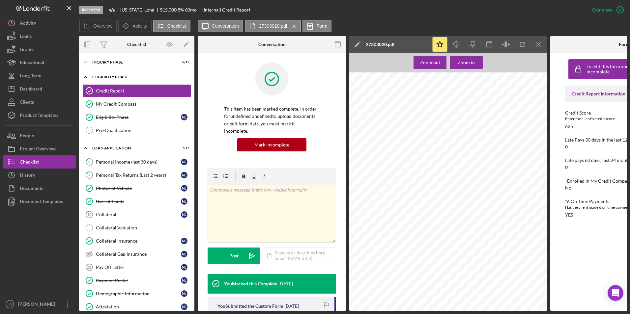
scroll to position [428, 0]
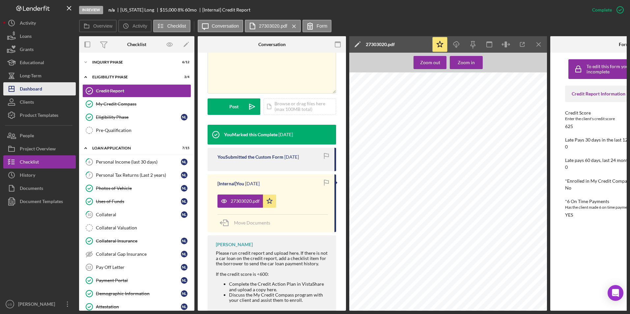
click at [44, 88] on button "Icon/Dashboard Dashboard" at bounding box center [39, 88] width 72 height 13
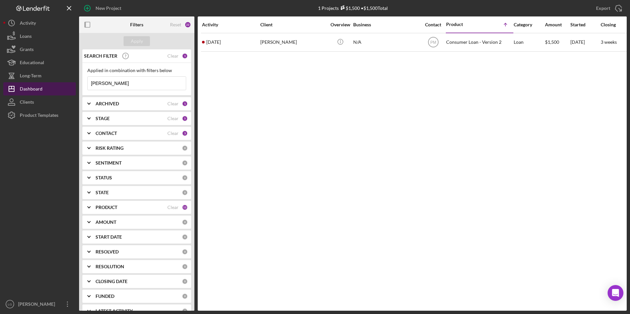
click at [56, 90] on button "Icon/Dashboard Dashboard" at bounding box center [39, 88] width 72 height 13
click at [45, 88] on button "Icon/Dashboard Dashboard" at bounding box center [39, 88] width 72 height 13
drag, startPoint x: 121, startPoint y: 85, endPoint x: 60, endPoint y: 80, distance: 61.1
click at [60, 80] on div "New Project 1 Projects $1,500 • $1,500 Total gandy Export Icon/Export Filters R…" at bounding box center [314, 155] width 623 height 311
click at [141, 42] on div "Apply" at bounding box center [137, 41] width 12 height 10
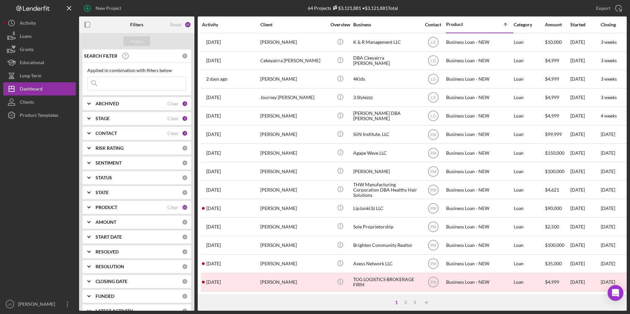
click at [115, 208] on b "PRODUCT" at bounding box center [107, 207] width 22 height 5
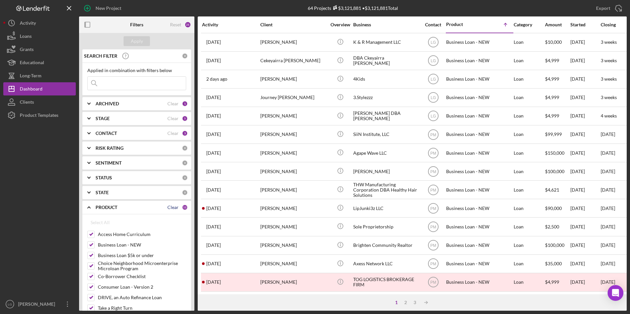
click at [172, 209] on div "Clear" at bounding box center [172, 207] width 11 height 5
checkbox input "false"
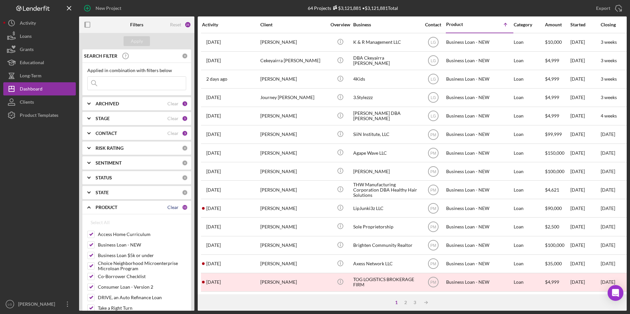
checkbox input "false"
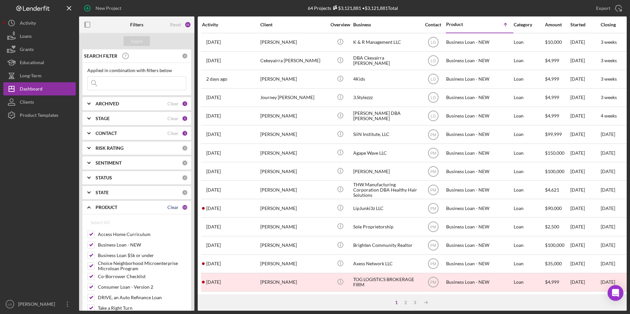
checkbox input "false"
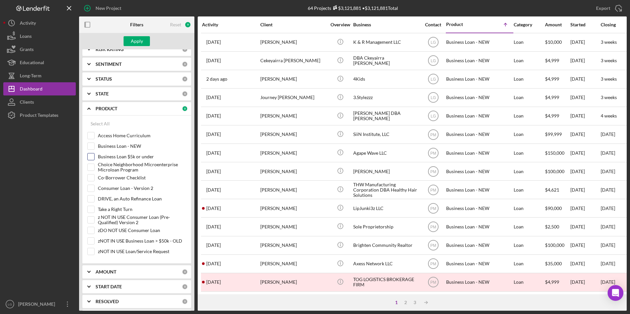
click at [92, 156] on input "Business Loan $5k or under" at bounding box center [91, 156] width 7 height 7
checkbox input "true"
click at [136, 40] on div "Apply" at bounding box center [137, 41] width 12 height 10
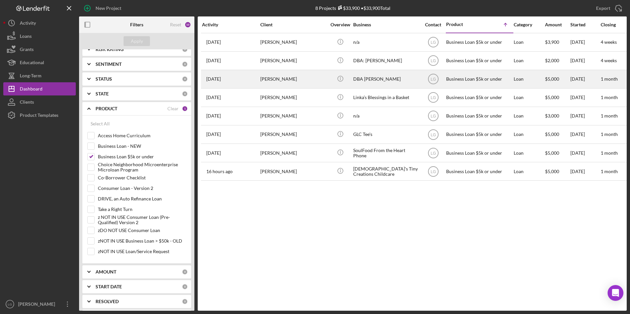
click at [282, 81] on div "[PERSON_NAME]" at bounding box center [293, 78] width 66 height 17
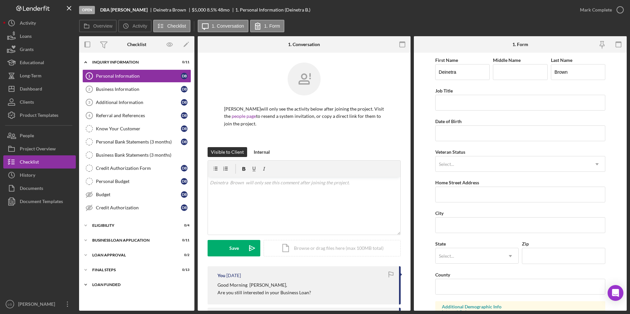
click at [93, 283] on div "LOAN FUNDED" at bounding box center [139, 285] width 94 height 4
click at [97, 268] on div "Icon/Expander Final Steps 0 / 13" at bounding box center [136, 269] width 115 height 13
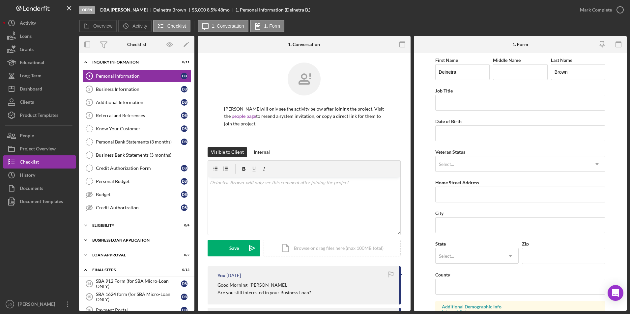
drag, startPoint x: 98, startPoint y: 257, endPoint x: 98, endPoint y: 244, distance: 12.9
click at [98, 256] on div "Loan Approval" at bounding box center [132, 255] width 81 height 4
drag, startPoint x: 99, startPoint y: 242, endPoint x: 99, endPoint y: 234, distance: 8.6
click at [99, 241] on div "Icon/Expander BUSINESS LOAN APPLICATION 0 / 11" at bounding box center [136, 240] width 115 height 13
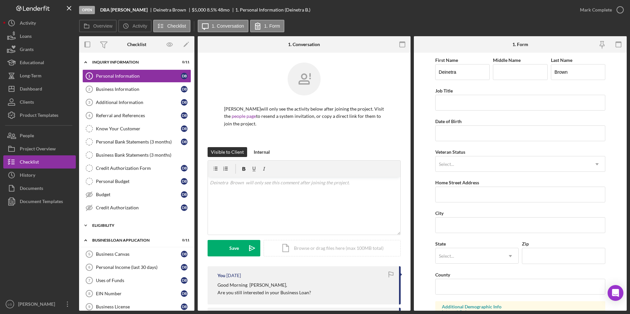
click at [99, 229] on div "Icon/Expander Eligibility 0 / 4" at bounding box center [136, 225] width 115 height 13
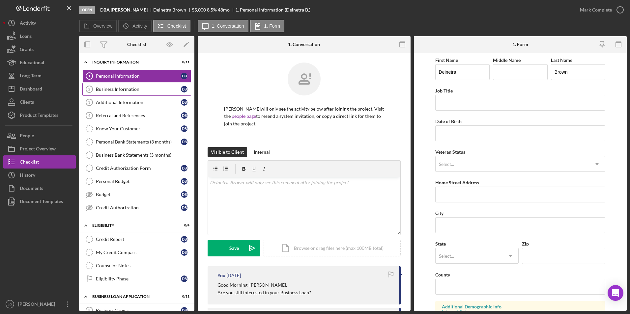
click at [119, 89] on div "Business Information" at bounding box center [138, 89] width 85 height 5
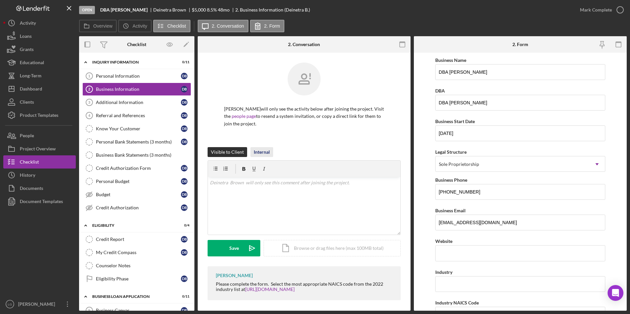
scroll to position [3, 0]
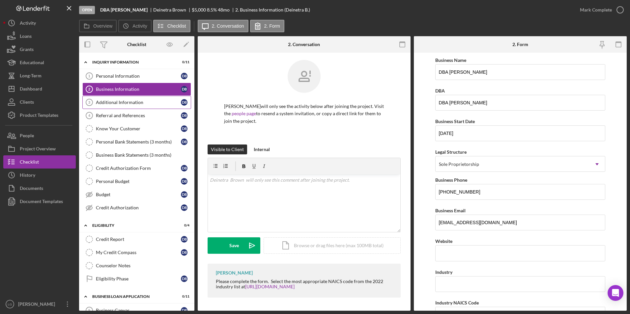
click at [148, 103] on div "Additional Information" at bounding box center [138, 102] width 85 height 5
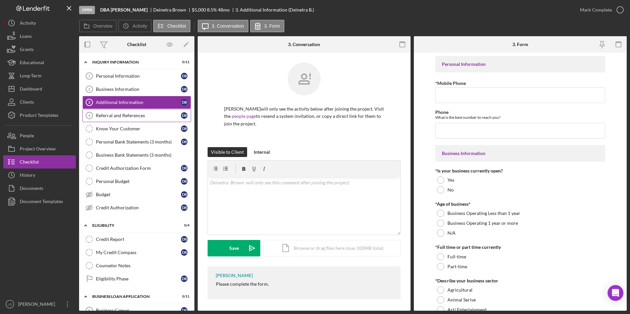
click at [142, 112] on link "Referral and References 4 Referral and References D B" at bounding box center [136, 115] width 109 height 13
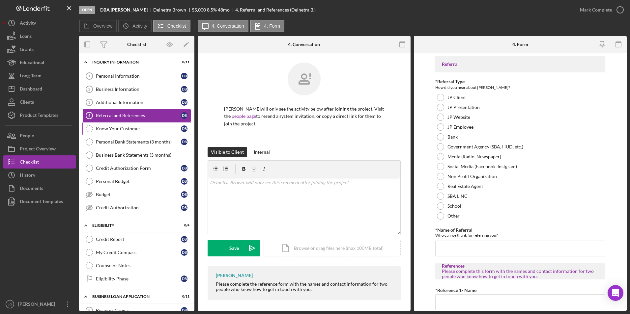
click at [133, 126] on div "Know Your Customer" at bounding box center [138, 128] width 85 height 5
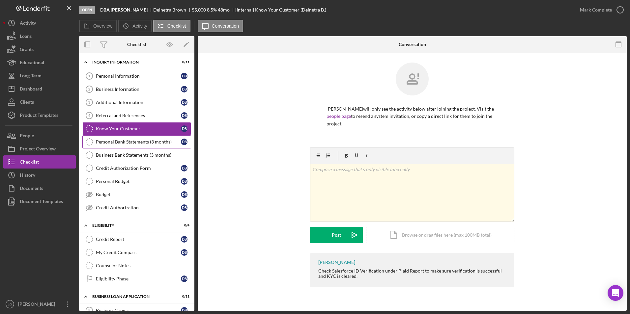
click at [131, 141] on div "Personal Bank Statements (3 months)" at bounding box center [138, 141] width 85 height 5
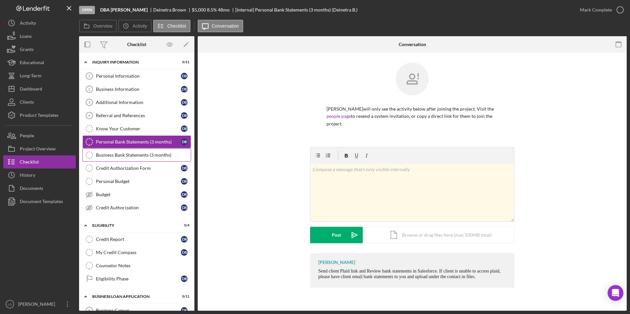
click at [130, 153] on div "Business Bank Statements (3 months)" at bounding box center [143, 154] width 95 height 5
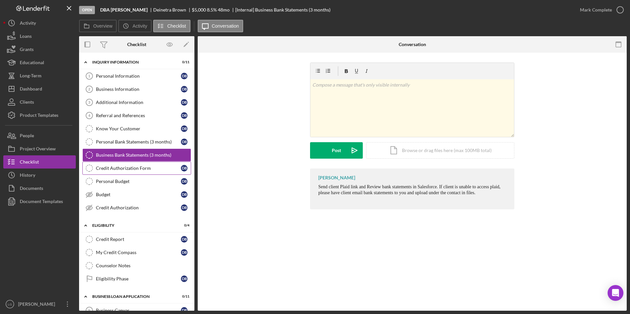
click at [129, 169] on div "Credit Authorization Form" at bounding box center [138, 168] width 85 height 5
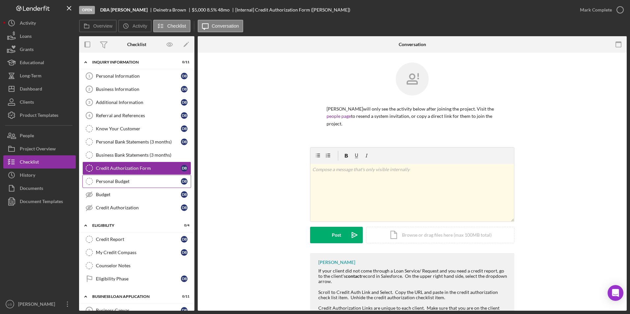
click at [123, 183] on div "Personal Budget" at bounding box center [138, 181] width 85 height 5
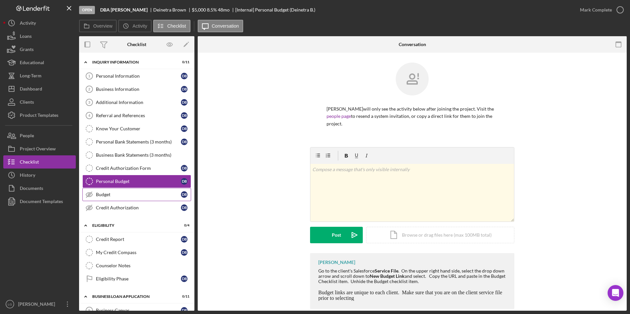
click at [117, 191] on link "Budget Budget D B" at bounding box center [136, 194] width 109 height 13
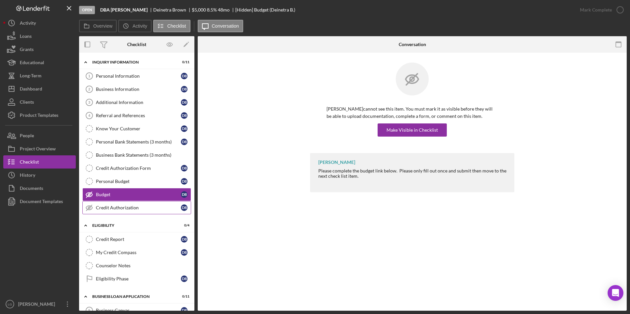
click at [115, 208] on div "Credit Authorization" at bounding box center [138, 207] width 85 height 5
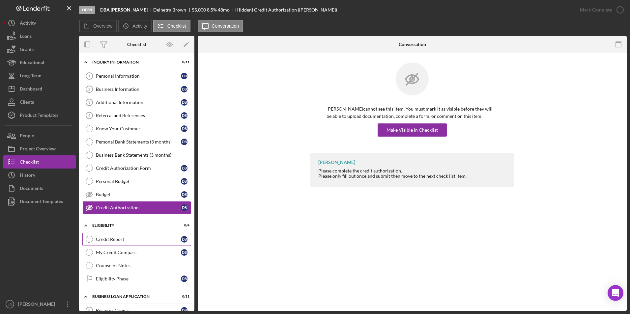
click at [110, 242] on div "Credit Report" at bounding box center [138, 239] width 85 height 5
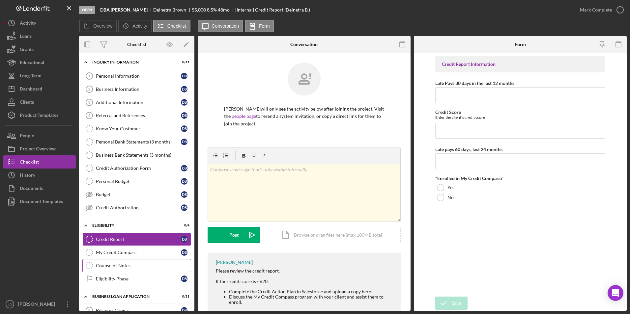
click at [110, 262] on link "Counselor Notes Counselor Notes" at bounding box center [136, 265] width 109 height 13
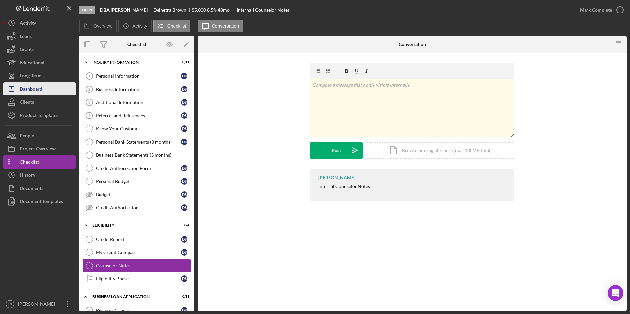
click at [43, 93] on button "Icon/Dashboard Dashboard" at bounding box center [39, 88] width 72 height 13
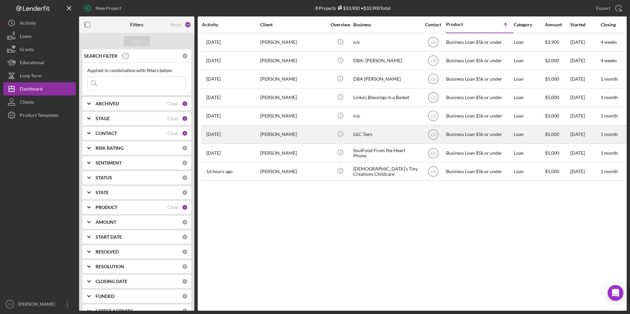
click at [319, 137] on div "[PERSON_NAME]" at bounding box center [293, 134] width 66 height 17
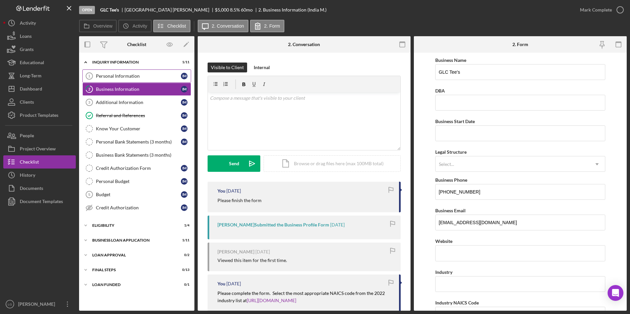
click at [102, 74] on div "Personal Information" at bounding box center [138, 75] width 85 height 5
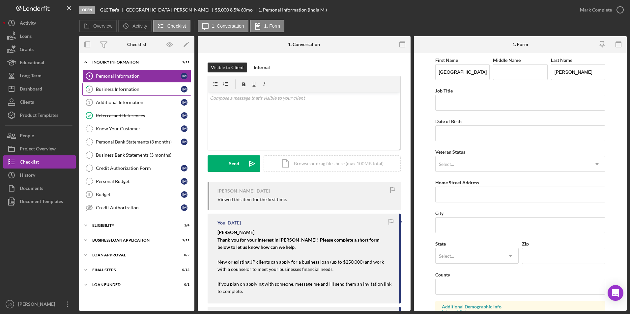
click at [105, 87] on div "Business Information" at bounding box center [138, 89] width 85 height 5
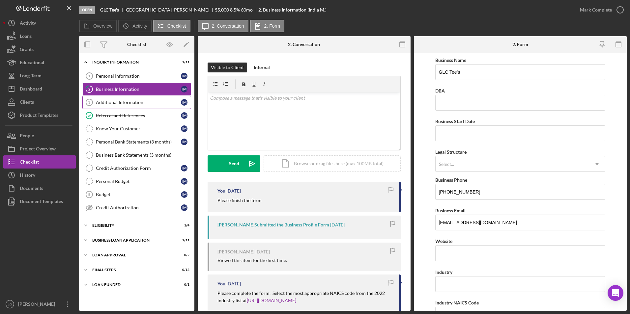
click at [107, 101] on div "Additional Information" at bounding box center [138, 102] width 85 height 5
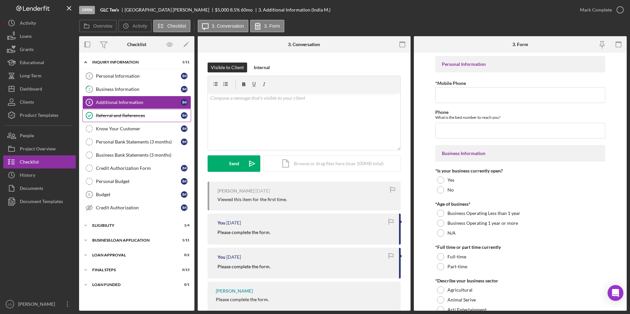
click at [105, 116] on div "Referral and References" at bounding box center [138, 115] width 85 height 5
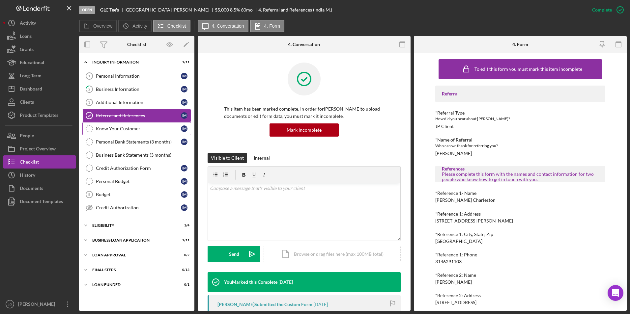
click at [106, 127] on div "Know Your Customer" at bounding box center [138, 128] width 85 height 5
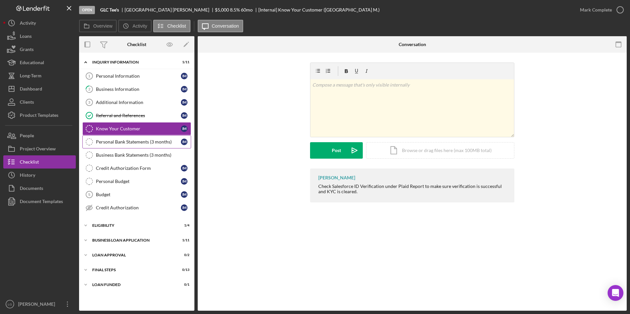
click at [108, 137] on link "Personal Bank Statements (3 months) Personal Bank Statements (3 months) I M" at bounding box center [136, 141] width 109 height 13
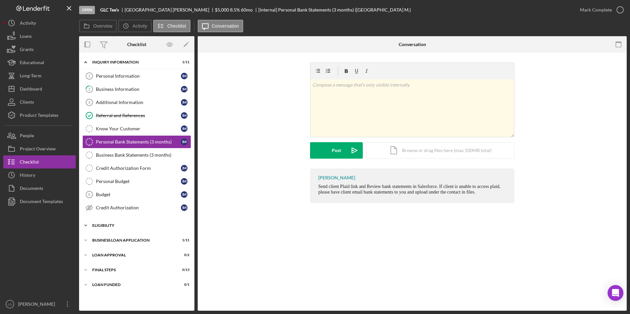
click at [92, 221] on div "Icon/Expander Eligibility 1 / 4" at bounding box center [136, 225] width 115 height 13
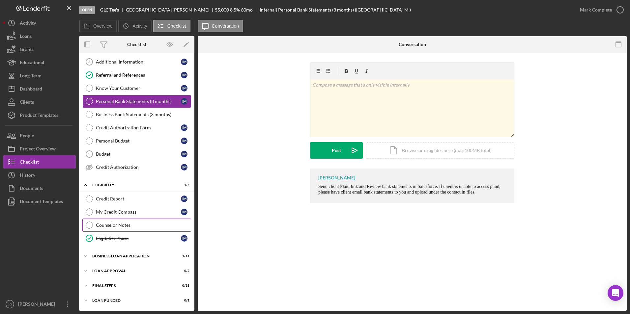
click at [119, 224] on div "Counselor Notes" at bounding box center [143, 225] width 95 height 5
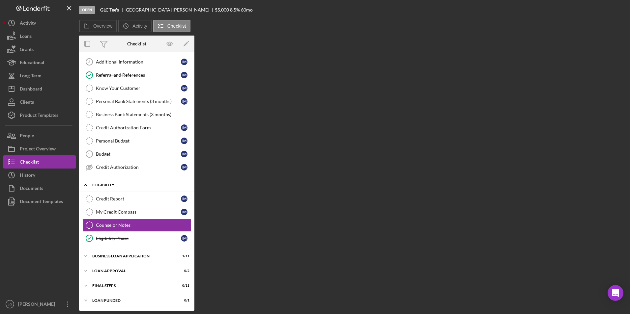
scroll to position [41, 0]
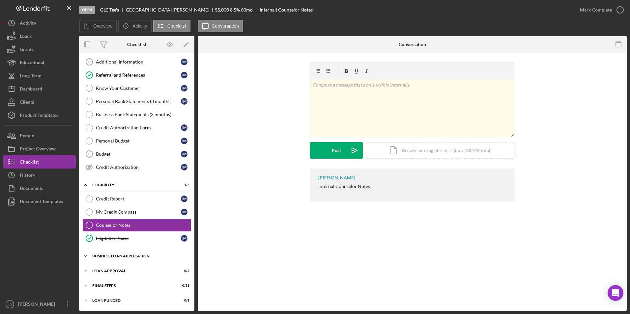
click at [96, 257] on div "BUSINESS LOAN APPLICATION" at bounding box center [139, 256] width 94 height 4
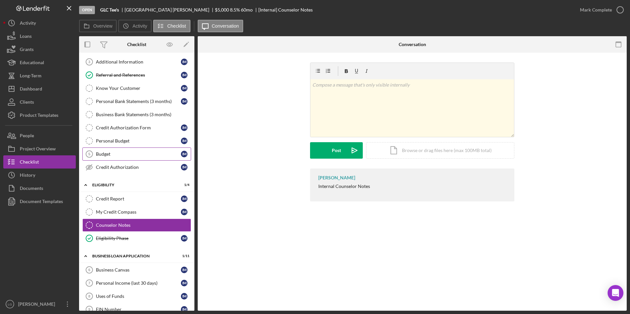
scroll to position [0, 0]
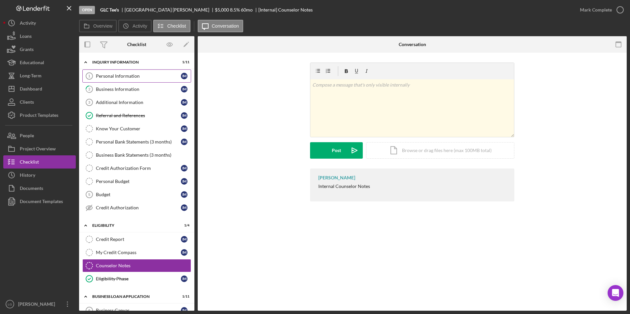
click at [116, 76] on div "Personal Information" at bounding box center [138, 75] width 85 height 5
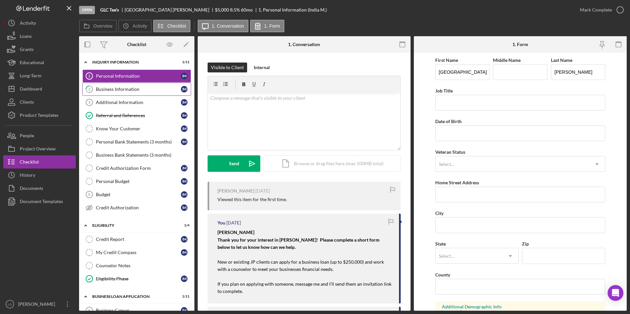
click at [117, 90] on div "Business Information" at bounding box center [138, 89] width 85 height 5
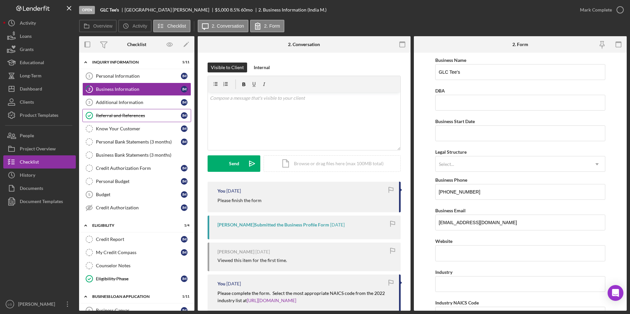
click at [117, 117] on div "Referral and References" at bounding box center [138, 115] width 85 height 5
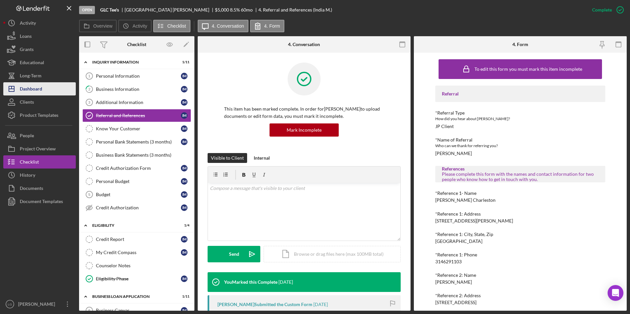
drag, startPoint x: 47, startPoint y: 87, endPoint x: 67, endPoint y: 87, distance: 19.8
click at [47, 87] on button "Icon/Dashboard Dashboard" at bounding box center [39, 88] width 72 height 13
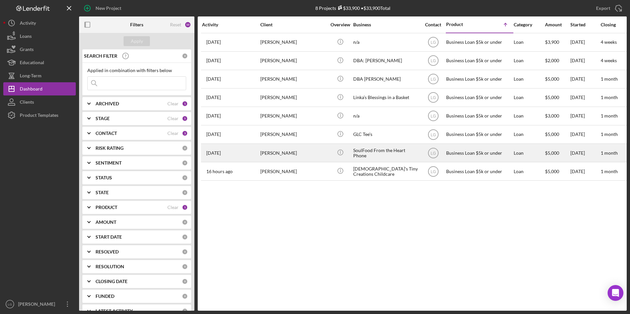
click at [284, 154] on div "[PERSON_NAME]" at bounding box center [293, 152] width 66 height 17
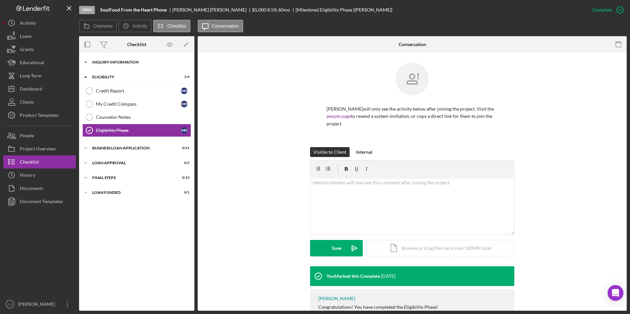
click at [134, 60] on div "Icon/Expander INQUIRY INFORMATION 0 / 11" at bounding box center [136, 62] width 115 height 13
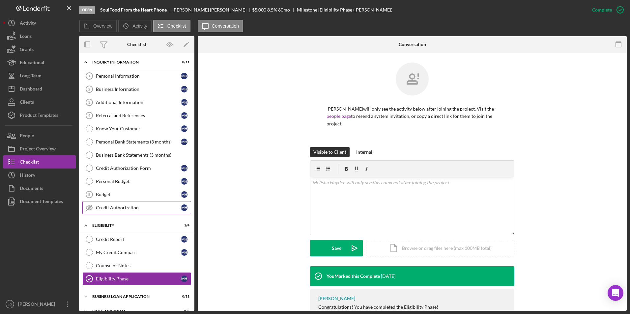
scroll to position [41, 0]
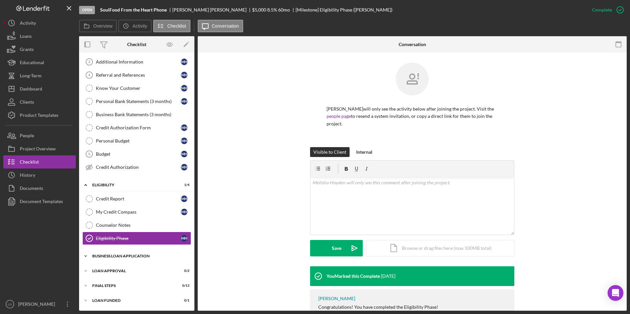
click at [107, 257] on div "BUSINESS LOAN APPLICATION" at bounding box center [139, 256] width 94 height 4
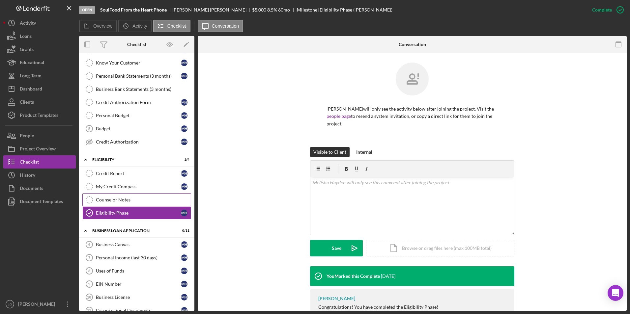
scroll to position [165, 0]
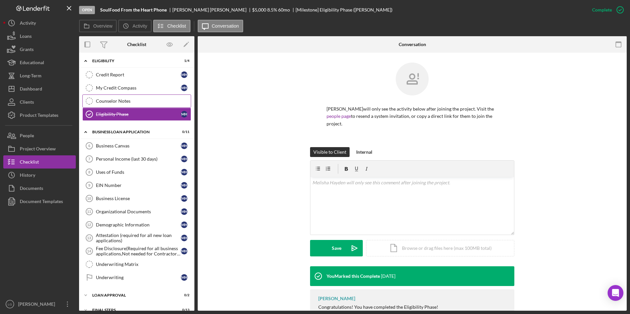
click at [133, 96] on link "Counselor Notes Counselor Notes" at bounding box center [136, 101] width 109 height 13
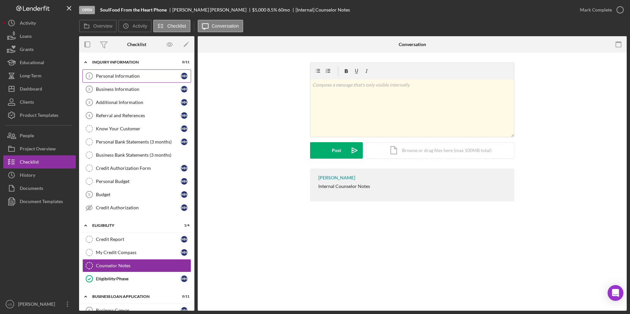
click at [112, 71] on link "Personal Information 1 Personal Information M H" at bounding box center [136, 75] width 109 height 13
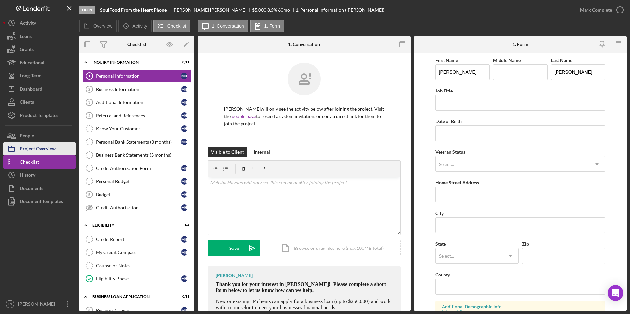
click at [27, 149] on div "Project Overview" at bounding box center [38, 149] width 36 height 15
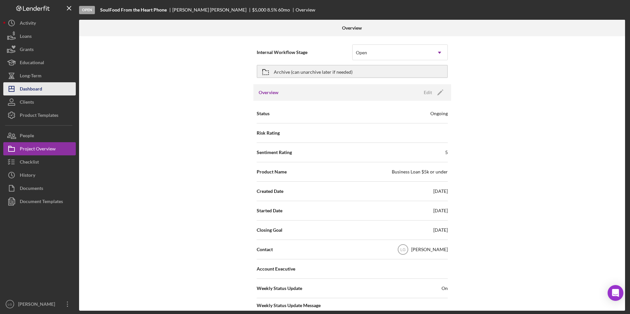
click at [51, 88] on button "Icon/Dashboard Dashboard" at bounding box center [39, 88] width 72 height 13
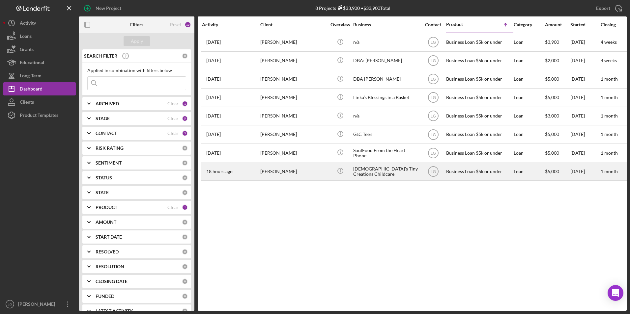
click at [245, 173] on div "18 hours ago Tiffany Fitzgerald" at bounding box center [231, 171] width 58 height 17
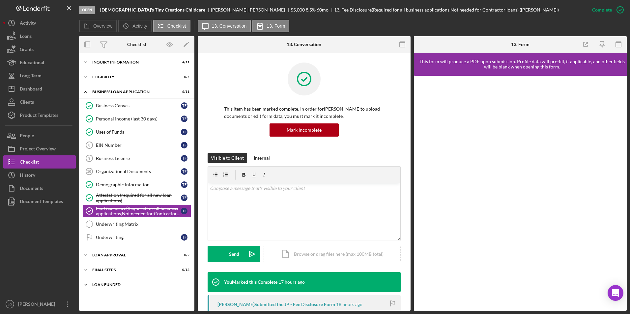
click at [94, 284] on div "LOAN FUNDED" at bounding box center [139, 285] width 94 height 4
drag, startPoint x: 101, startPoint y: 266, endPoint x: 104, endPoint y: 257, distance: 9.9
click at [102, 265] on div "Icon/Expander Final Steps 0 / 13" at bounding box center [136, 269] width 115 height 13
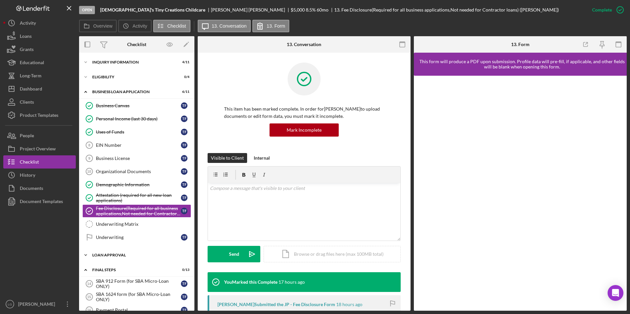
click at [104, 257] on div "Loan Approval" at bounding box center [139, 255] width 94 height 4
click at [96, 75] on div "Eligibility" at bounding box center [139, 77] width 94 height 4
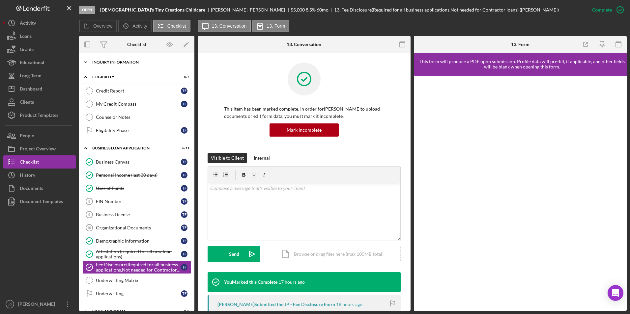
click at [96, 62] on div "INQUIRY INFORMATION" at bounding box center [139, 62] width 94 height 4
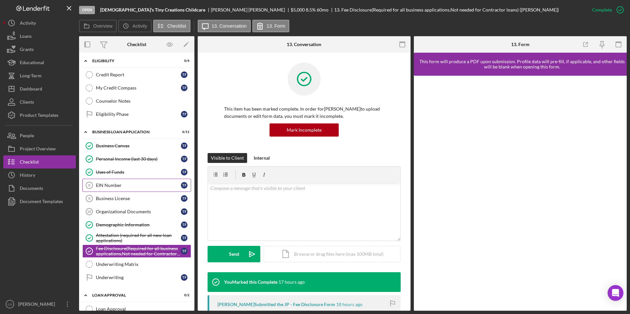
scroll to position [198, 0]
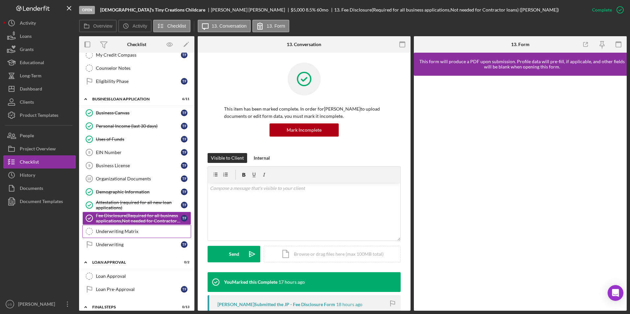
click at [130, 230] on div "Underwriting Matrix" at bounding box center [143, 231] width 95 height 5
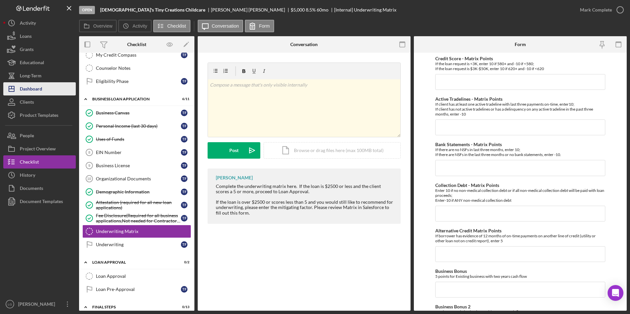
drag, startPoint x: 35, startPoint y: 90, endPoint x: 38, endPoint y: 90, distance: 3.3
click at [35, 90] on div "Dashboard" at bounding box center [31, 89] width 22 height 15
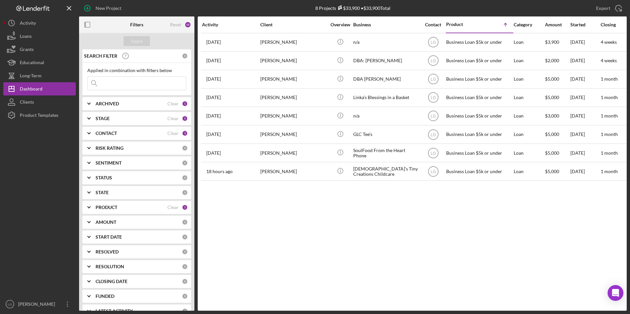
click at [108, 204] on div "PRODUCT Clear 1" at bounding box center [142, 207] width 92 height 13
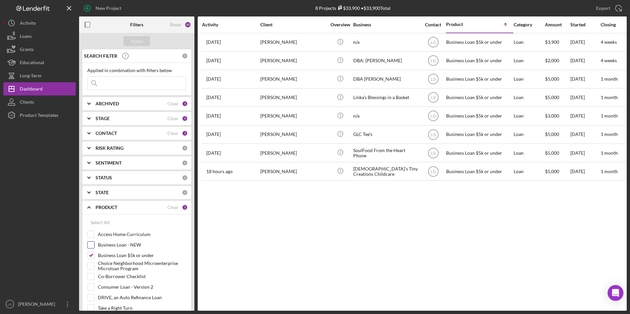
click at [95, 243] on div "Business Loan - NEW" at bounding box center [136, 246] width 99 height 11
click at [87, 245] on div at bounding box center [90, 244] width 7 height 7
click at [91, 243] on input "Business Loan - NEW" at bounding box center [91, 245] width 7 height 7
checkbox input "true"
click at [139, 39] on div "Apply" at bounding box center [137, 41] width 12 height 10
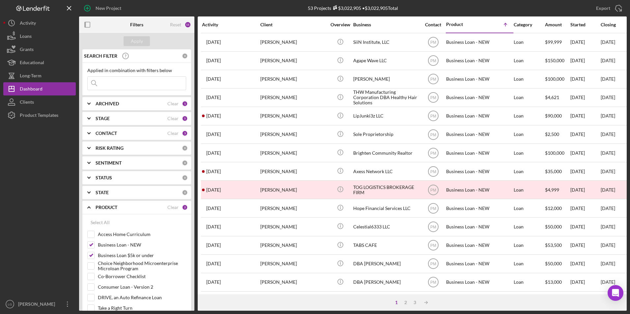
click at [108, 134] on b "CONTACT" at bounding box center [106, 133] width 21 height 5
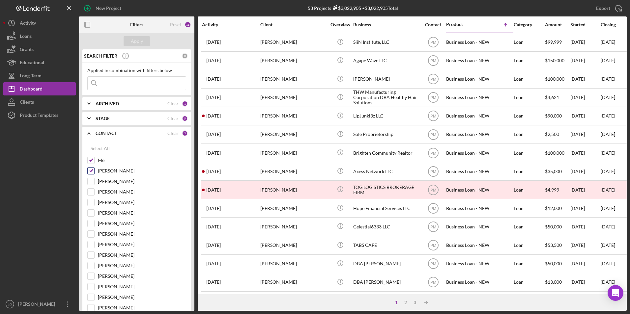
click at [91, 170] on input "Aida Richardson" at bounding box center [91, 171] width 7 height 7
checkbox input "false"
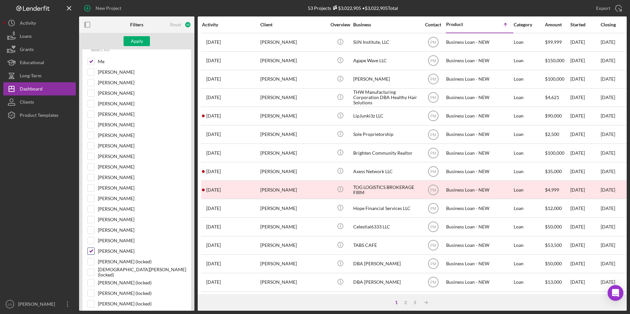
click at [91, 251] on input "Peyton McGovern" at bounding box center [91, 251] width 7 height 7
checkbox input "false"
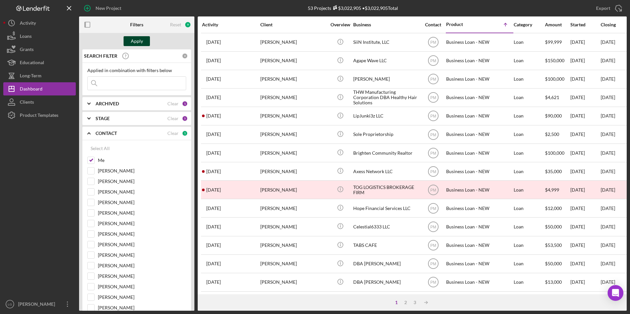
click at [139, 42] on div "Apply" at bounding box center [137, 41] width 12 height 10
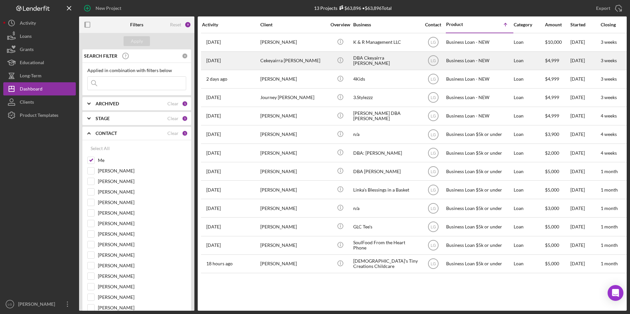
click at [263, 67] on div "Cekeyairra [PERSON_NAME]" at bounding box center [293, 60] width 66 height 17
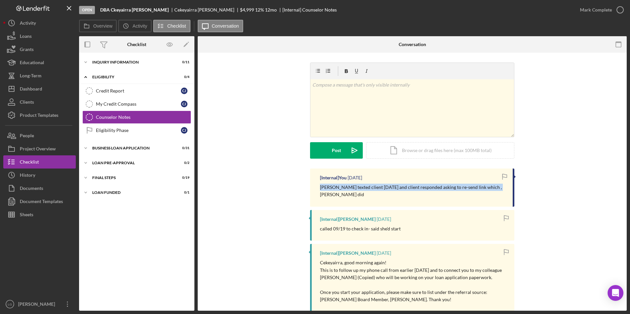
drag, startPoint x: 495, startPoint y: 188, endPoint x: 323, endPoint y: 186, distance: 172.3
click at [323, 186] on div "Barb texted client 9.29.25 and client responded asking to re-send link which , …" at bounding box center [413, 191] width 186 height 15
drag, startPoint x: 323, startPoint y: 186, endPoint x: 342, endPoint y: 185, distance: 18.8
click at [46, 88] on button "Icon/Dashboard Dashboard" at bounding box center [39, 88] width 72 height 13
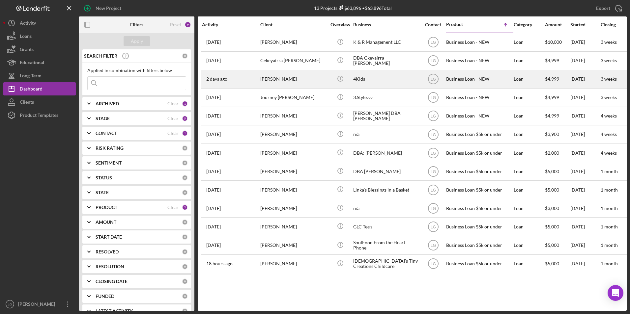
click at [234, 79] on div "2 days ago Michelle Adams" at bounding box center [231, 78] width 58 height 17
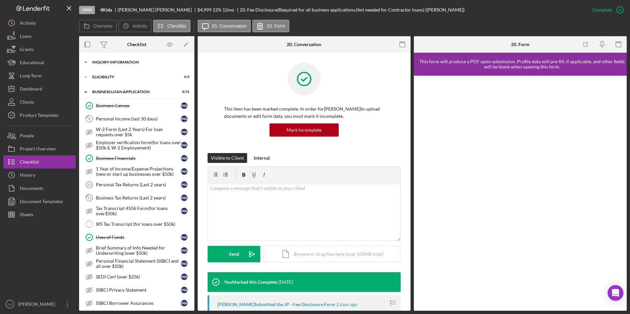
click at [122, 60] on div "INQUIRY INFORMATION" at bounding box center [139, 62] width 94 height 4
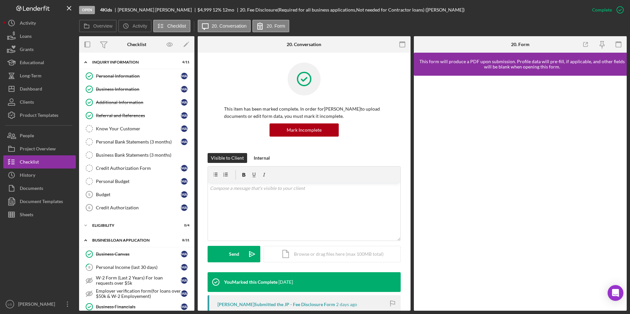
click at [100, 226] on div "ELIGIBILITY" at bounding box center [139, 226] width 94 height 4
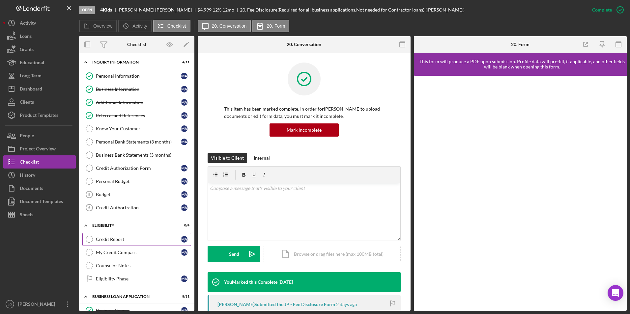
drag, startPoint x: 106, startPoint y: 266, endPoint x: 186, endPoint y: 235, distance: 85.6
click at [106, 266] on div "Counselor Notes" at bounding box center [143, 265] width 95 height 5
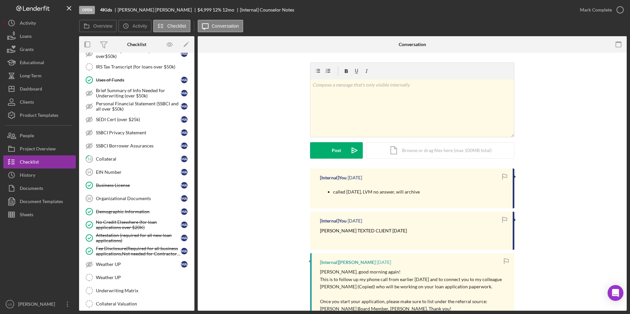
scroll to position [453, 0]
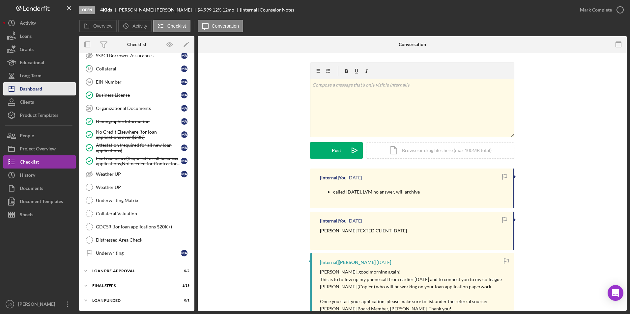
click at [32, 87] on div "Dashboard" at bounding box center [31, 89] width 22 height 15
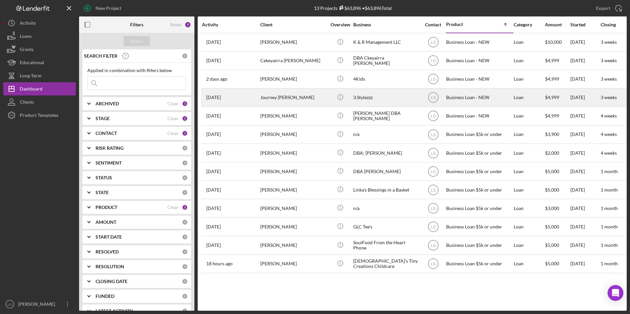
click at [278, 96] on div "Journey [PERSON_NAME]" at bounding box center [293, 97] width 66 height 17
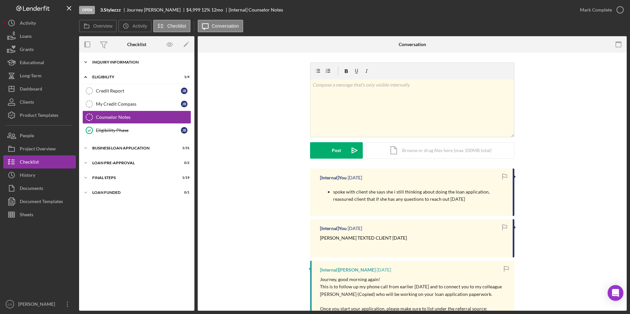
click at [102, 60] on div "INQUIRY INFORMATION" at bounding box center [139, 62] width 94 height 4
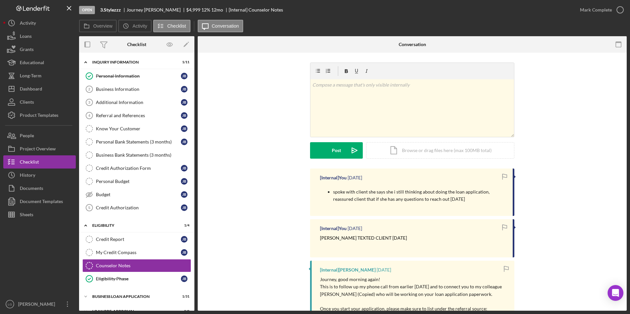
drag, startPoint x: 331, startPoint y: 192, endPoint x: 476, endPoint y: 198, distance: 144.7
click at [476, 198] on ul "spoke with client she says she i still thinking about doing the loan applicatio…" at bounding box center [413, 195] width 186 height 15
drag, startPoint x: 476, startPoint y: 198, endPoint x: 454, endPoint y: 198, distance: 22.1
copy p "spoke with client she says she i still thinking about doing the loan applicatio…"
click at [41, 88] on div "Dashboard" at bounding box center [31, 89] width 22 height 15
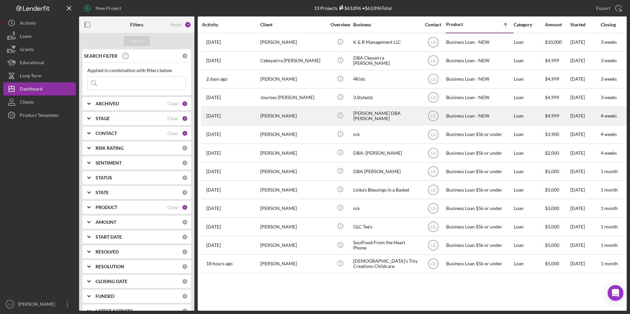
click at [278, 118] on div "[PERSON_NAME]" at bounding box center [293, 115] width 66 height 17
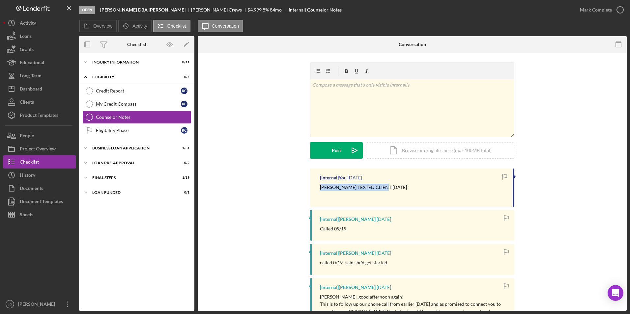
drag, startPoint x: 391, startPoint y: 187, endPoint x: 317, endPoint y: 187, distance: 74.4
click at [317, 187] on div "[Internal] You 1 week ago BARB TEXTED CLIENT 9.29.25" at bounding box center [412, 188] width 204 height 38
drag, startPoint x: 317, startPoint y: 187, endPoint x: 332, endPoint y: 187, distance: 14.8
click at [124, 60] on div "INQUIRY INFORMATION" at bounding box center [139, 62] width 94 height 4
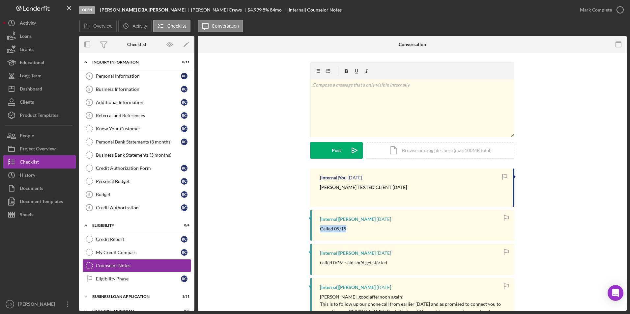
drag, startPoint x: 359, startPoint y: 229, endPoint x: 318, endPoint y: 231, distance: 40.5
click at [318, 231] on div "[Internal] Peyton McGovern 3 weeks ago Called 09/19" at bounding box center [412, 225] width 204 height 31
drag, startPoint x: 318, startPoint y: 231, endPoint x: 338, endPoint y: 231, distance: 19.1
drag, startPoint x: 51, startPoint y: 89, endPoint x: 57, endPoint y: 90, distance: 6.0
click at [51, 89] on button "Icon/Dashboard Dashboard" at bounding box center [39, 88] width 72 height 13
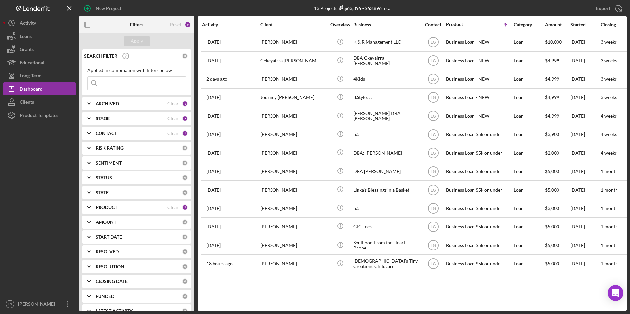
click at [107, 206] on b "PRODUCT" at bounding box center [107, 207] width 22 height 5
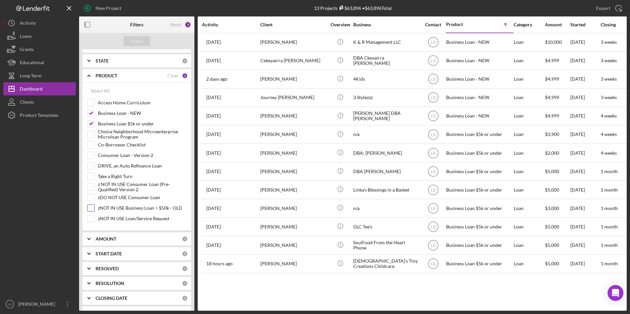
scroll to position [99, 0]
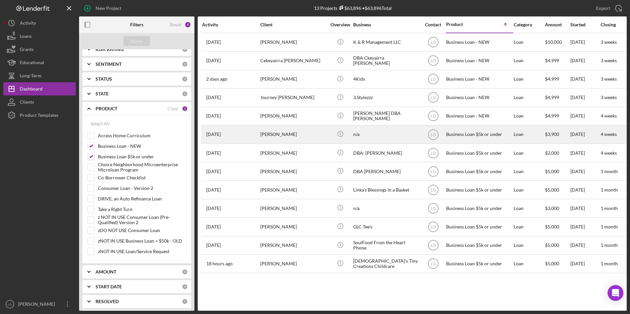
drag, startPoint x: 371, startPoint y: 135, endPoint x: 385, endPoint y: 133, distance: 14.7
click at [385, 133] on tbody "4 weeks ago MICHAEL REESE MICHAEL REESE Icon/Info K & R Management LLC LG Busin…" at bounding box center [605, 153] width 808 height 240
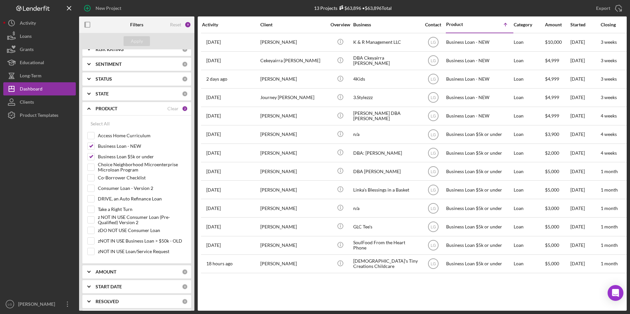
click at [42, 174] on div at bounding box center [39, 210] width 72 height 176
click at [44, 89] on button "Icon/Dashboard Dashboard" at bounding box center [39, 88] width 72 height 13
